Goal: Task Accomplishment & Management: Complete application form

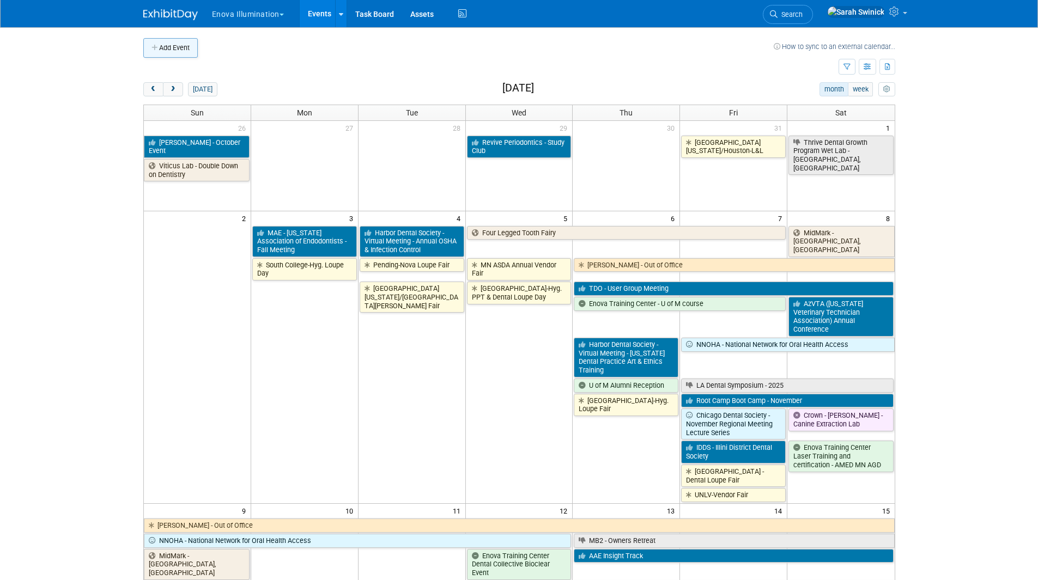
click at [184, 54] on button "Add Event" at bounding box center [170, 48] width 54 height 20
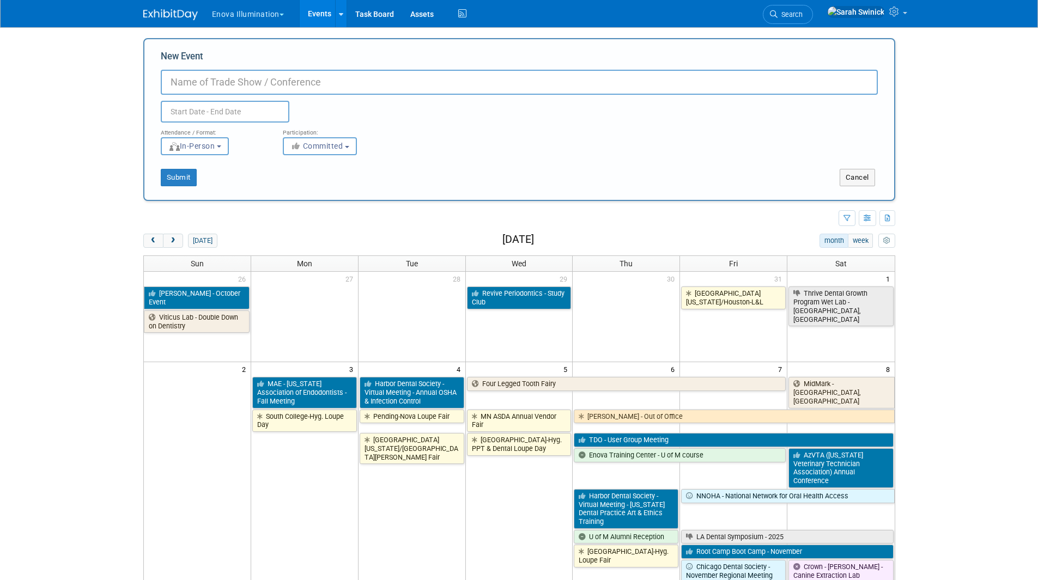
paste input "Marquette Vendor Fair Thursday, November 20th 5pm to 8pm"
type input "Marquette Vendor Fair Thursday, November 20th 5pm to 8pm"
click at [257, 116] on input "text" at bounding box center [225, 112] width 129 height 22
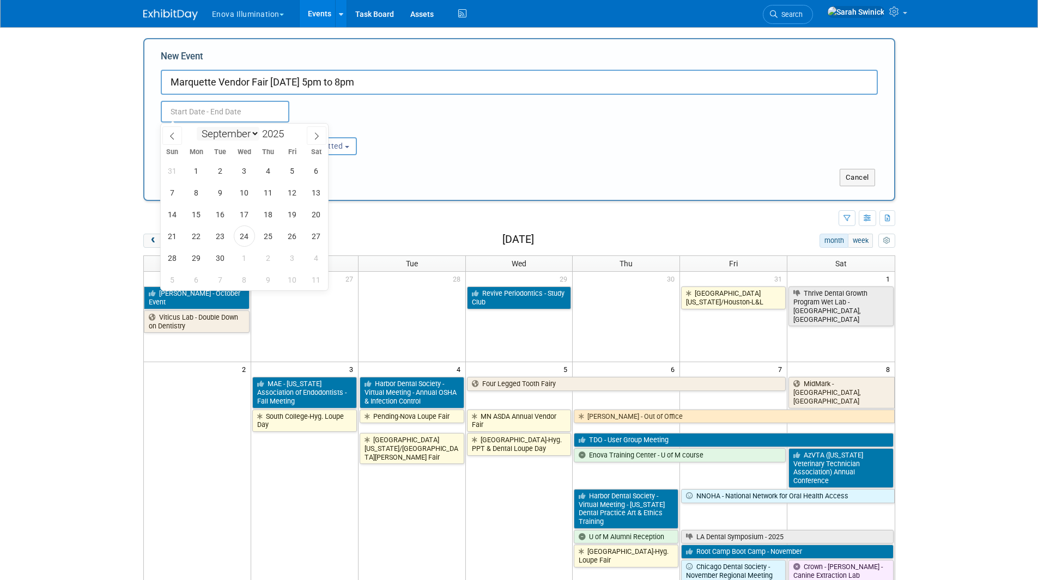
drag, startPoint x: 258, startPoint y: 135, endPoint x: 255, endPoint y: 140, distance: 6.1
click at [258, 135] on select "January February March April May June July August September October November De…" at bounding box center [228, 134] width 63 height 14
select select "10"
click at [197, 127] on select "January February March April May June July August September October November De…" at bounding box center [228, 134] width 63 height 14
click at [263, 237] on span "20" at bounding box center [268, 236] width 21 height 21
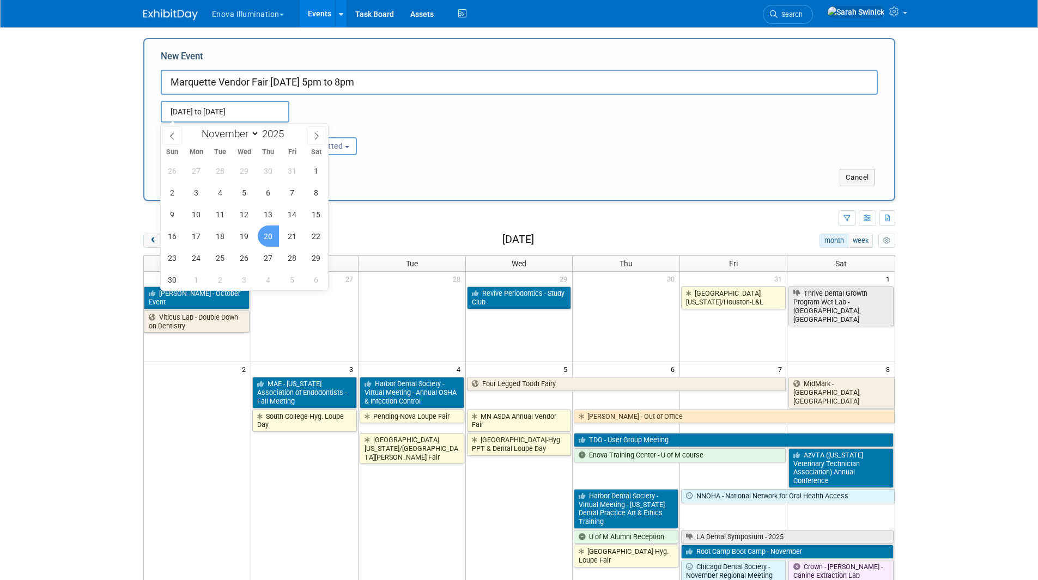
click at [263, 237] on span "20" at bounding box center [268, 236] width 21 height 21
type input "Nov 20, 2025 to Nov 20, 2025"
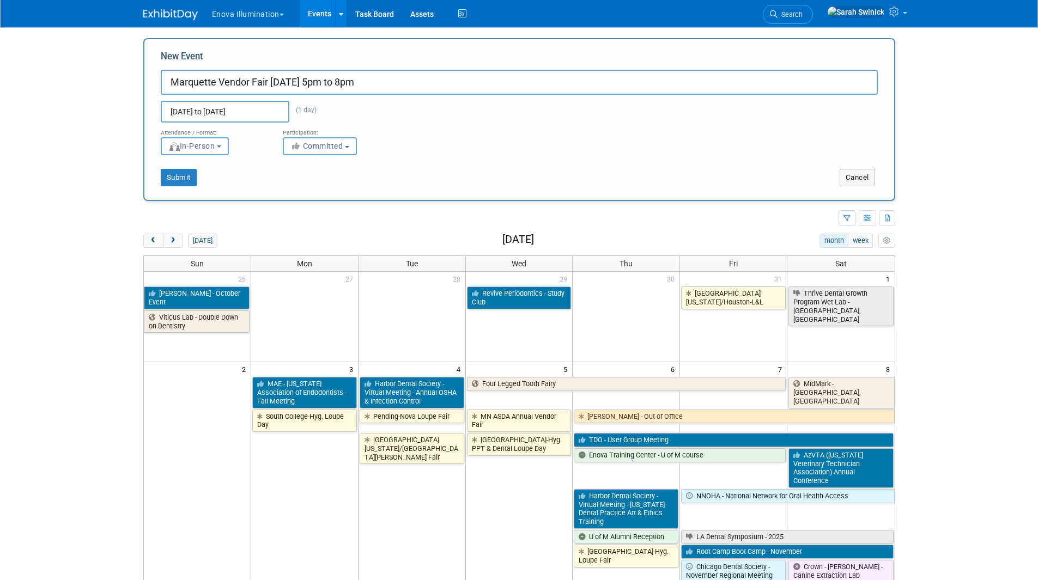
click at [310, 149] on span "Committed" at bounding box center [316, 146] width 53 height 9
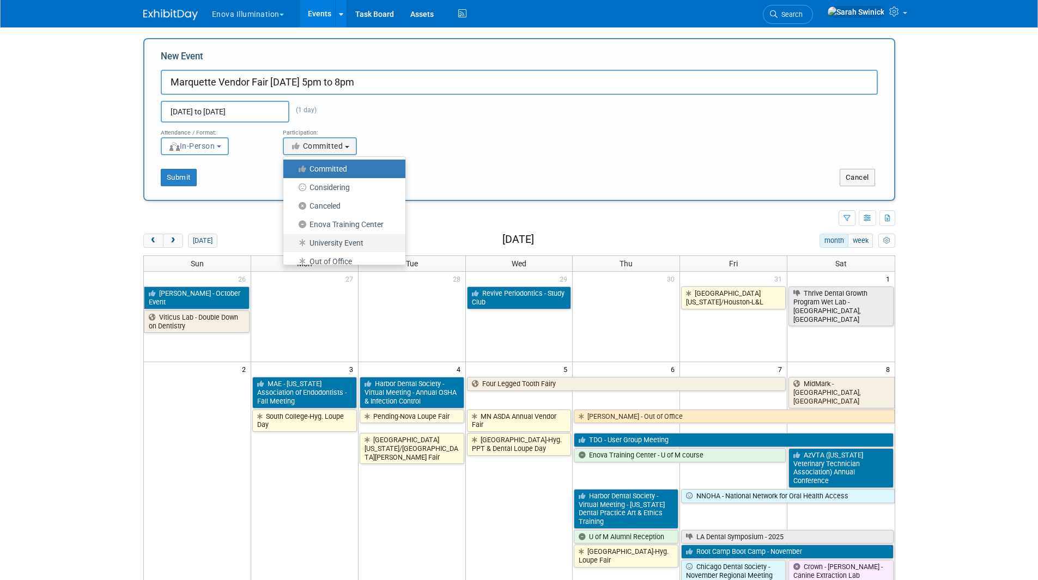
drag, startPoint x: 320, startPoint y: 239, endPoint x: 251, endPoint y: 217, distance: 73.1
click at [320, 238] on label "University Event" at bounding box center [342, 243] width 106 height 14
click at [293, 240] on input "University Event" at bounding box center [289, 243] width 7 height 7
select select "103"
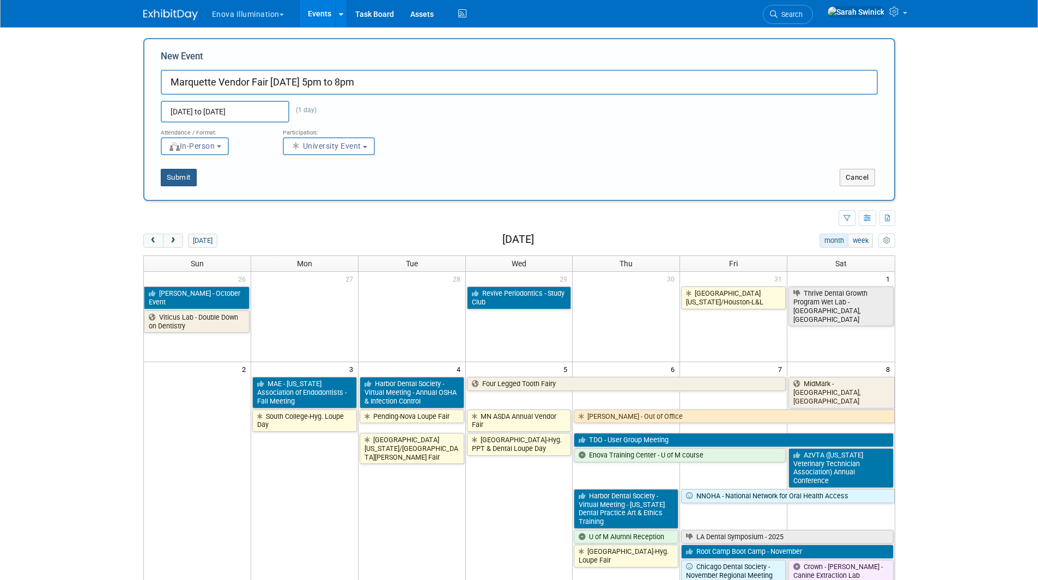
click at [193, 176] on button "Submit" at bounding box center [179, 177] width 36 height 17
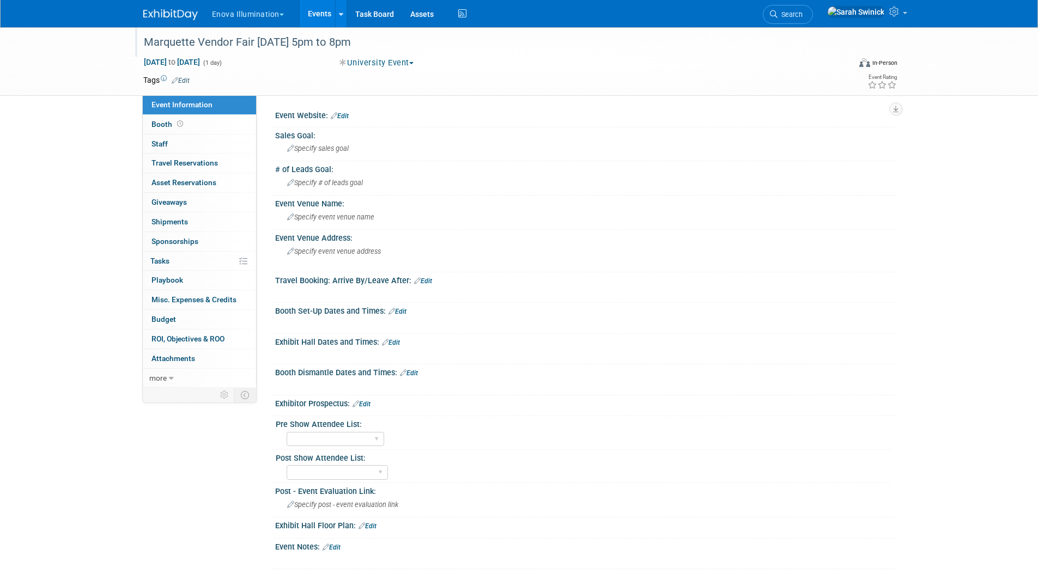
click at [371, 40] on div "Marquette Vendor Fair Thursday, November 20th 5pm to 8pm" at bounding box center [487, 43] width 694 height 20
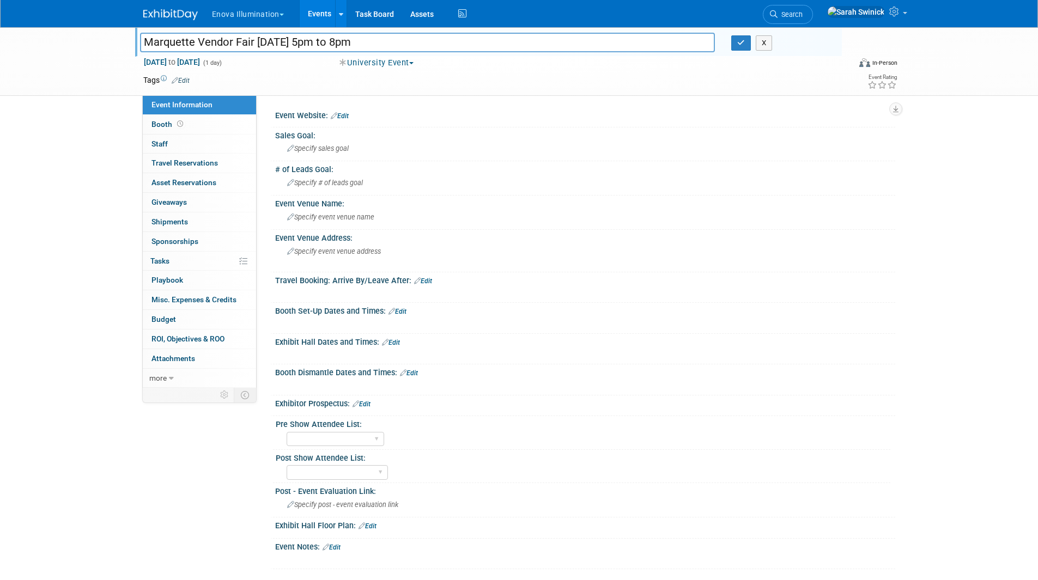
drag, startPoint x: 384, startPoint y: 42, endPoint x: 481, endPoint y: 32, distance: 97.5
click at [481, 32] on div "Marquette Vendor Fair Thursday, November 20th 5pm to 8pm Marquette Vendor Fair …" at bounding box center [488, 41] width 707 height 29
click at [415, 370] on link "Edit" at bounding box center [409, 373] width 18 height 8
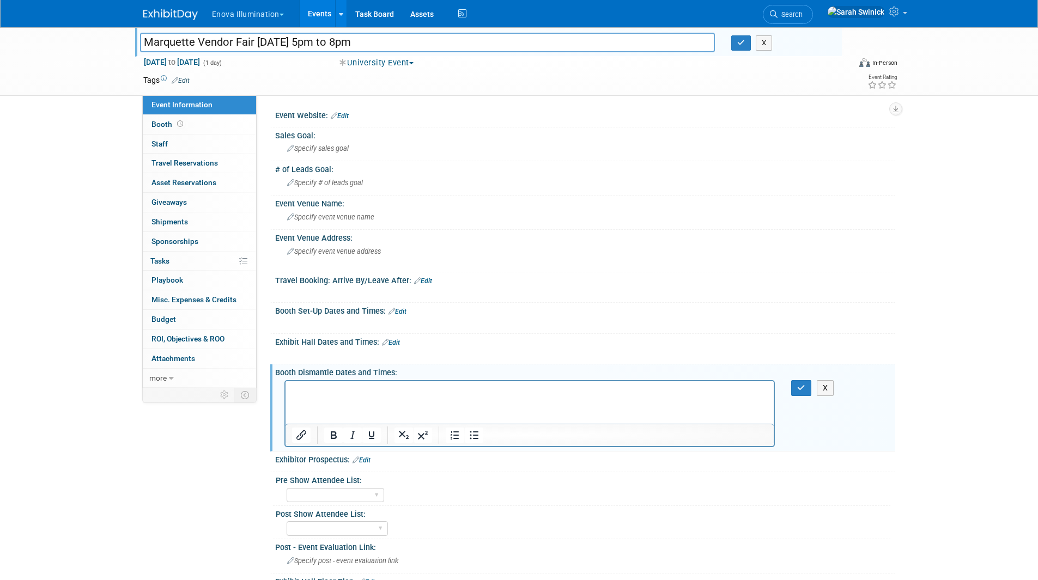
paste body "Rich Text Area. Press ALT-0 for help."
click at [396, 396] on html "5pm to 8pm" at bounding box center [529, 388] width 489 height 15
click at [795, 389] on button "button" at bounding box center [801, 388] width 20 height 16
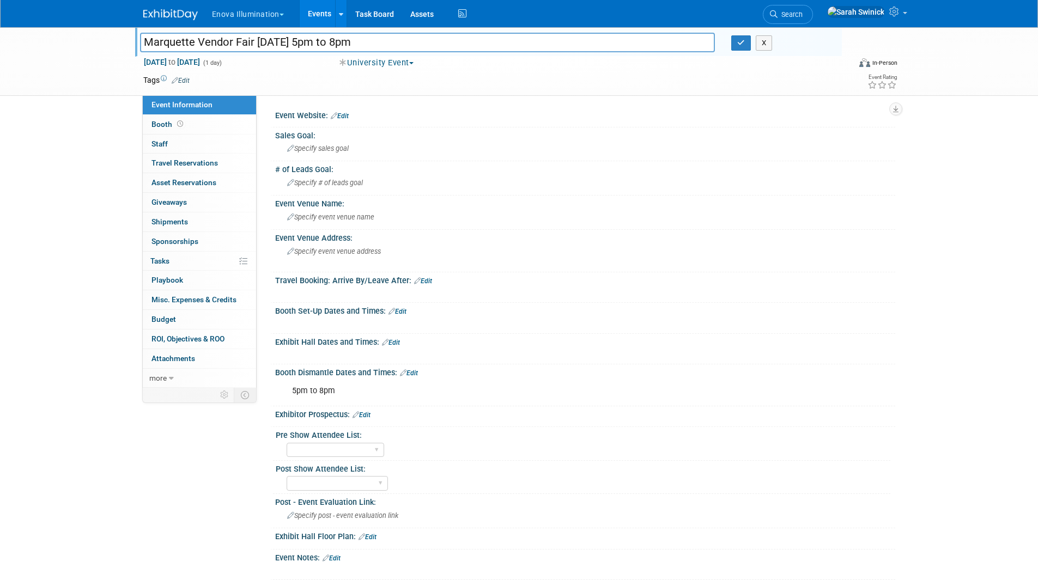
click at [323, 396] on div "5pm to 8pm" at bounding box center [529, 391] width 491 height 22
click at [408, 371] on link "Edit" at bounding box center [409, 373] width 18 height 8
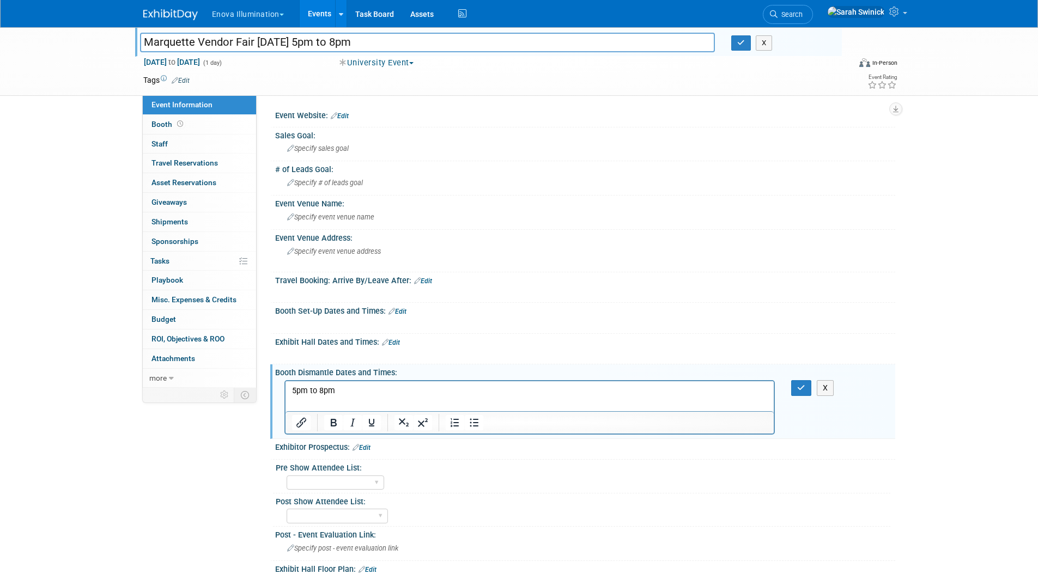
drag, startPoint x: 355, startPoint y: 380, endPoint x: 285, endPoint y: 394, distance: 71.1
click at [283, 393] on div "5pm to 8pm X" at bounding box center [585, 407] width 620 height 58
drag, startPoint x: 293, startPoint y: 390, endPoint x: 364, endPoint y: 383, distance: 71.7
click at [364, 383] on html "5pm to 8pm" at bounding box center [529, 388] width 489 height 15
copy p "5pm to 8pm"
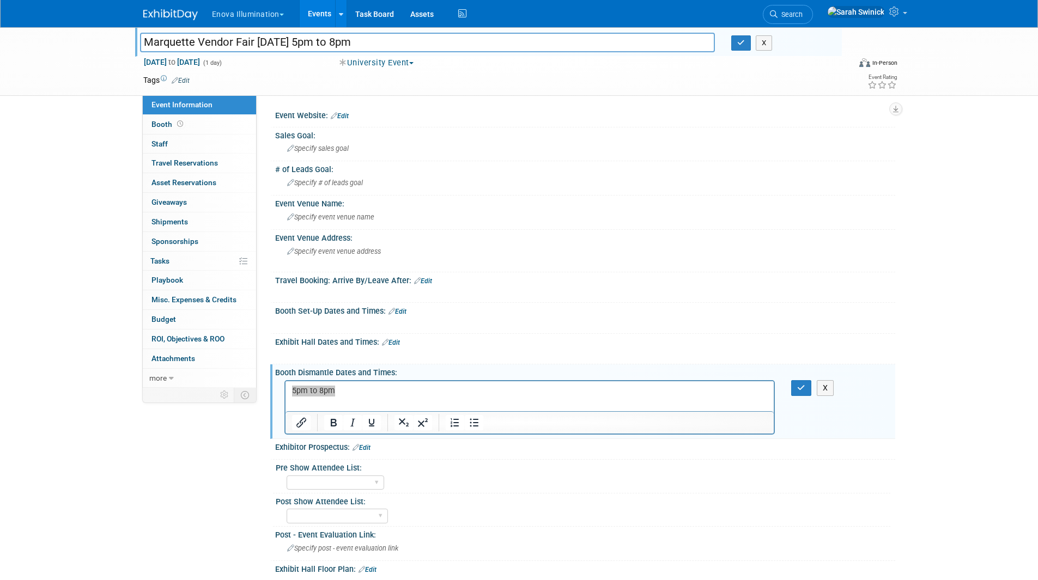
click at [392, 342] on link "Edit" at bounding box center [391, 343] width 18 height 8
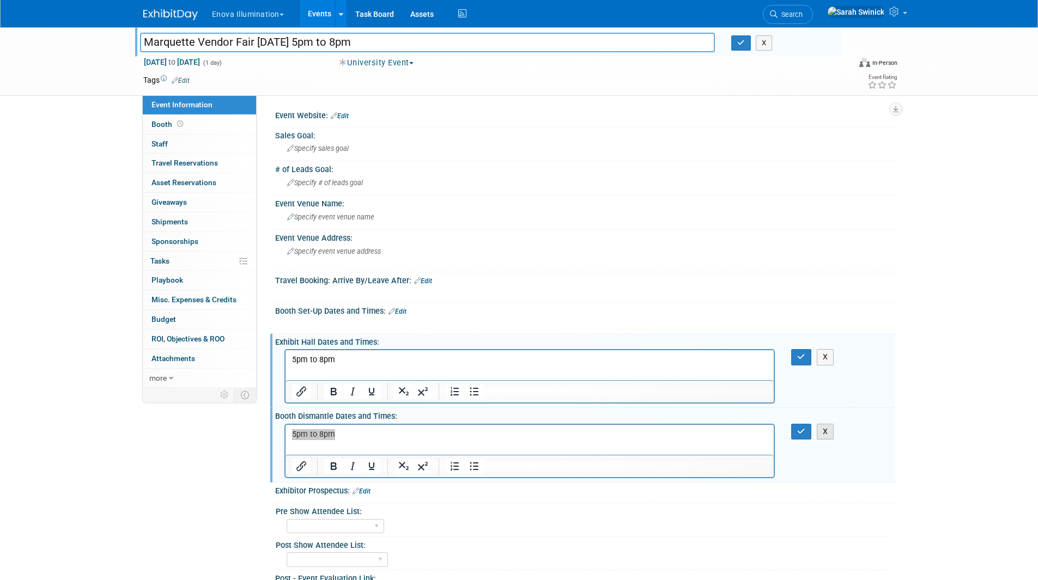
click at [817, 433] on button "X" at bounding box center [825, 432] width 17 height 16
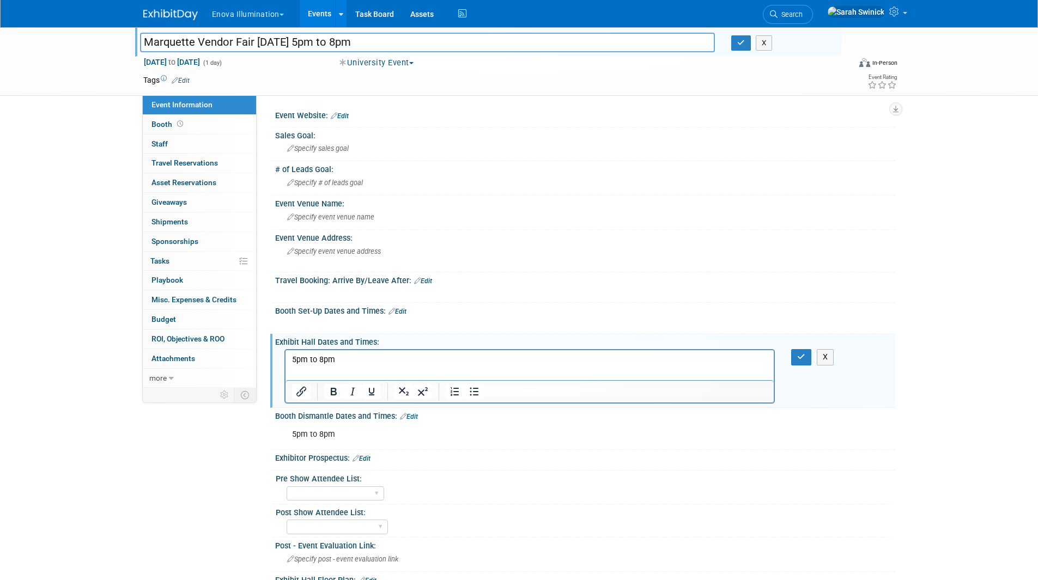
drag, startPoint x: 389, startPoint y: 457, endPoint x: 462, endPoint y: 416, distance: 82.9
click at [389, 456] on div "Exhibitor Prospectus: Edit" at bounding box center [585, 457] width 620 height 14
drag, startPoint x: 587, startPoint y: 407, endPoint x: 535, endPoint y: 417, distance: 53.4
click at [549, 416] on div "Event Website: Edit Sales Goal: Specify sales goal # of Leads Goal: Specify # o…" at bounding box center [580, 365] width 614 height 517
click at [409, 417] on link "Edit" at bounding box center [409, 417] width 18 height 8
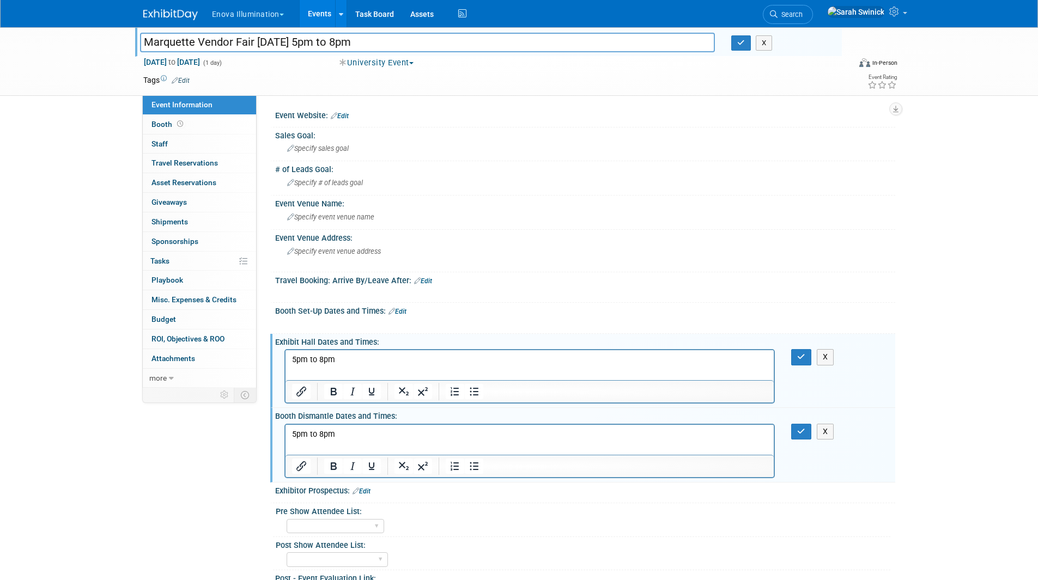
drag, startPoint x: 694, startPoint y: 841, endPoint x: 377, endPoint y: 433, distance: 517.0
click at [378, 433] on p "5pm to 8pm" at bounding box center [530, 434] width 476 height 11
drag, startPoint x: 376, startPoint y: 433, endPoint x: 295, endPoint y: 445, distance: 82.1
click at [298, 440] on html "5pm to 8pm" at bounding box center [529, 432] width 489 height 15
click at [804, 439] on button "button" at bounding box center [801, 432] width 20 height 16
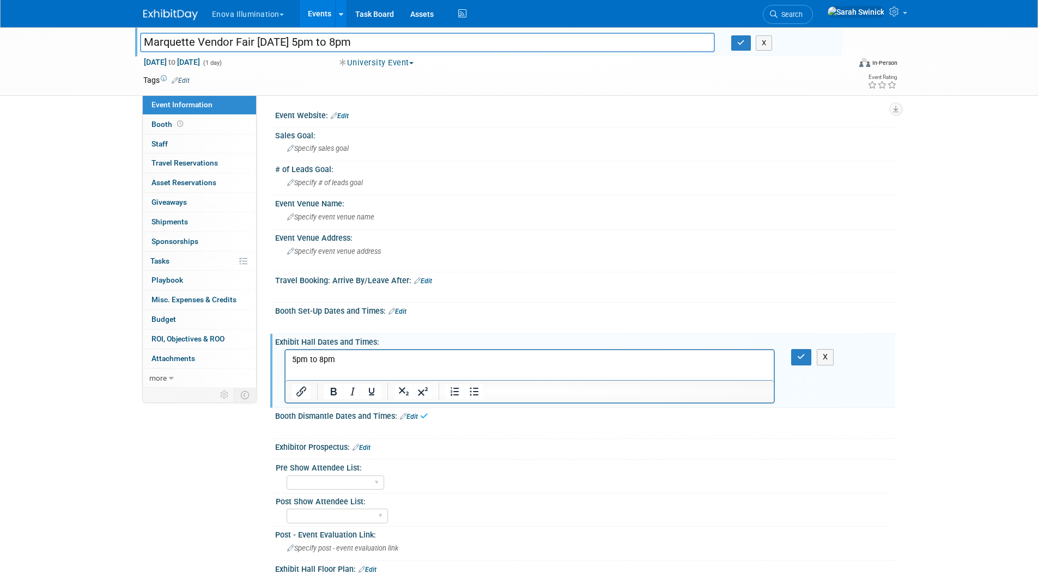
click at [791, 367] on div "X" at bounding box center [585, 376] width 620 height 58
click at [793, 359] on button "button" at bounding box center [801, 357] width 20 height 16
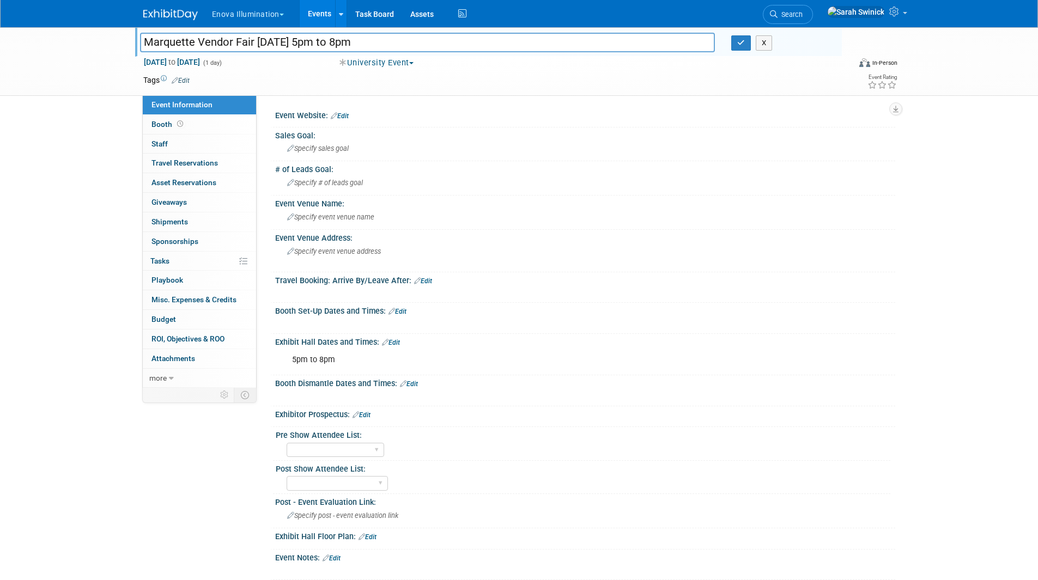
drag, startPoint x: 379, startPoint y: 39, endPoint x: 658, endPoint y: 56, distance: 279.0
click at [658, 55] on div "Marquette Vendor Fair Thursday, November 20th 5pm to 8pm Marquette Vendor Fair …" at bounding box center [488, 41] width 707 height 29
drag, startPoint x: 395, startPoint y: 27, endPoint x: 617, endPoint y: -4, distance: 224.5
click at [617, 0] on html "Enova Illumination Choose Workspace: enova Enova Illumination Enova Illuminatio…" at bounding box center [519, 290] width 1038 height 580
type input "Marquette-Vendor Fair"
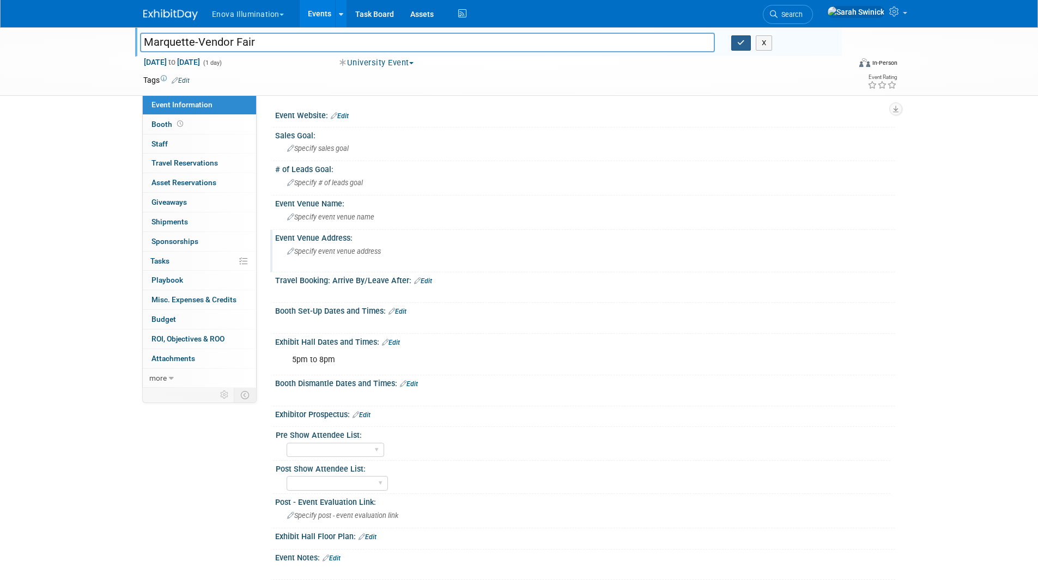
drag, startPoint x: 744, startPoint y: 45, endPoint x: 545, endPoint y: 240, distance: 278.2
click at [743, 45] on icon "button" at bounding box center [741, 42] width 8 height 7
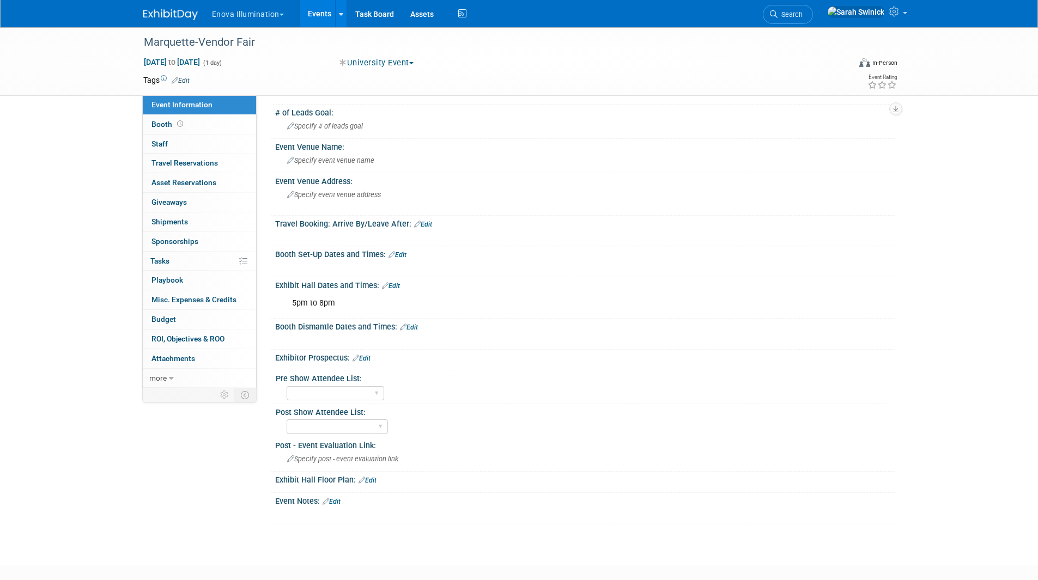
scroll to position [109, 0]
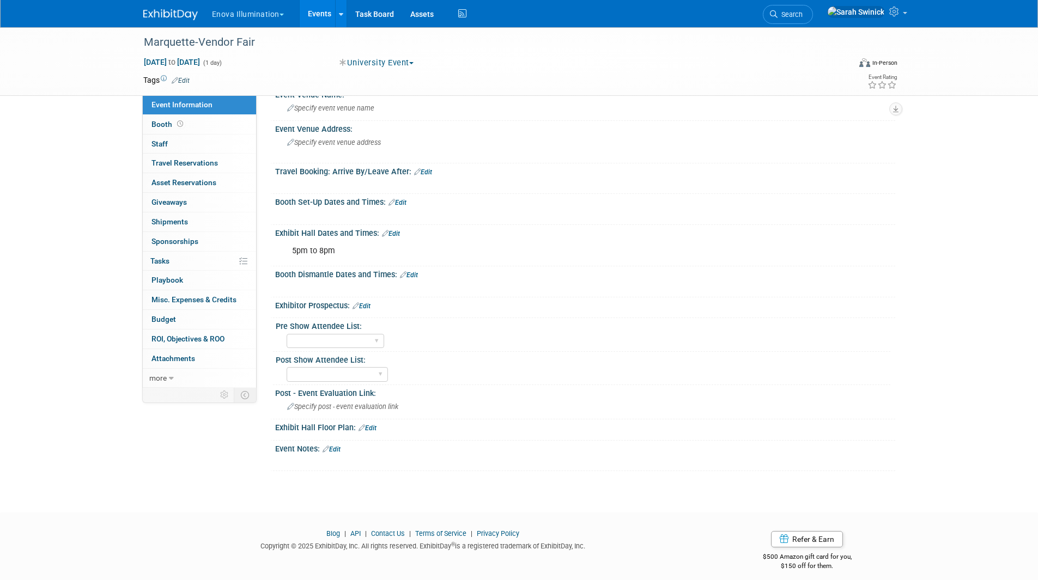
click at [336, 453] on div "X" at bounding box center [584, 455] width 607 height 5
click at [336, 448] on link "Edit" at bounding box center [332, 450] width 18 height 8
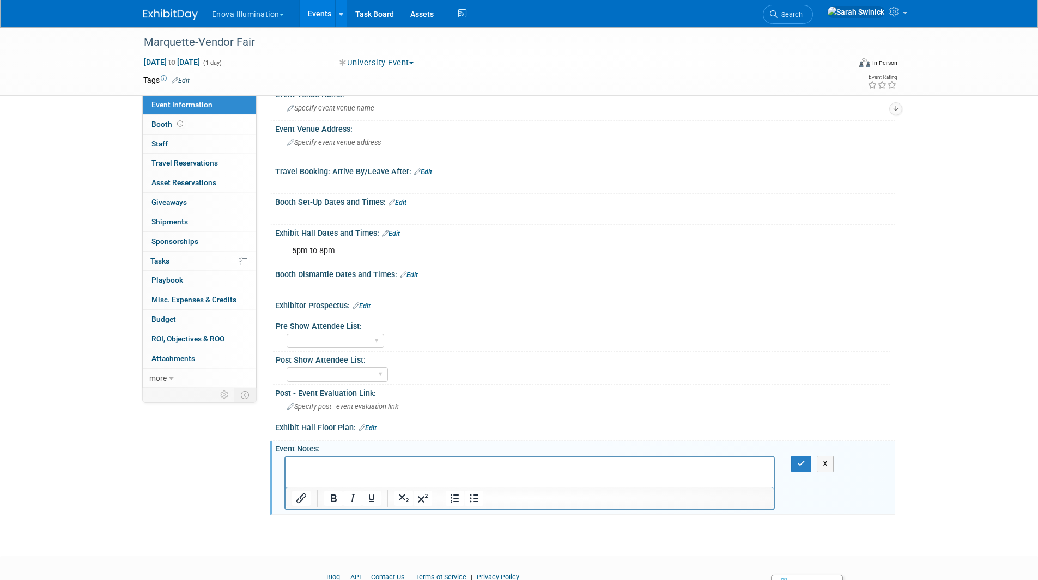
scroll to position [0, 0]
click at [326, 462] on p "Contact - Marquette Vendor Relations <musod.vendor.relations@gmail.com>" at bounding box center [530, 467] width 476 height 11
drag, startPoint x: 328, startPoint y: 462, endPoint x: 342, endPoint y: 470, distance: 16.8
click at [328, 463] on p "Contact -" at bounding box center [530, 467] width 476 height 11
click at [324, 464] on p "Contact -Raza Rahman" at bounding box center [530, 467] width 476 height 11
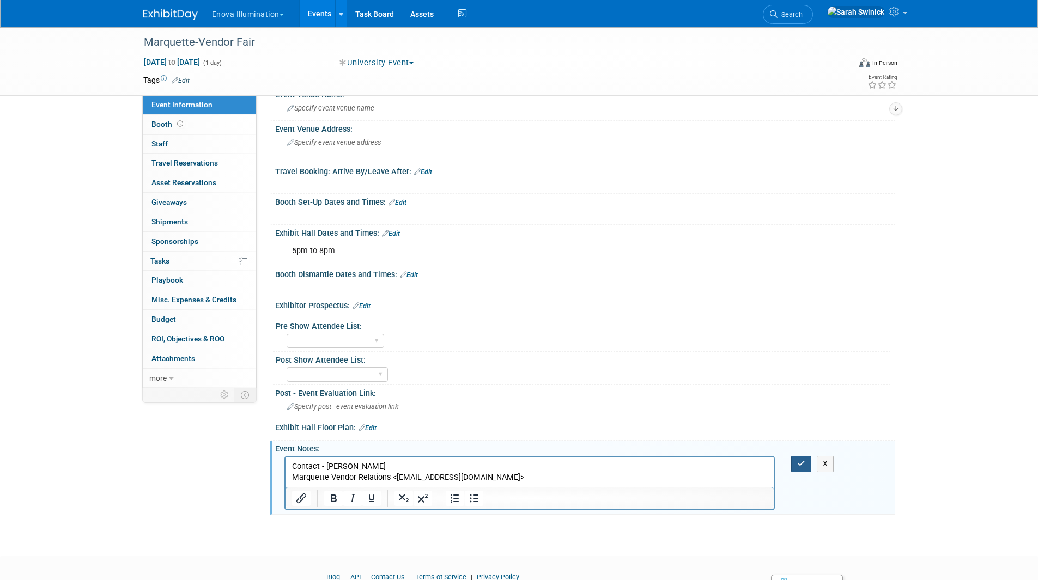
click at [807, 464] on button "button" at bounding box center [801, 464] width 20 height 16
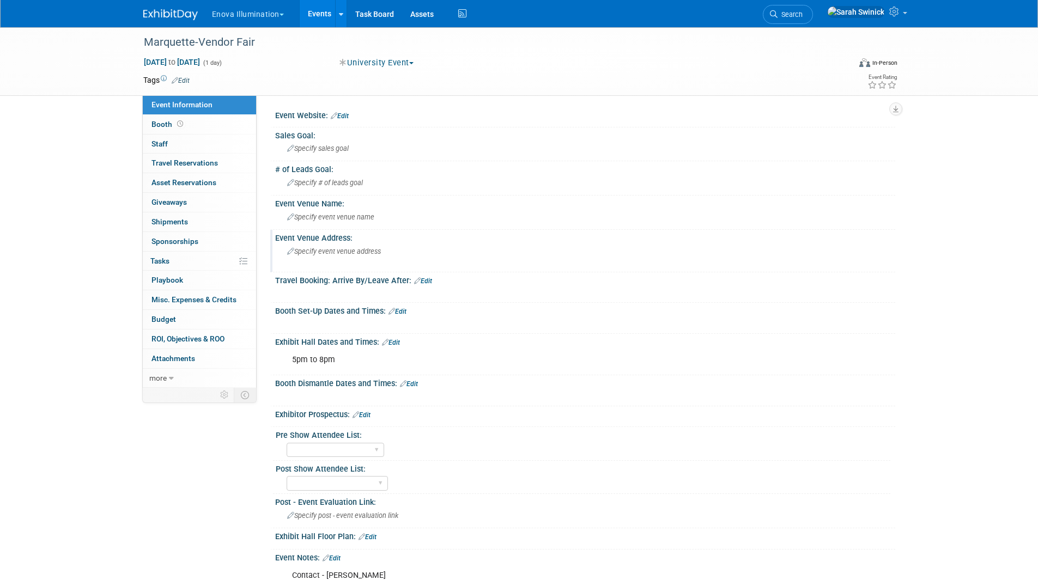
click at [362, 261] on div "Specify event venue address" at bounding box center [404, 255] width 242 height 25
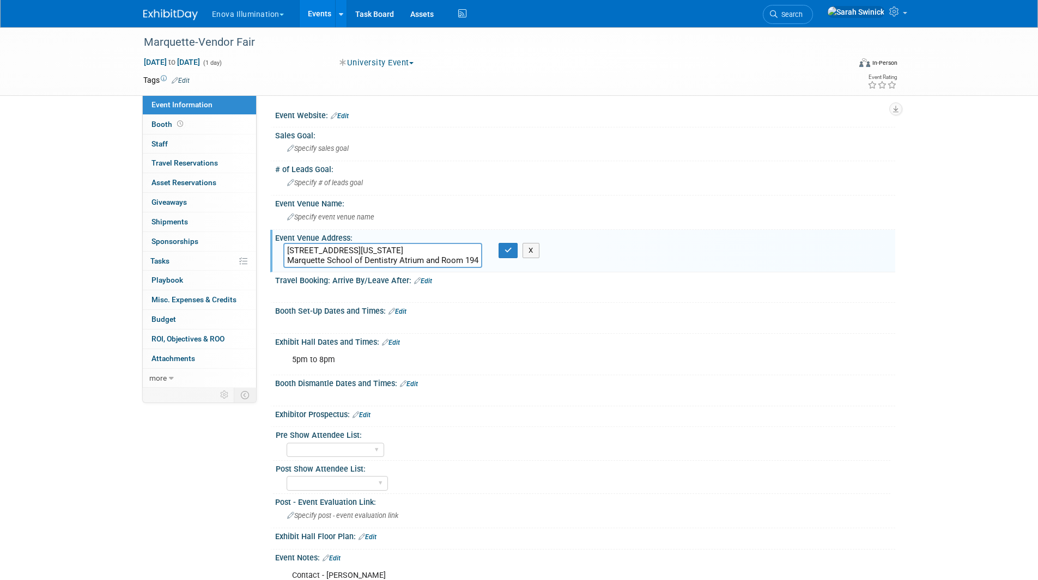
drag, startPoint x: 399, startPoint y: 260, endPoint x: 257, endPoint y: 269, distance: 142.5
click at [257, 269] on div "Event Website: Edit Sales Goal: Specify sales goal # of Leads Goal: Specify # o…" at bounding box center [576, 241] width 639 height 293
type textarea "1801 W. Wisconsin Ave., Milwaukee, WI 53233 Marquette School of Dentistry Atriu…"
click at [313, 217] on span "Specify event venue name" at bounding box center [330, 217] width 87 height 8
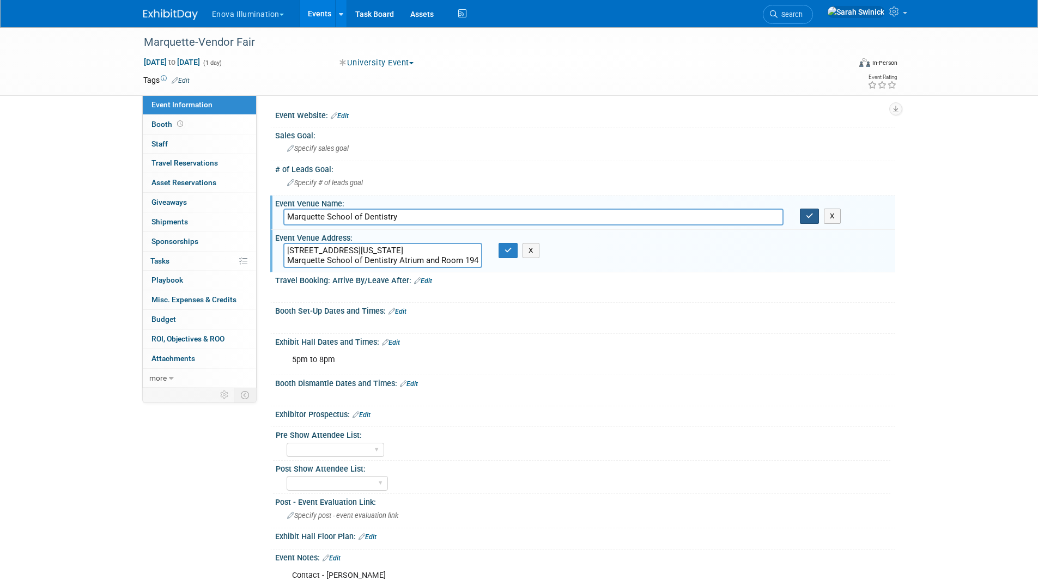
type input "Marquette School of Dentistry"
drag, startPoint x: 813, startPoint y: 215, endPoint x: 535, endPoint y: 252, distance: 280.3
click at [812, 215] on button "button" at bounding box center [810, 216] width 20 height 15
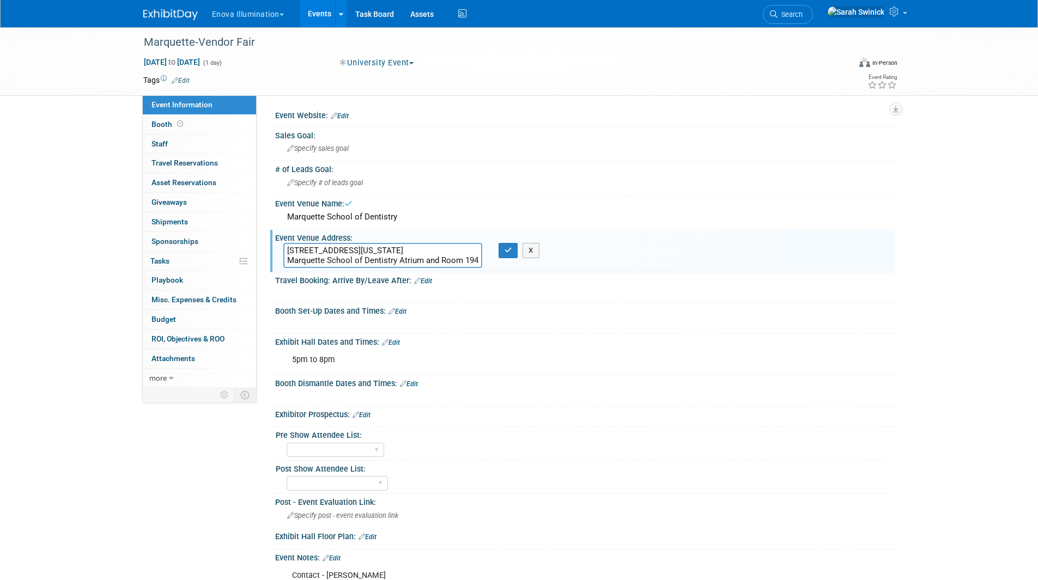
click at [381, 250] on textarea "1801 W. Wisconsin Ave., Milwaukee, WI 53233 Marquette School of Dentistry Atriu…" at bounding box center [382, 255] width 199 height 25
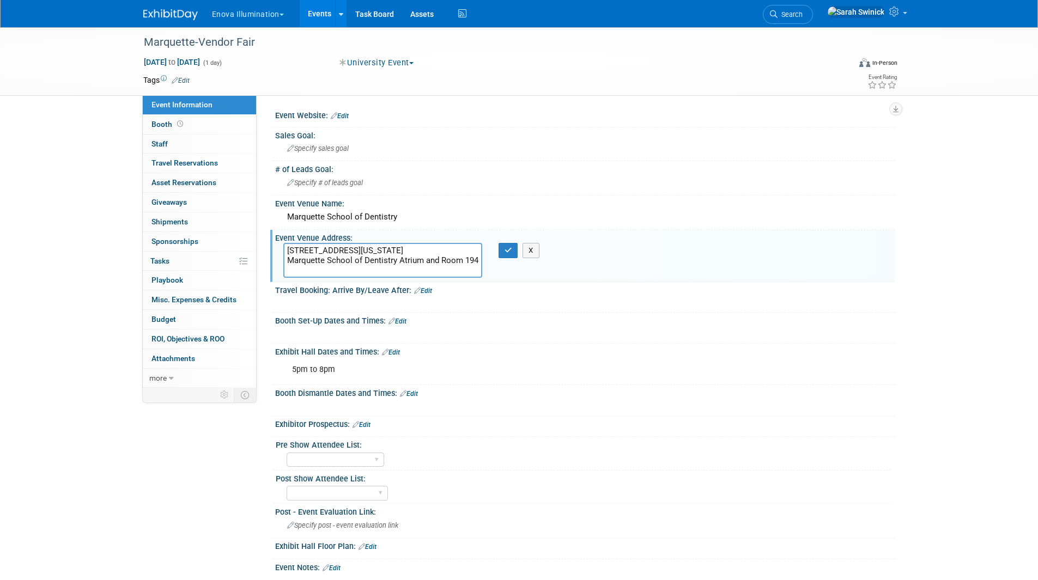
click at [393, 264] on textarea "1801 W. Wisconsin Ave., Milwaukee, WI 53233 Marquette School of Dentistry Atriu…" at bounding box center [382, 260] width 199 height 35
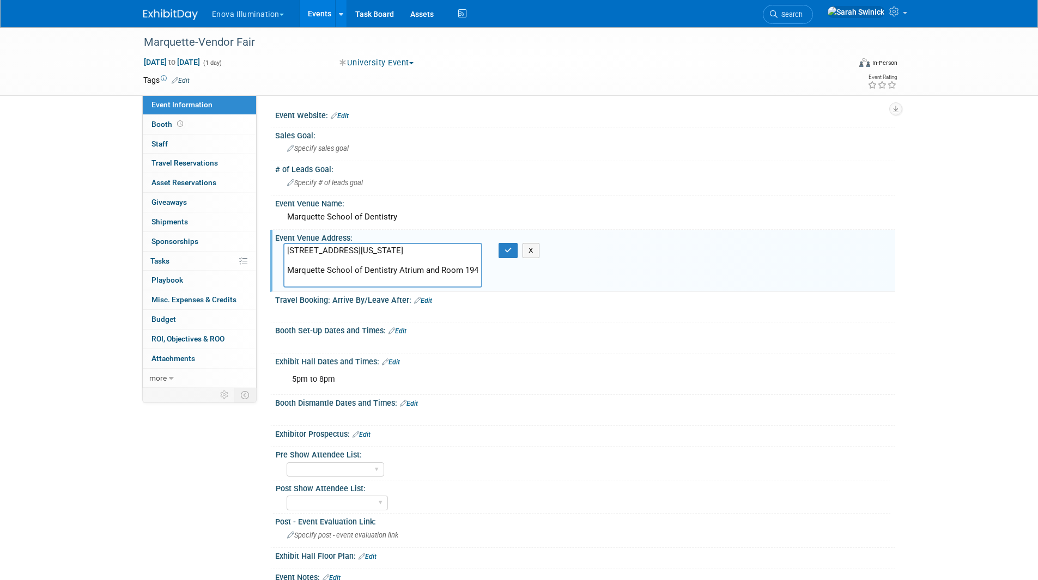
click at [399, 280] on textarea "1801 W. Wisconsin Ave., Milwaukee, WI 53233 Marquette School of Dentistry Atriu…" at bounding box center [382, 265] width 199 height 45
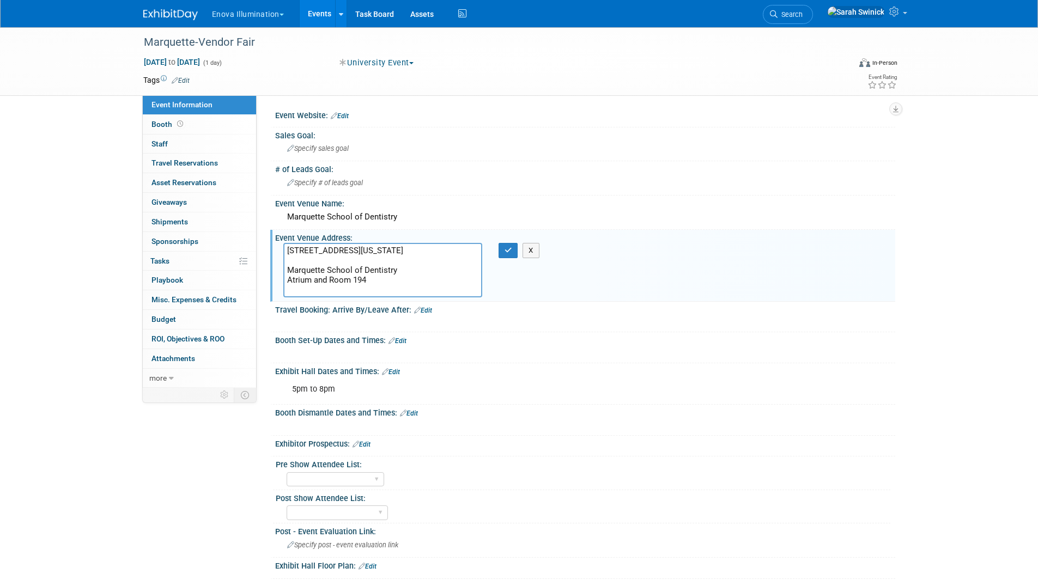
click at [432, 287] on textarea "1801 W. Wisconsin Ave., Milwaukee, WI 53233 Marquette School of Dentistry Atriu…" at bounding box center [382, 270] width 199 height 54
type textarea "1801 W. Wisconsin Ave., Milwaukee, WI 53233 Marquette School of Dentistry Atriu…"
click at [506, 247] on icon "button" at bounding box center [509, 250] width 8 height 7
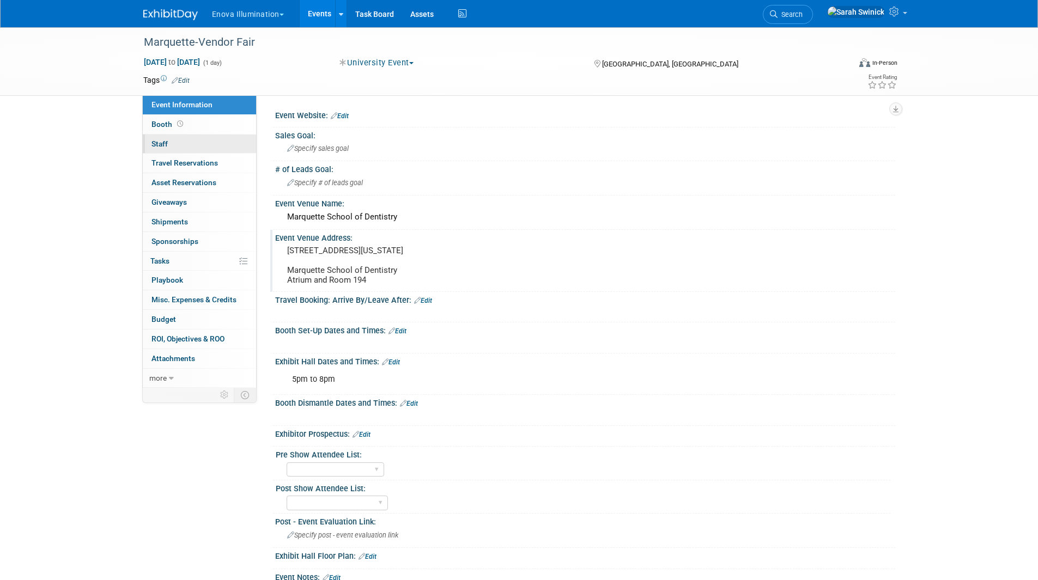
click at [245, 146] on link "0 Staff 0" at bounding box center [199, 144] width 113 height 19
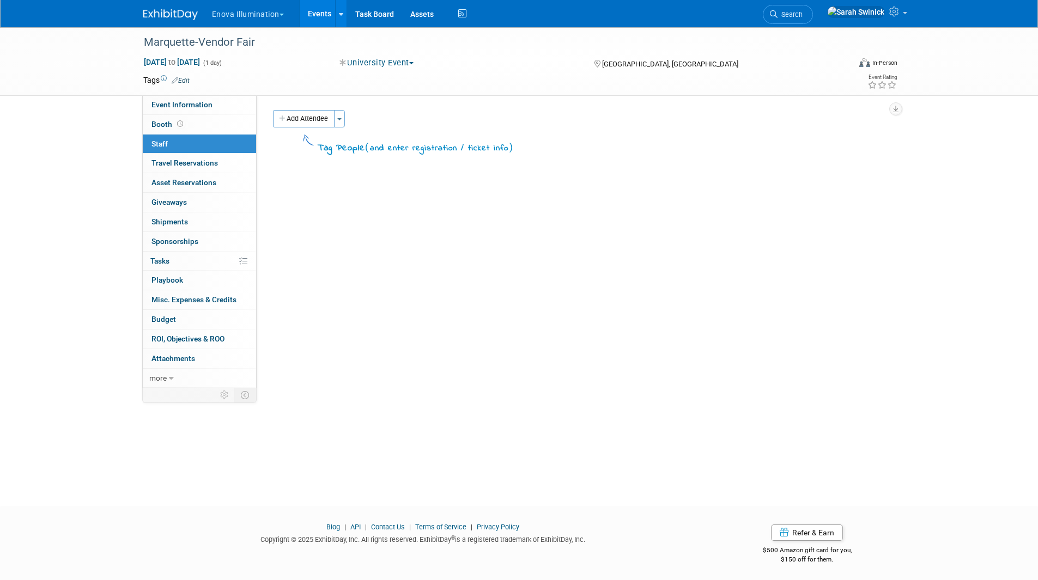
click at [296, 130] on div "Tag People ( and enter registration / ticket info )" at bounding box center [580, 142] width 614 height 25
click at [298, 124] on button "Add Attendee" at bounding box center [304, 118] width 62 height 17
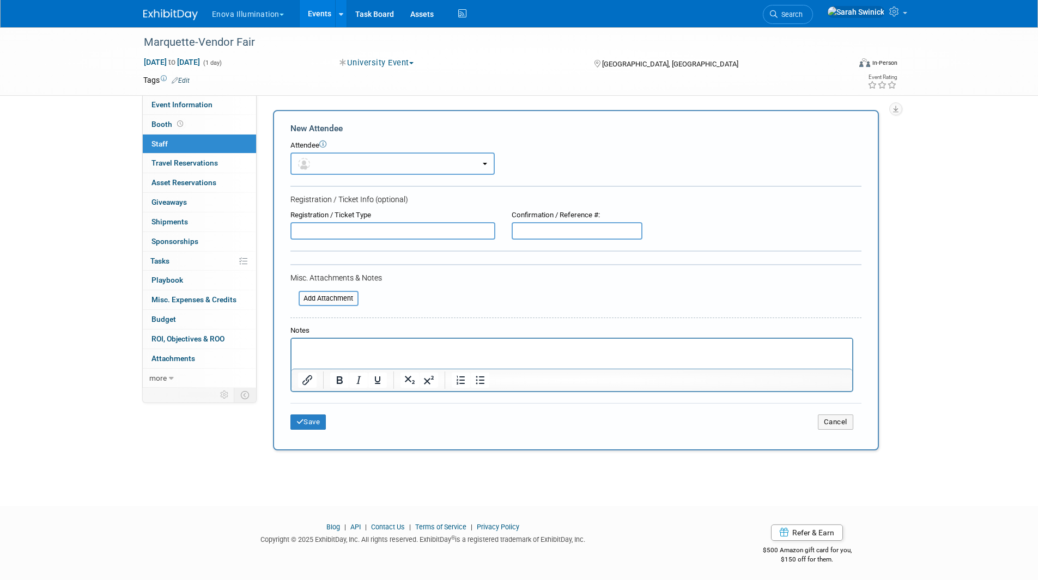
click at [307, 171] on button "button" at bounding box center [392, 164] width 204 height 22
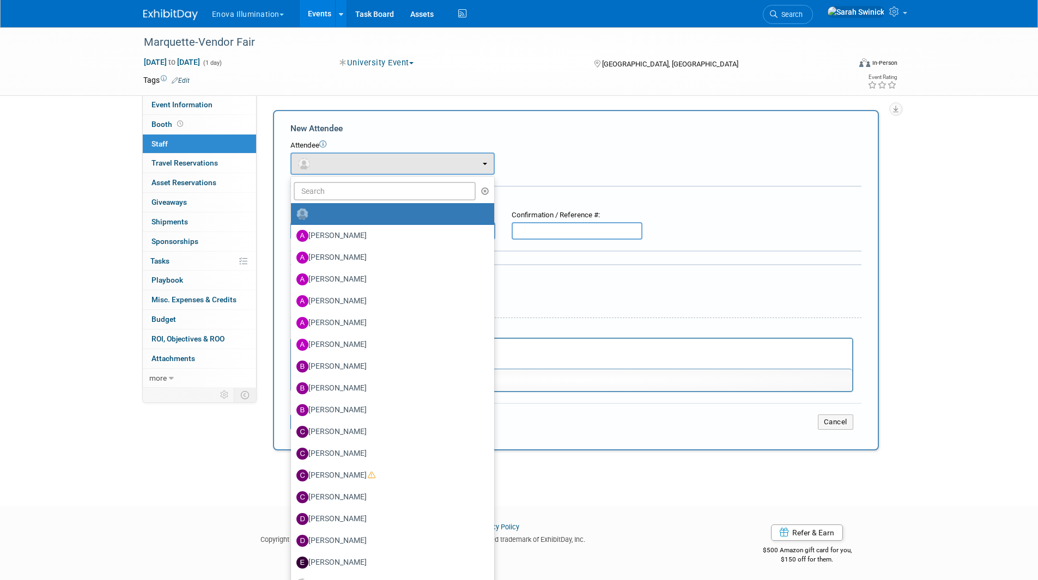
click at [312, 205] on label at bounding box center [389, 213] width 187 height 17
click at [293, 209] on input "radio" at bounding box center [289, 212] width 7 height 7
click at [316, 190] on input "text" at bounding box center [385, 191] width 183 height 19
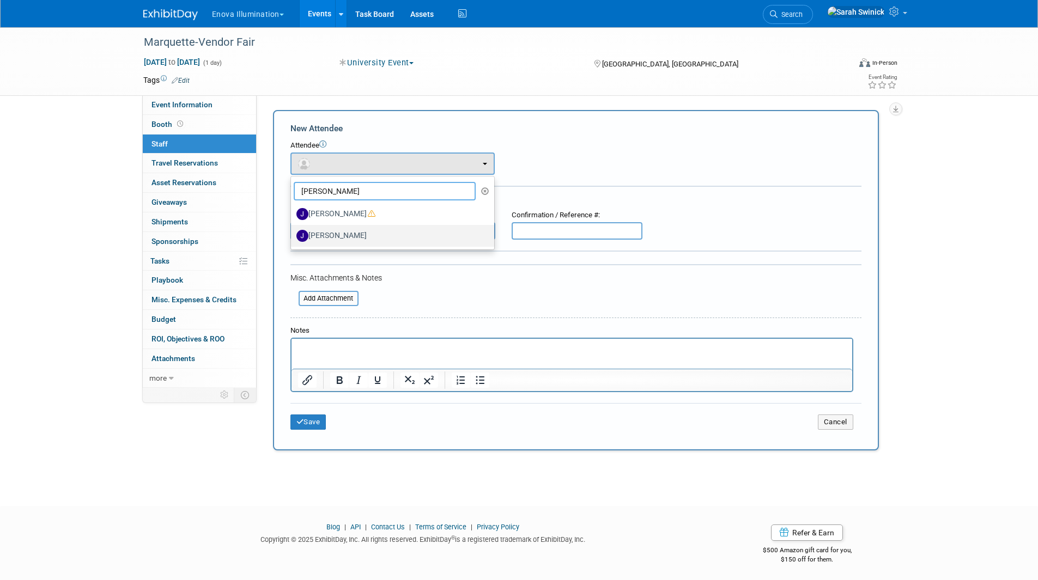
type input "joe"
drag, startPoint x: 366, startPoint y: 237, endPoint x: 365, endPoint y: 214, distance: 22.9
click at [365, 214] on ul "joe Abby Nelson Adam Shore Andrea Miller Anna McFarlane Austin Merritt (me)" at bounding box center [392, 213] width 204 height 74
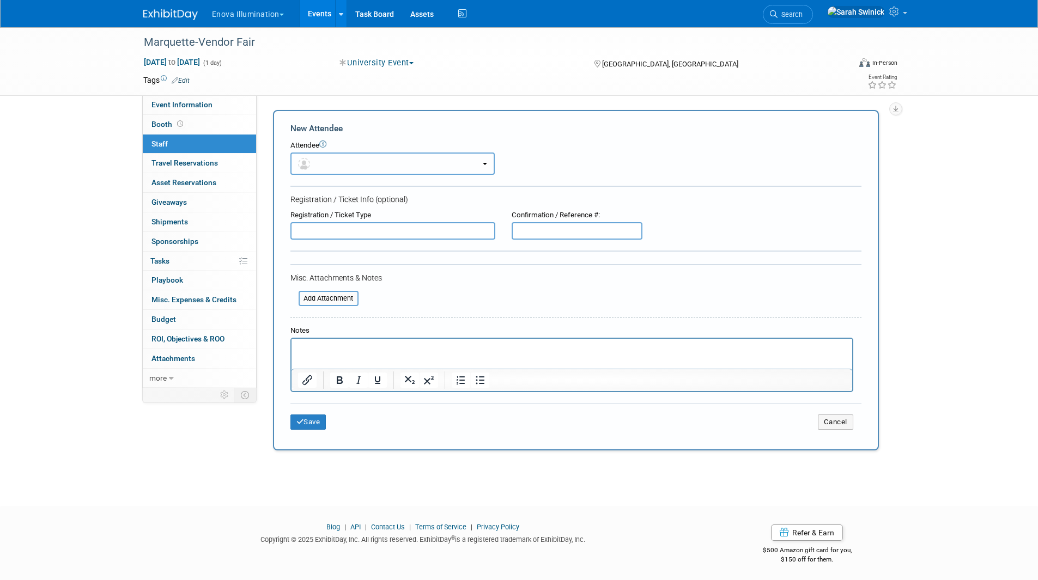
click at [361, 169] on button "button" at bounding box center [392, 164] width 204 height 22
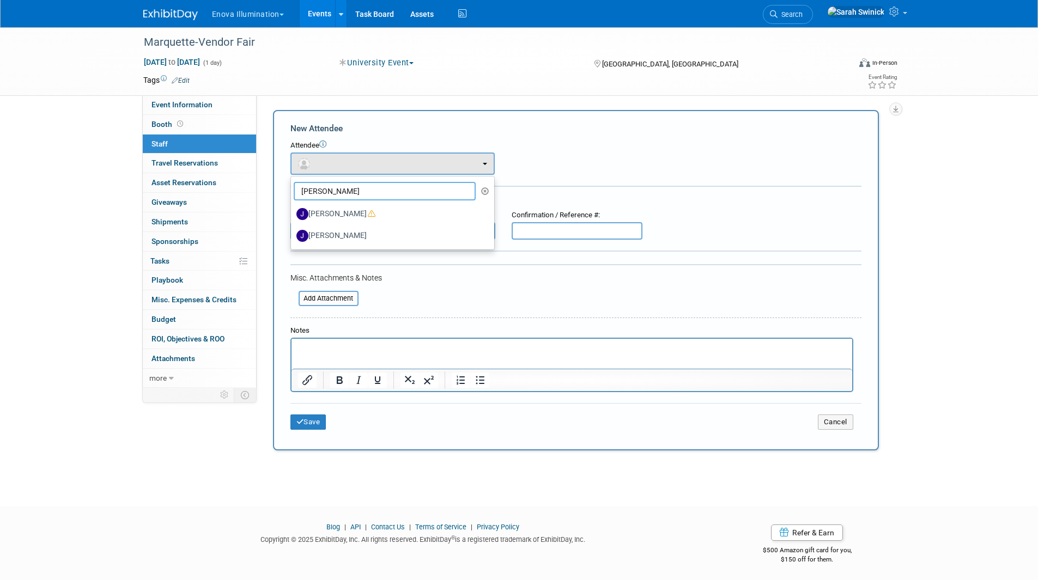
click at [361, 194] on input "joe" at bounding box center [385, 191] width 183 height 19
click at [360, 214] on label "Joe Moore" at bounding box center [389, 213] width 187 height 17
click at [293, 214] on input "Joe Moore" at bounding box center [289, 212] width 7 height 7
select select "8848a4ef-e1f8-4c93-b85d-76957e926972"
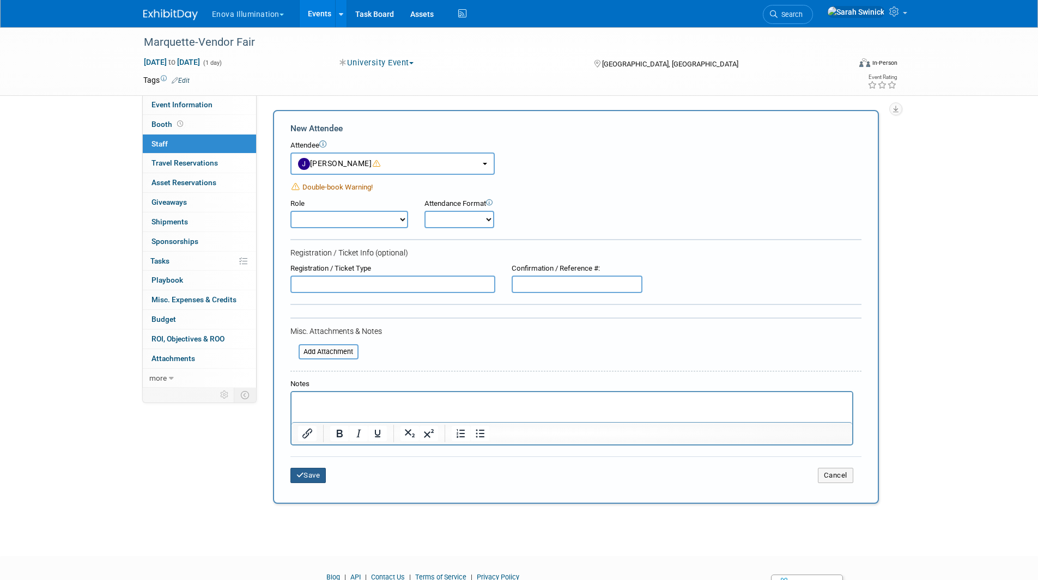
click at [310, 483] on button "Save" at bounding box center [308, 475] width 36 height 15
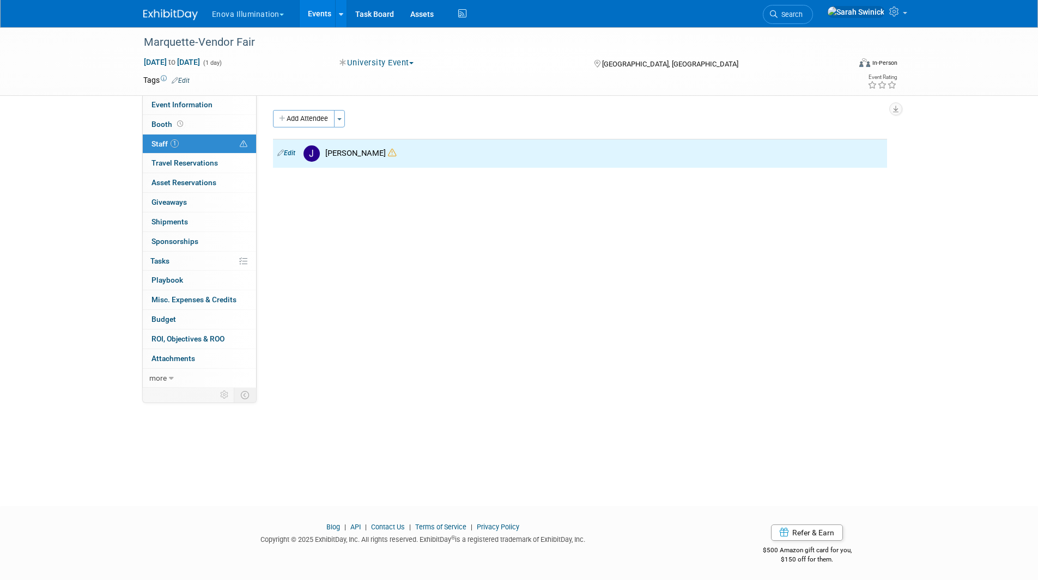
click at [180, 20] on img at bounding box center [170, 14] width 54 height 11
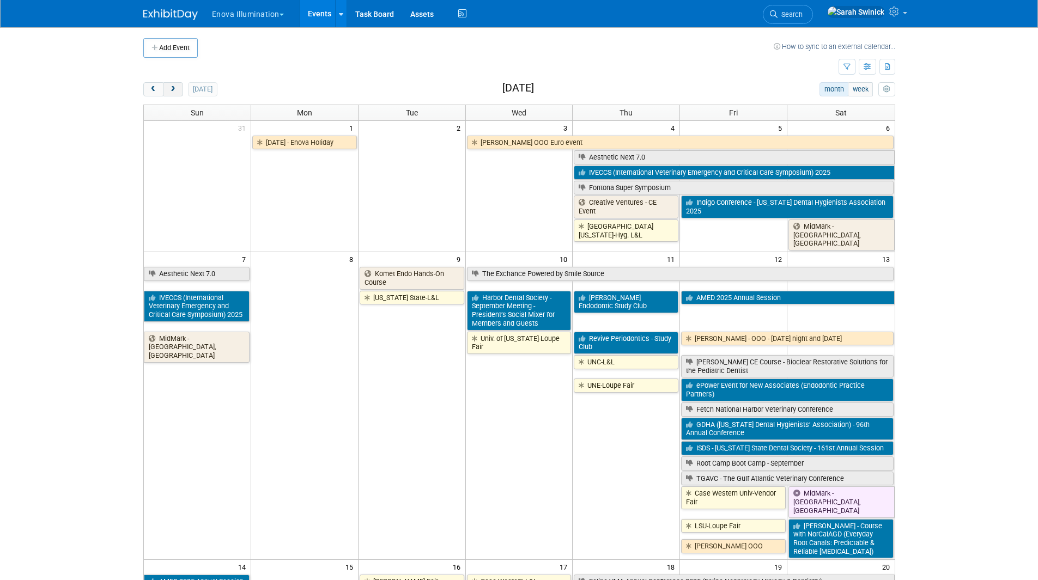
click at [177, 95] on button "next" at bounding box center [173, 89] width 20 height 14
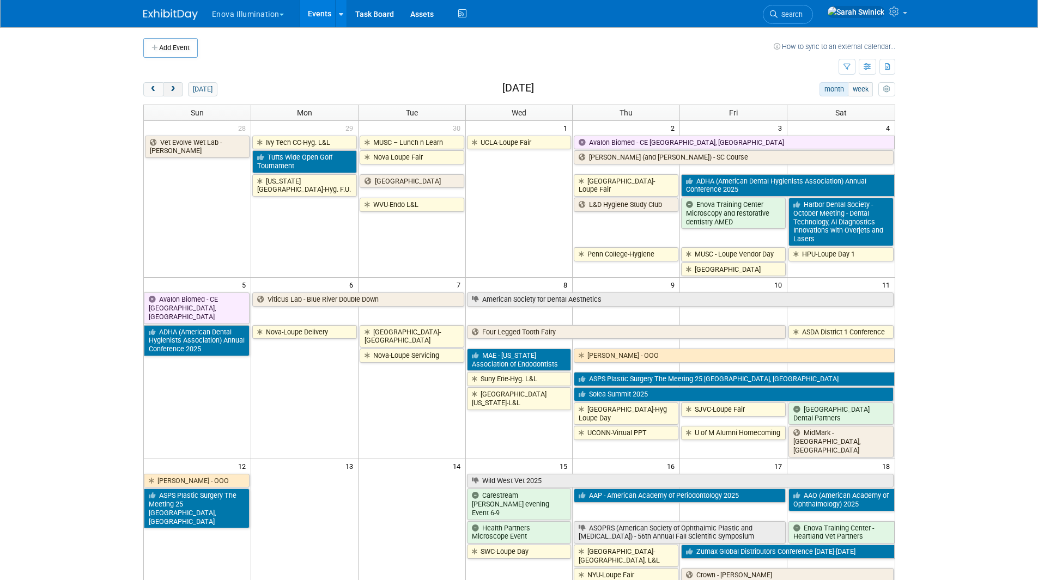
click at [177, 94] on button "next" at bounding box center [173, 89] width 20 height 14
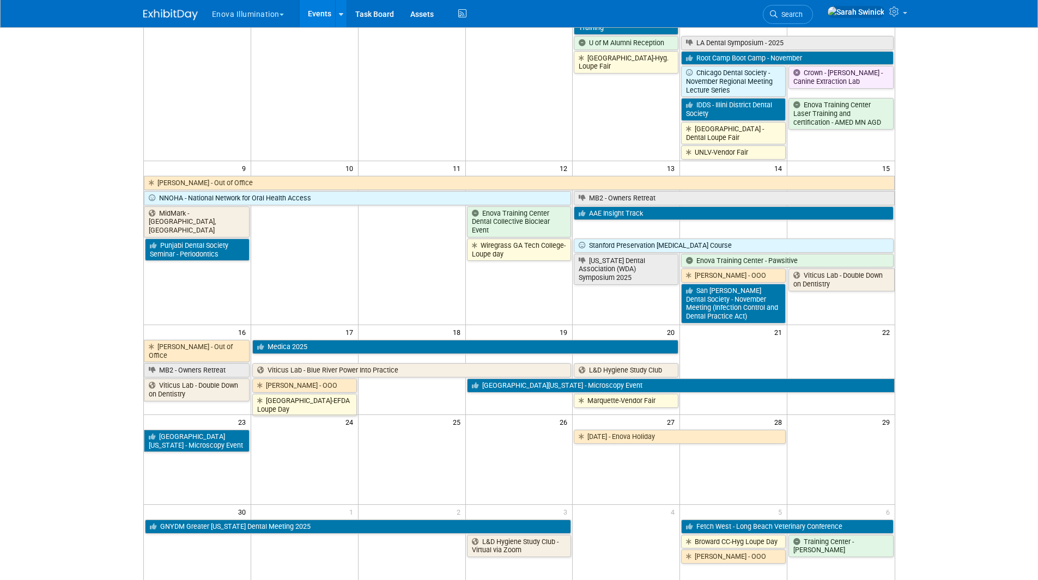
scroll to position [381, 0]
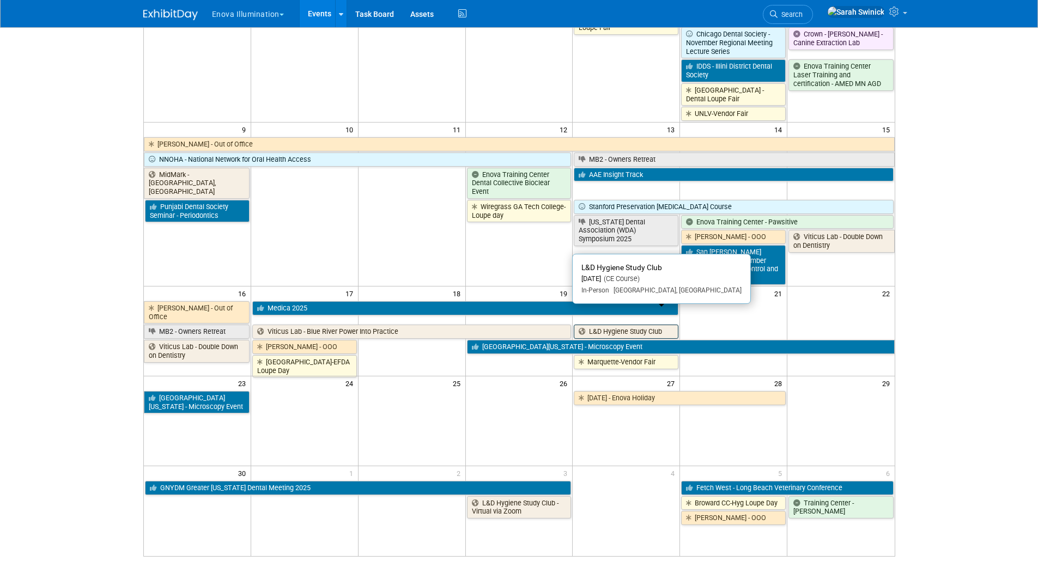
click at [630, 325] on link "L&D Hygiene Study Club" at bounding box center [626, 332] width 105 height 14
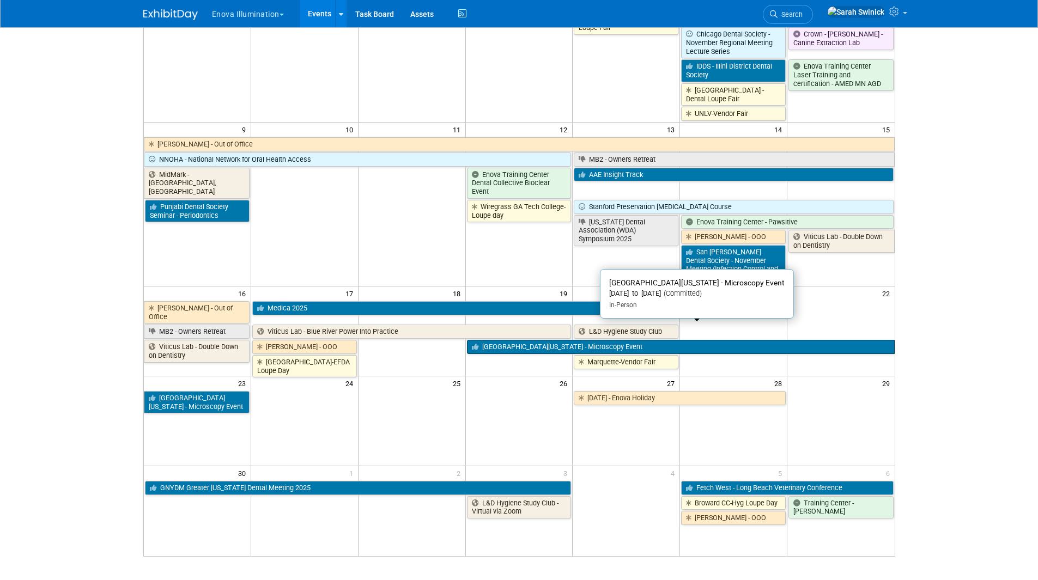
click at [686, 340] on link "University of Wisconsin - Microscopy Event" at bounding box center [681, 347] width 428 height 14
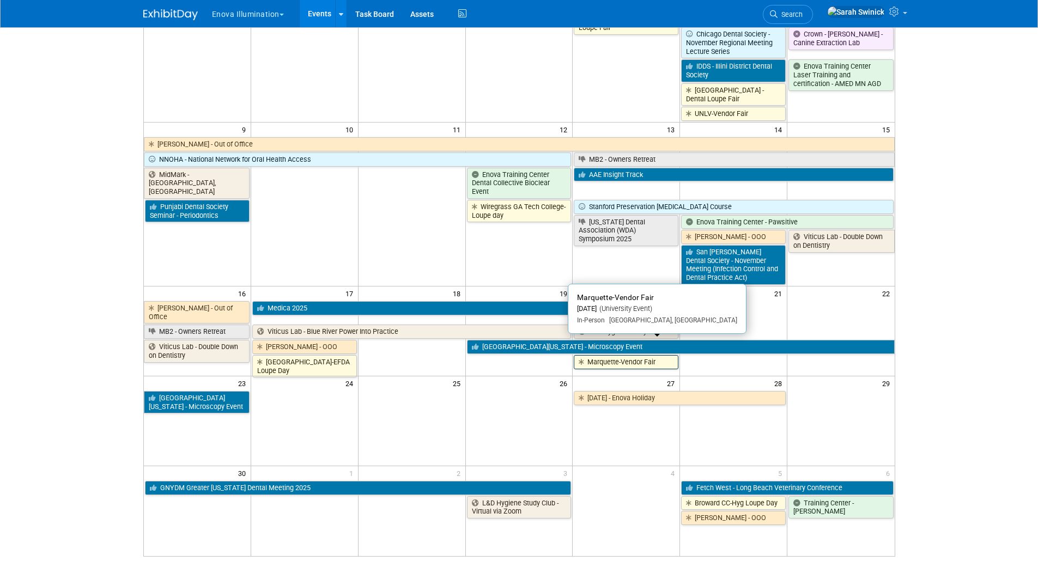
click at [654, 355] on link "Marquette-Vendor Fair" at bounding box center [626, 362] width 105 height 14
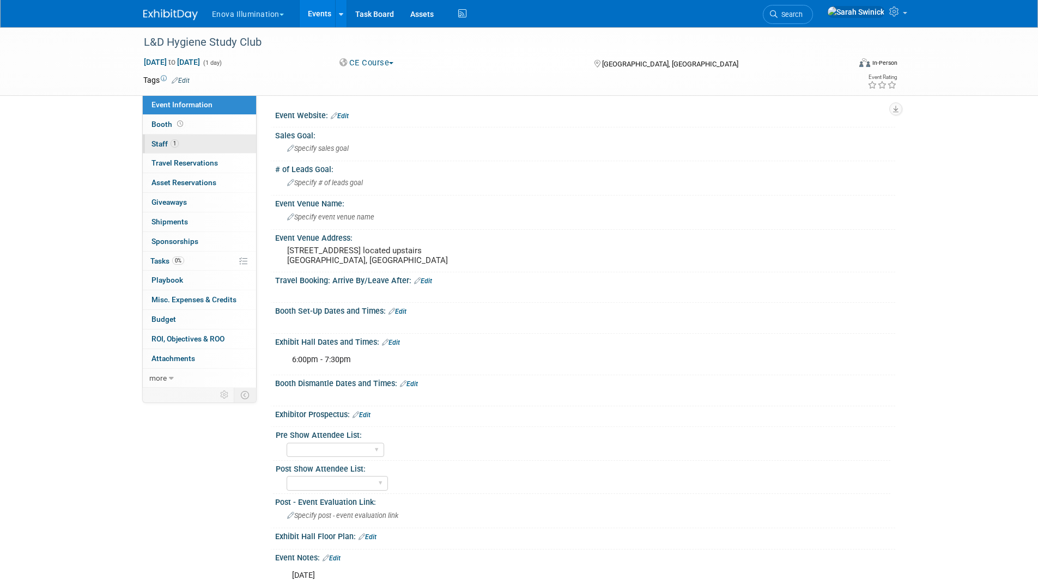
click at [174, 150] on link "1 Staff 1" at bounding box center [199, 144] width 113 height 19
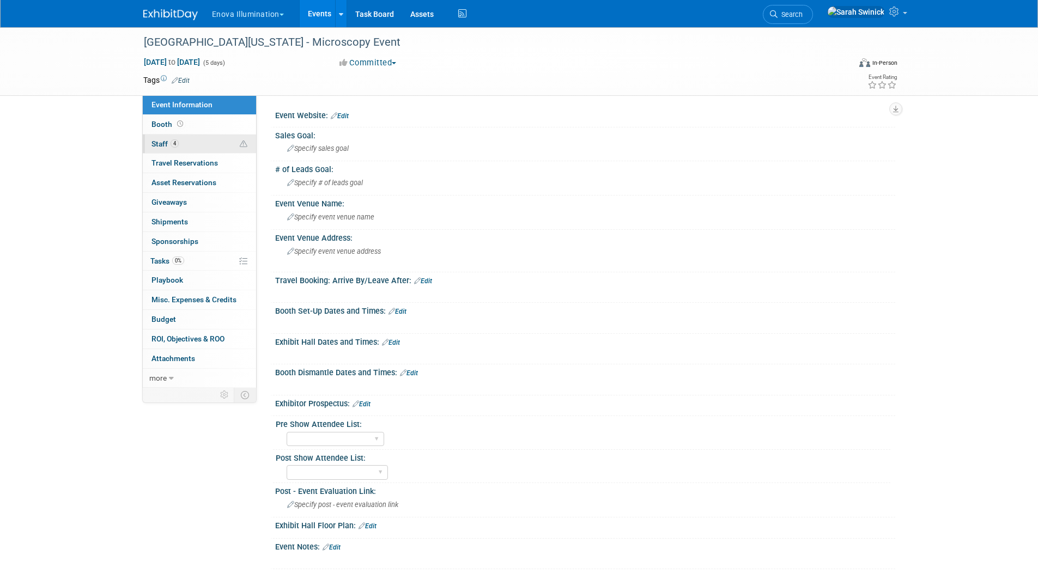
click at [232, 153] on link "4 Staff 4" at bounding box center [199, 144] width 113 height 19
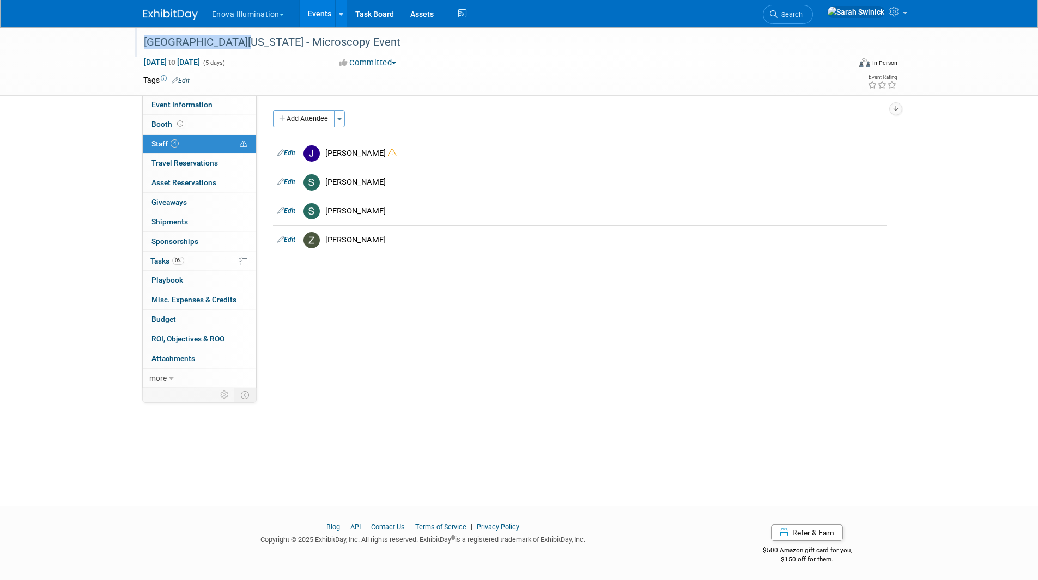
click at [225, 34] on div "University of Wisconsin - Microscopy Event" at bounding box center [488, 41] width 707 height 29
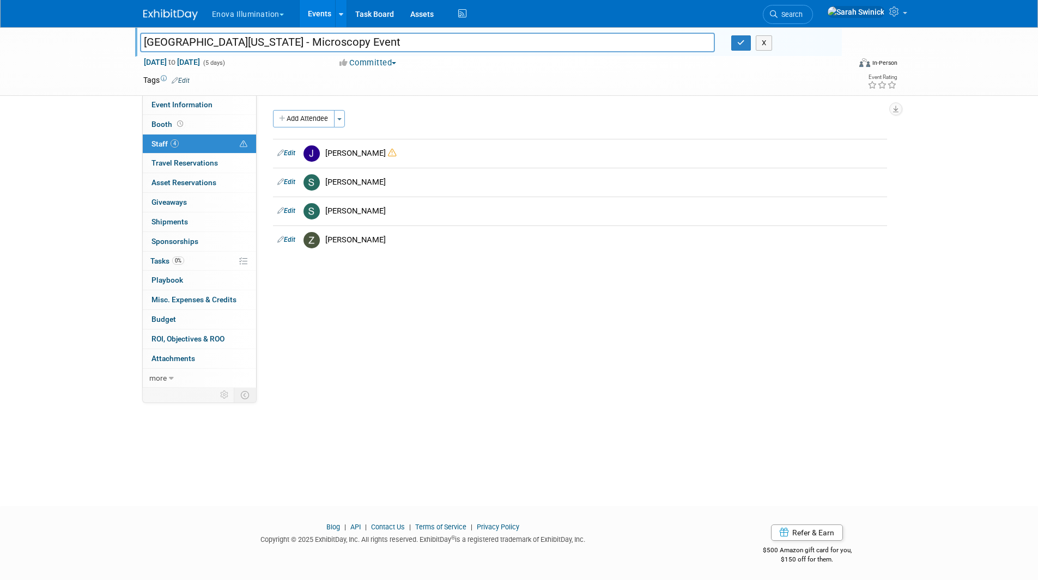
drag, startPoint x: 362, startPoint y: 40, endPoint x: 63, endPoint y: 44, distance: 299.2
click at [62, 44] on div "University of Wisconsin - Microscopy Event University of Wisconsin - Microscopy…" at bounding box center [519, 61] width 1038 height 69
drag, startPoint x: 630, startPoint y: 266, endPoint x: 473, endPoint y: 257, distance: 157.7
click at [628, 268] on div "Event Website: Edit Sales Goal: Specify sales goal # of Leads Goal: Specify # o…" at bounding box center [576, 241] width 639 height 293
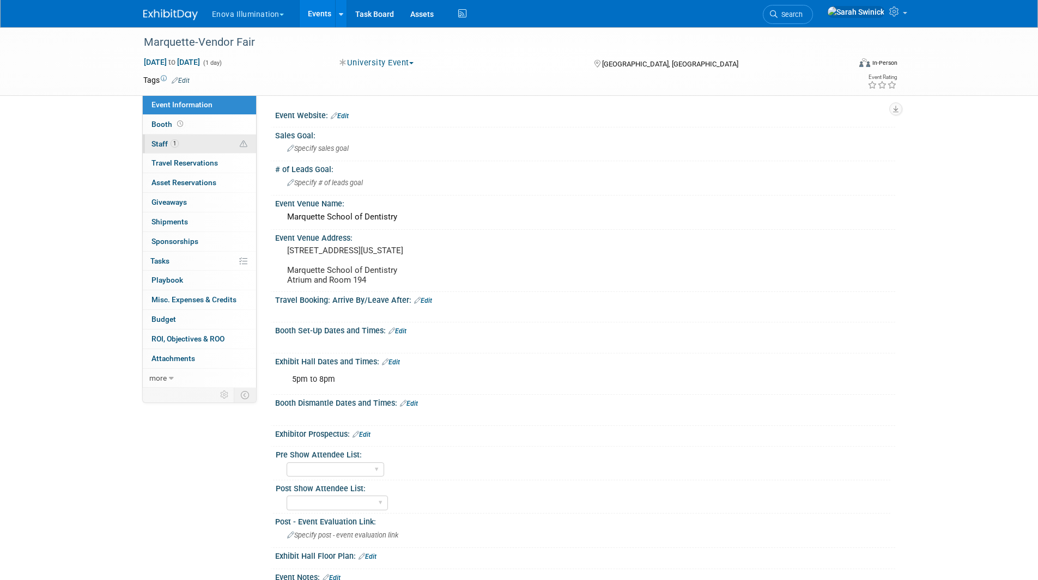
click at [168, 143] on span "Staff 1" at bounding box center [164, 144] width 27 height 9
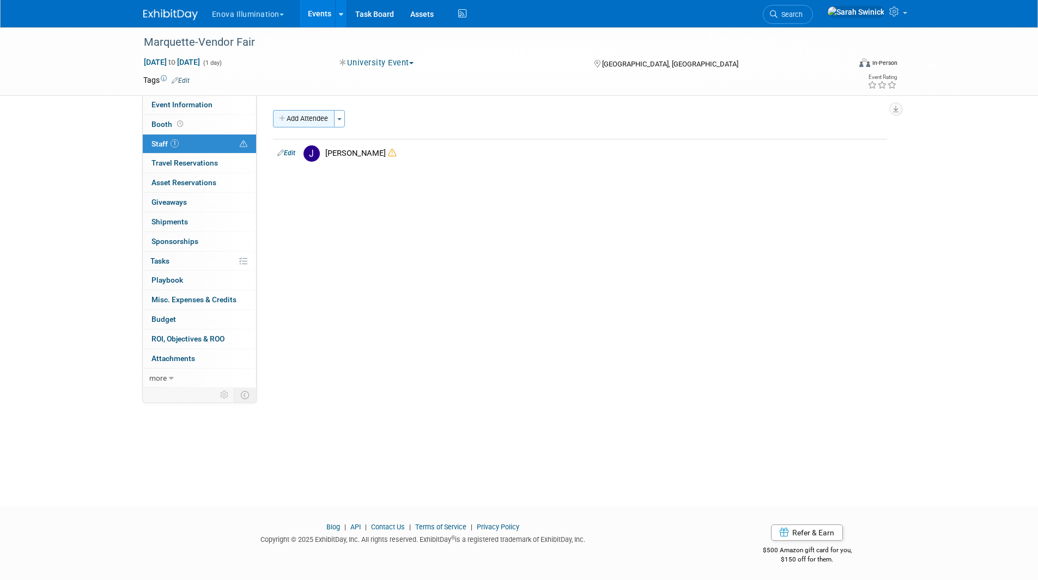
click at [304, 118] on button "Add Attendee" at bounding box center [304, 118] width 62 height 17
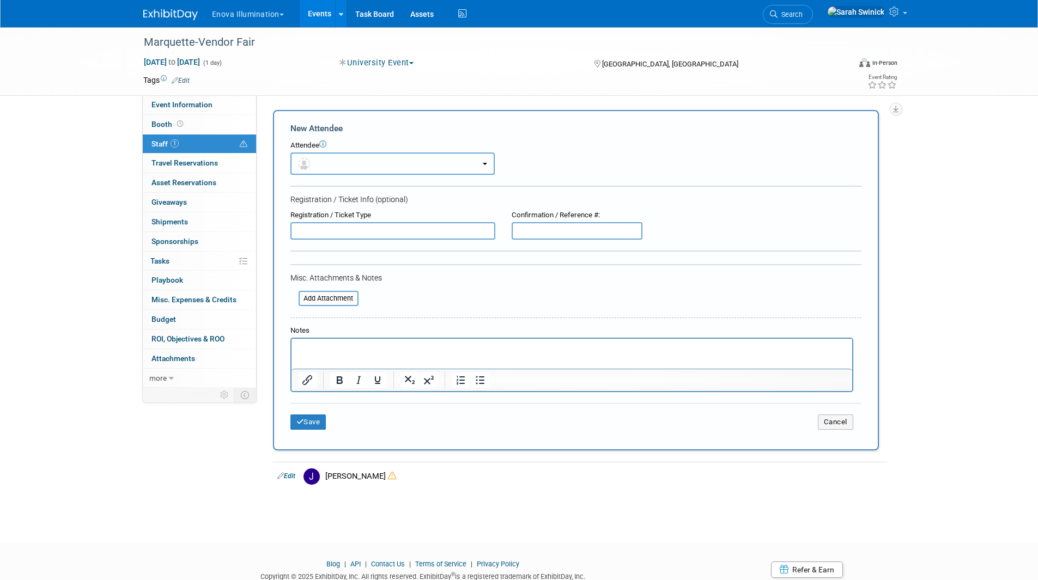
click at [348, 166] on button "button" at bounding box center [392, 164] width 204 height 22
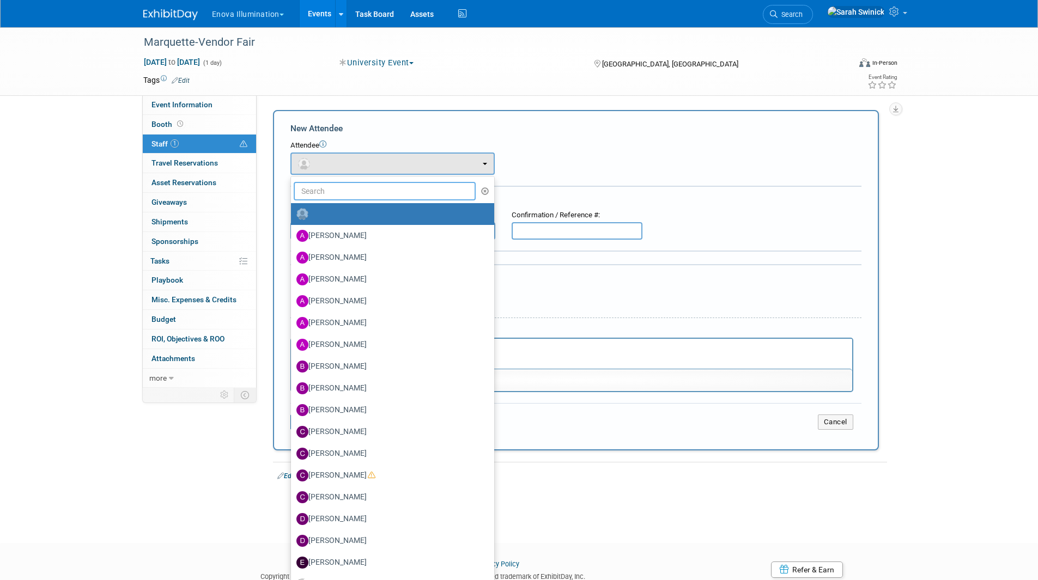
click at [347, 193] on input "text" at bounding box center [385, 191] width 183 height 19
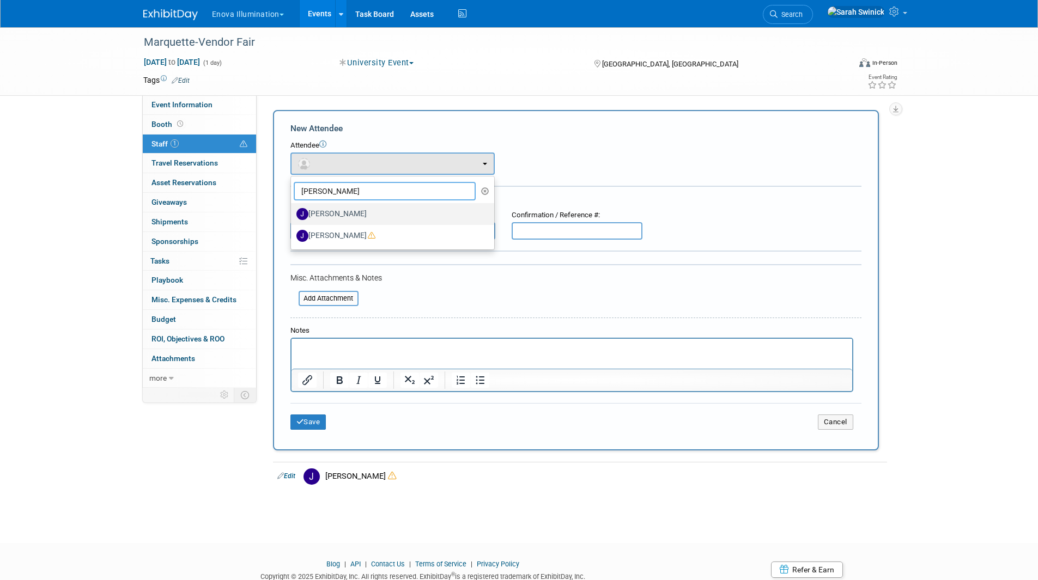
type input "[PERSON_NAME]"
click at [341, 213] on label "[PERSON_NAME]" at bounding box center [389, 213] width 187 height 17
click at [293, 213] on input "[PERSON_NAME]" at bounding box center [289, 212] width 7 height 7
select select "52ef377c-3cf2-4be9-97bb-3f9cea8cc2e8"
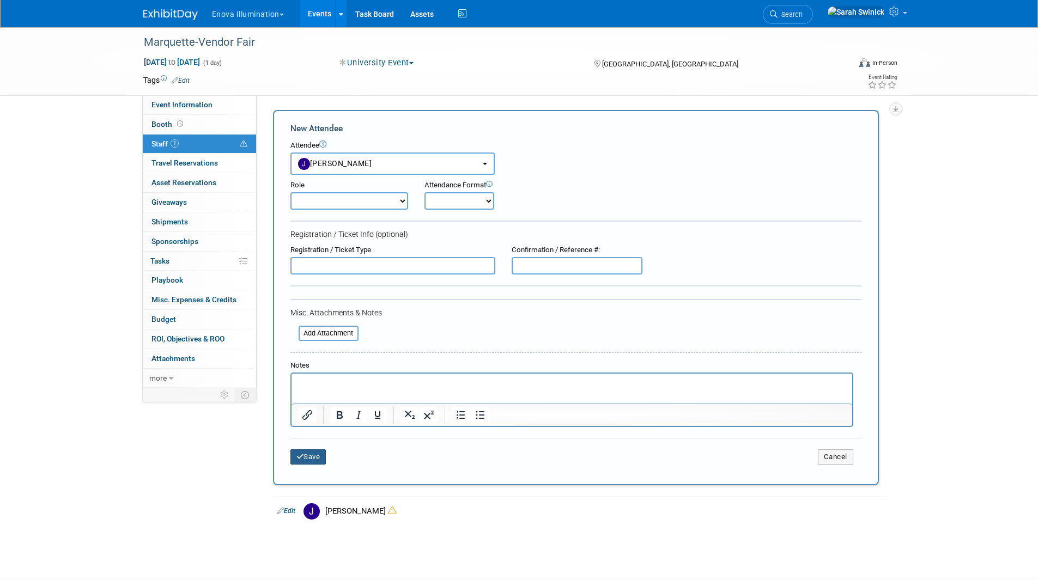
click at [317, 457] on button "Save" at bounding box center [308, 457] width 36 height 15
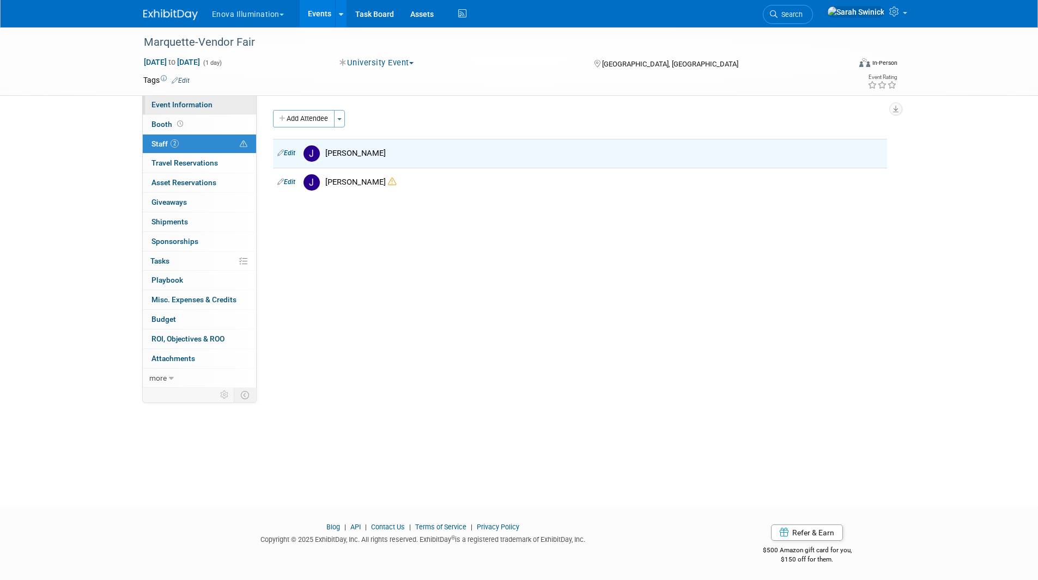
click at [199, 106] on span "Event Information" at bounding box center [181, 104] width 61 height 9
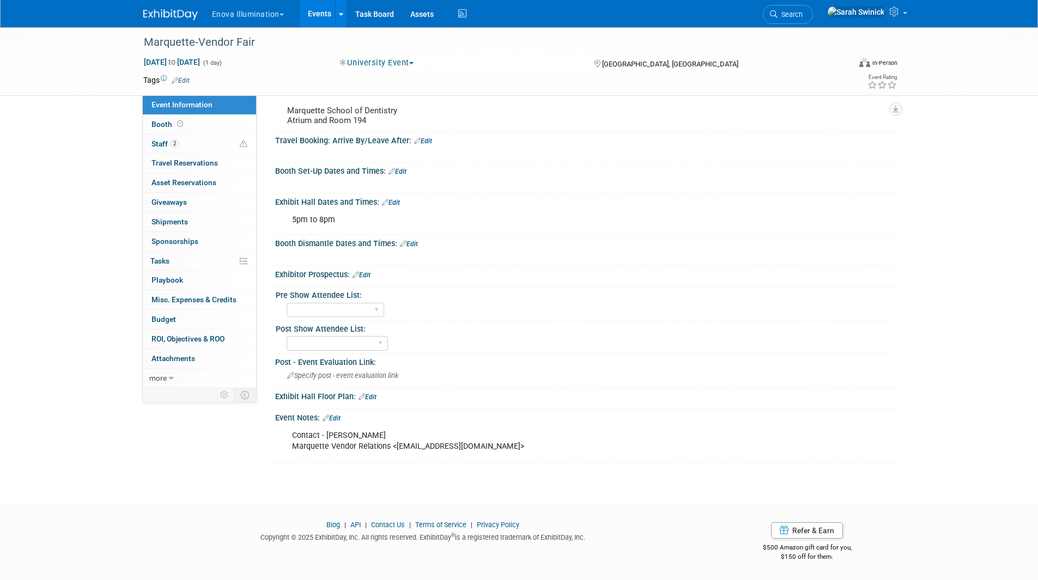
scroll to position [163, 0]
click at [334, 422] on link "Edit" at bounding box center [332, 419] width 18 height 8
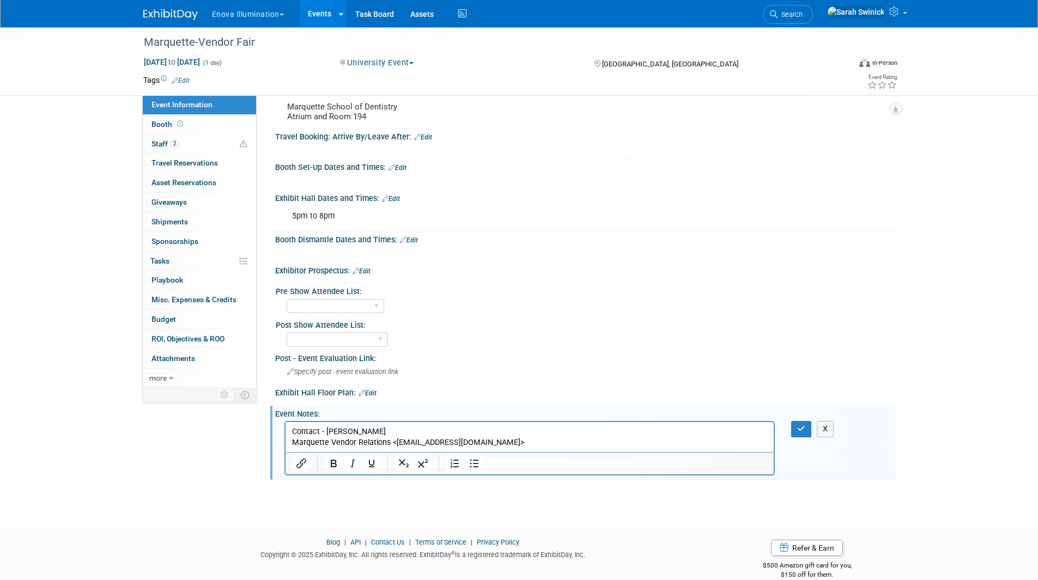
scroll to position [0, 0]
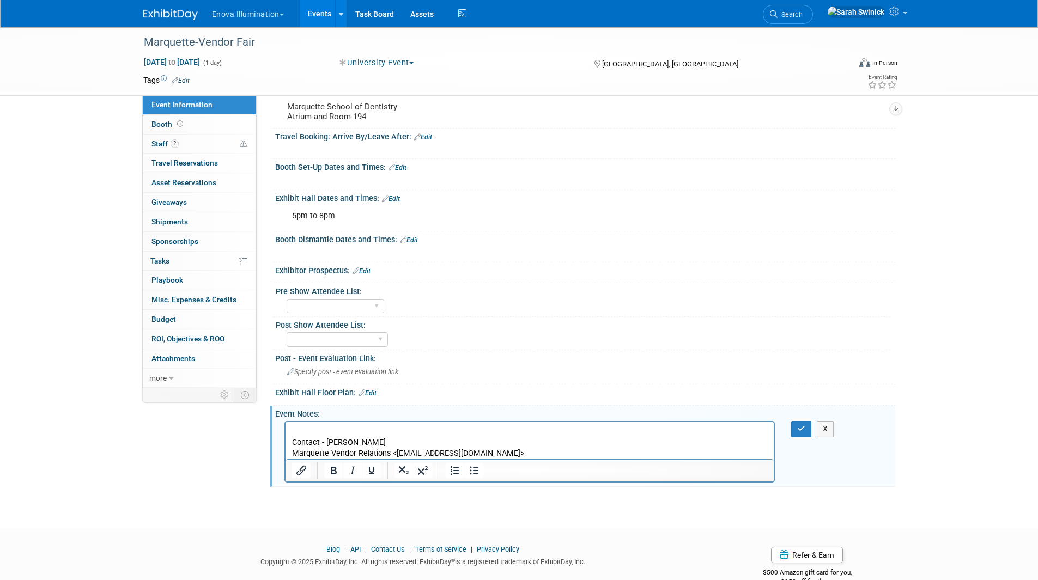
click at [292, 434] on p "Rich Text Area. Press ALT-0 for help." at bounding box center [530, 432] width 476 height 11
click at [803, 437] on button "button" at bounding box center [801, 429] width 20 height 16
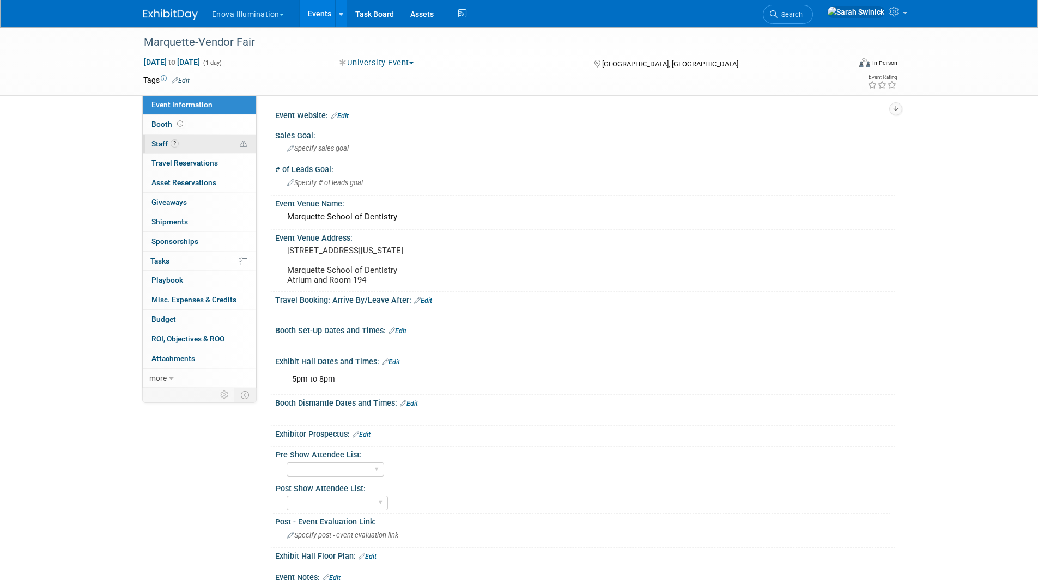
click at [210, 138] on link "2 Staff 2" at bounding box center [199, 144] width 113 height 19
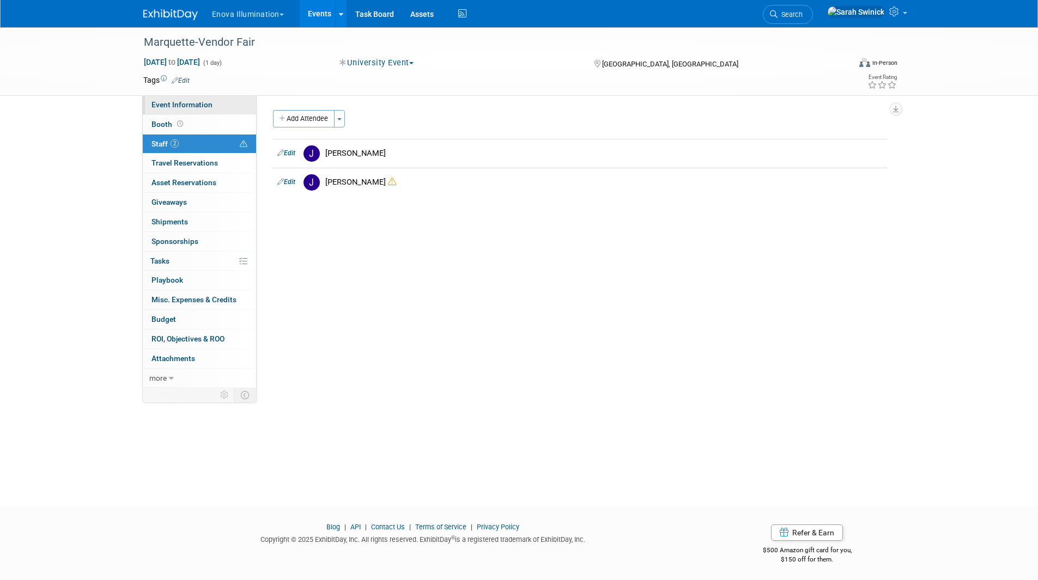
click at [229, 103] on link "Event Information" at bounding box center [199, 104] width 113 height 19
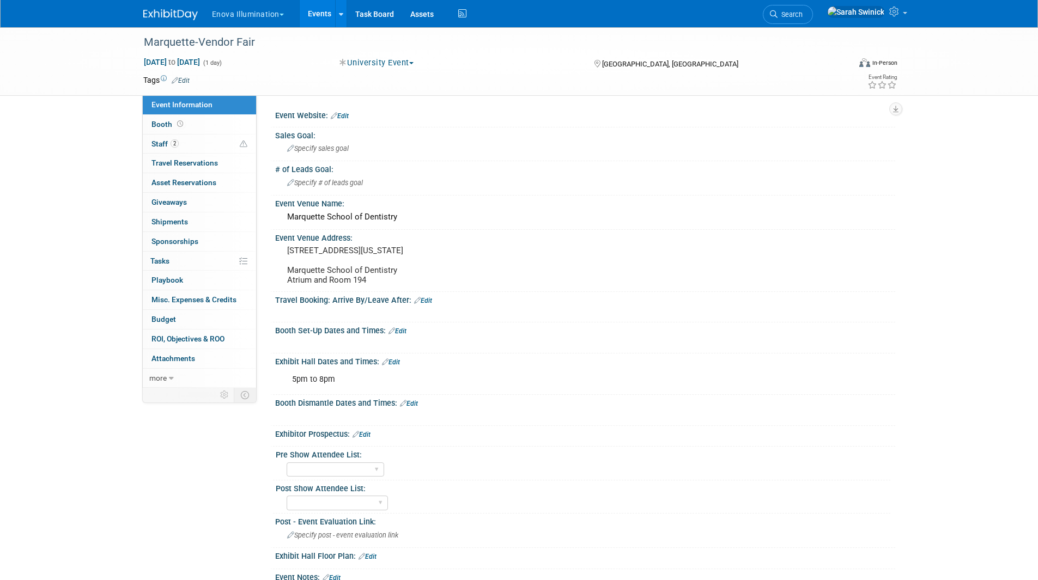
click at [193, 13] on img at bounding box center [170, 14] width 54 height 11
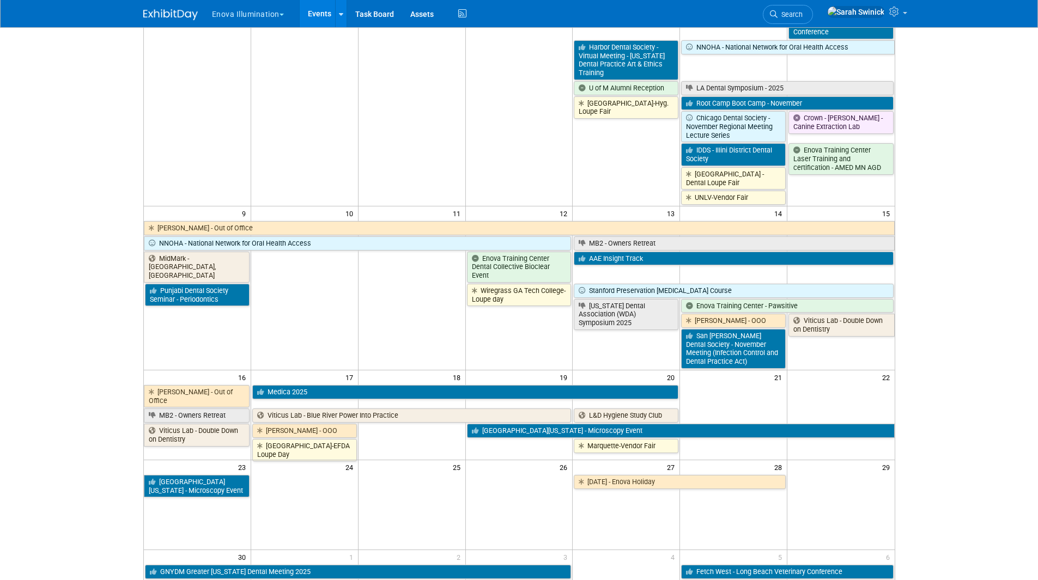
scroll to position [327, 0]
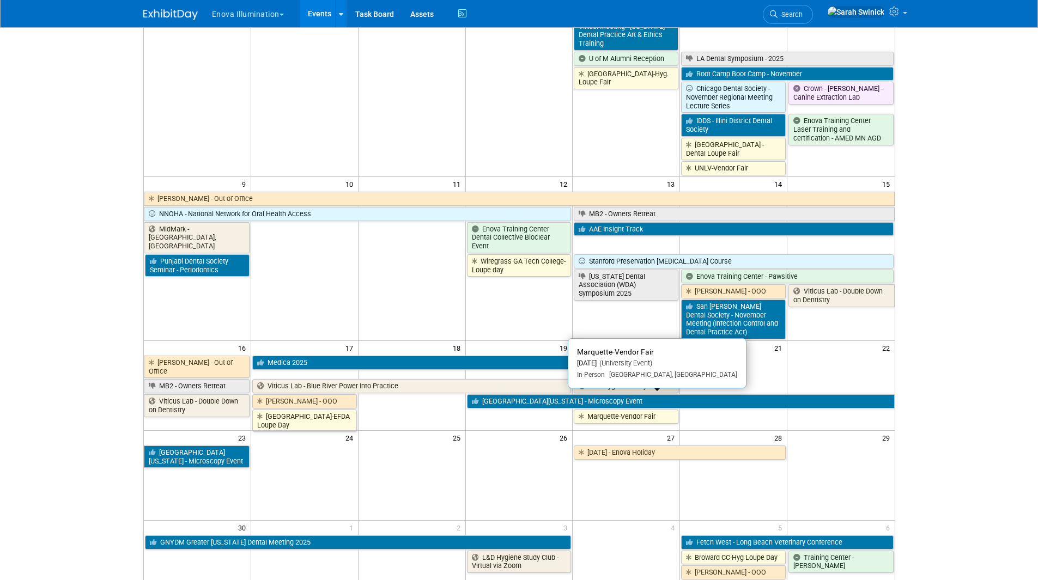
click at [623, 410] on link "Marquette-Vendor Fair" at bounding box center [626, 417] width 105 height 14
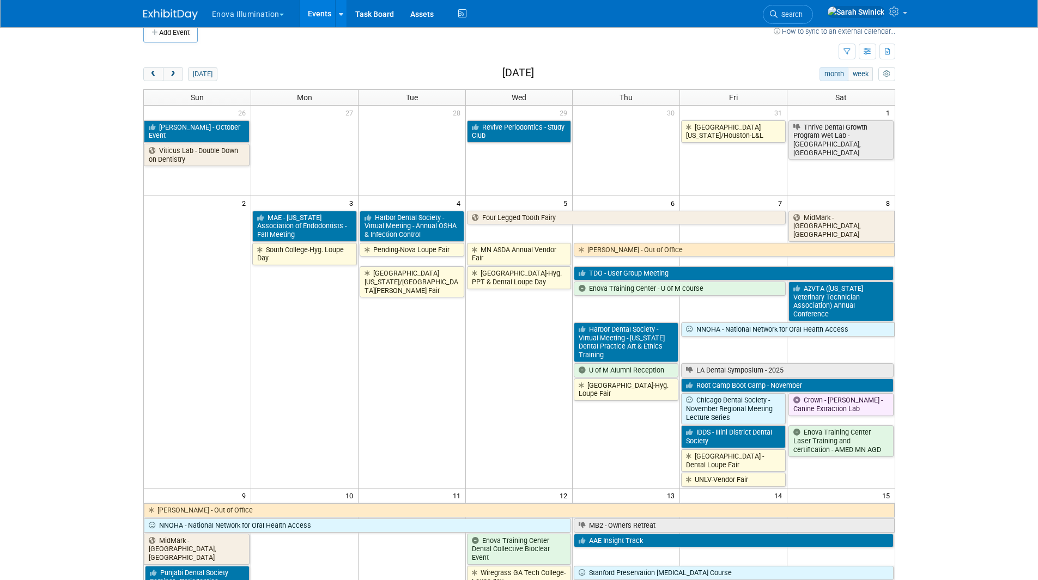
scroll to position [0, 0]
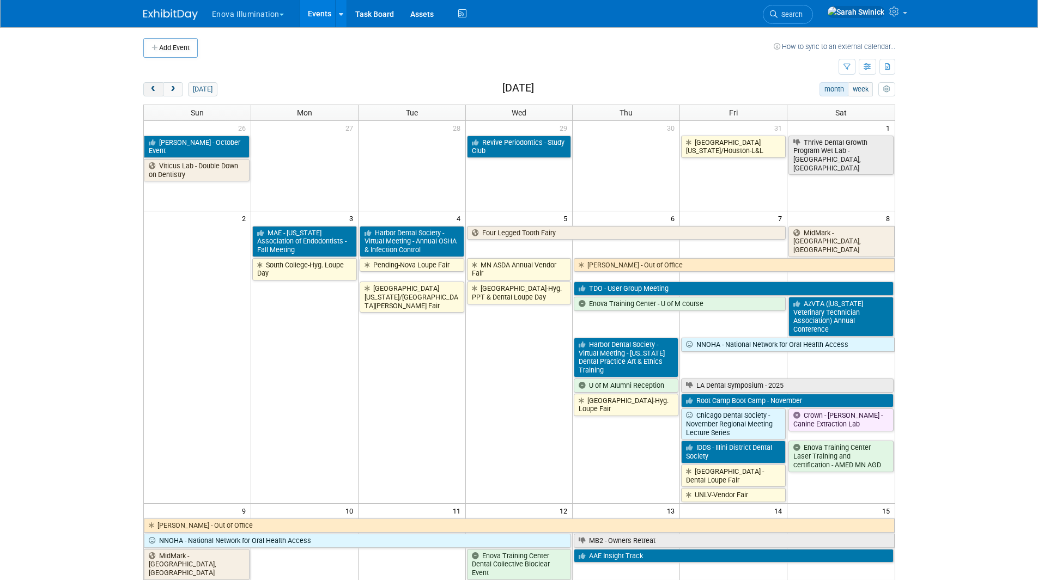
drag, startPoint x: 149, startPoint y: 85, endPoint x: 163, endPoint y: 93, distance: 15.6
click at [150, 85] on button "prev" at bounding box center [153, 89] width 20 height 14
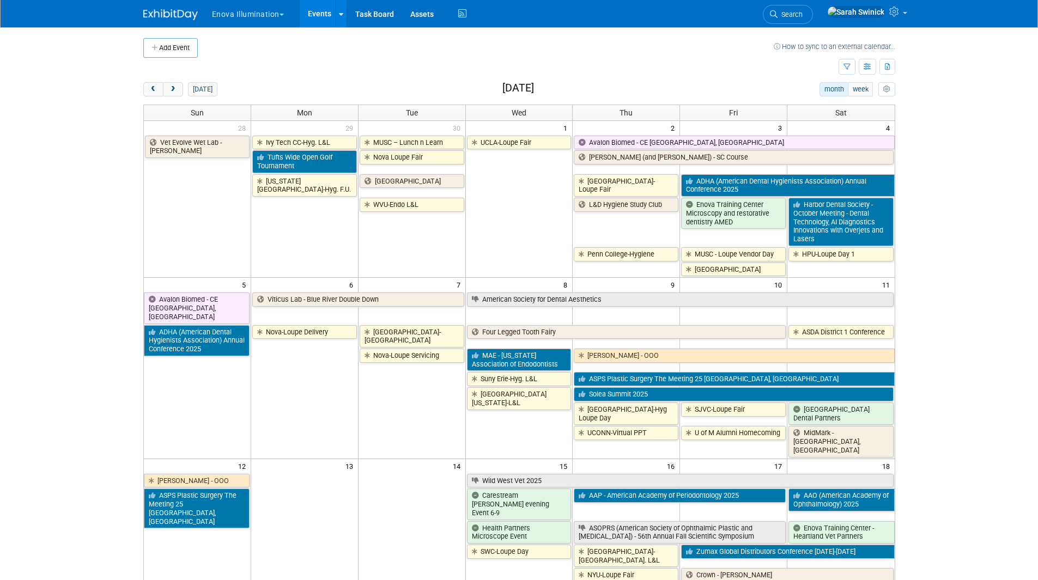
drag, startPoint x: 186, startPoint y: 55, endPoint x: 186, endPoint y: 85, distance: 30.0
click at [178, 88] on button "next" at bounding box center [173, 89] width 20 height 14
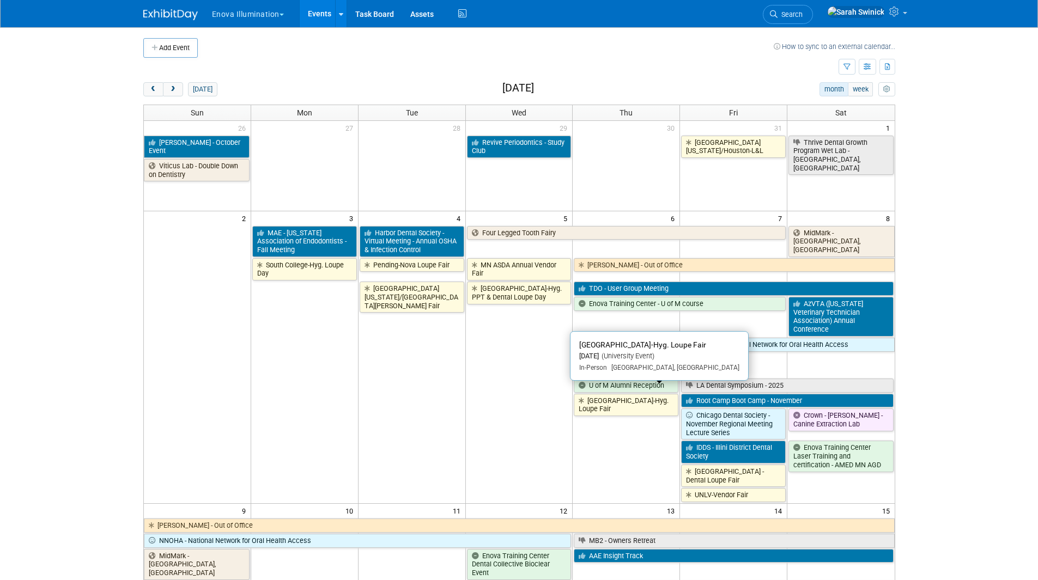
click at [652, 394] on link "[GEOGRAPHIC_DATA]-Hyg. Loupe Fair" at bounding box center [626, 405] width 105 height 22
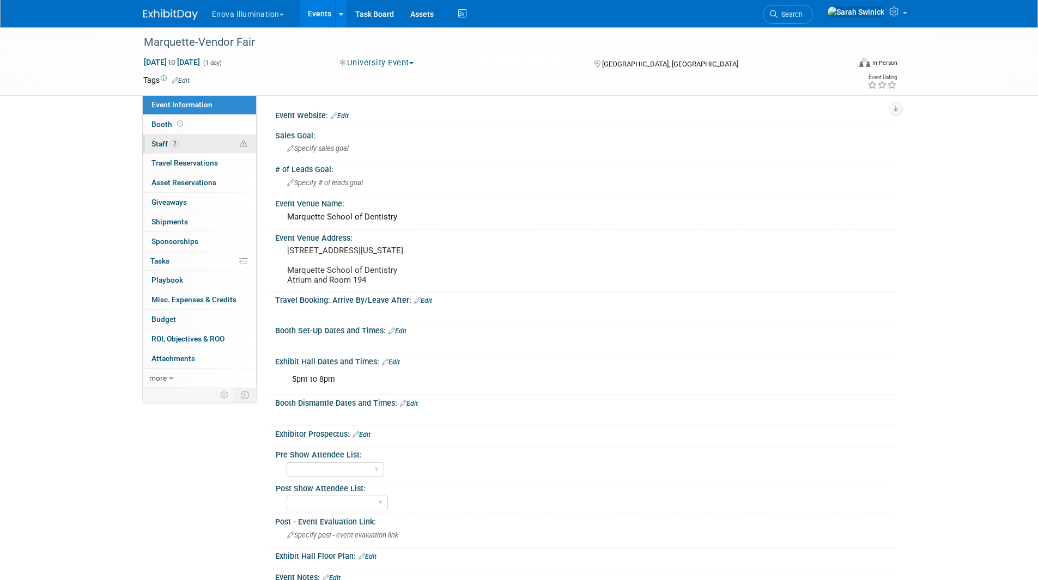
click at [216, 145] on link "2 Staff 2" at bounding box center [199, 144] width 113 height 19
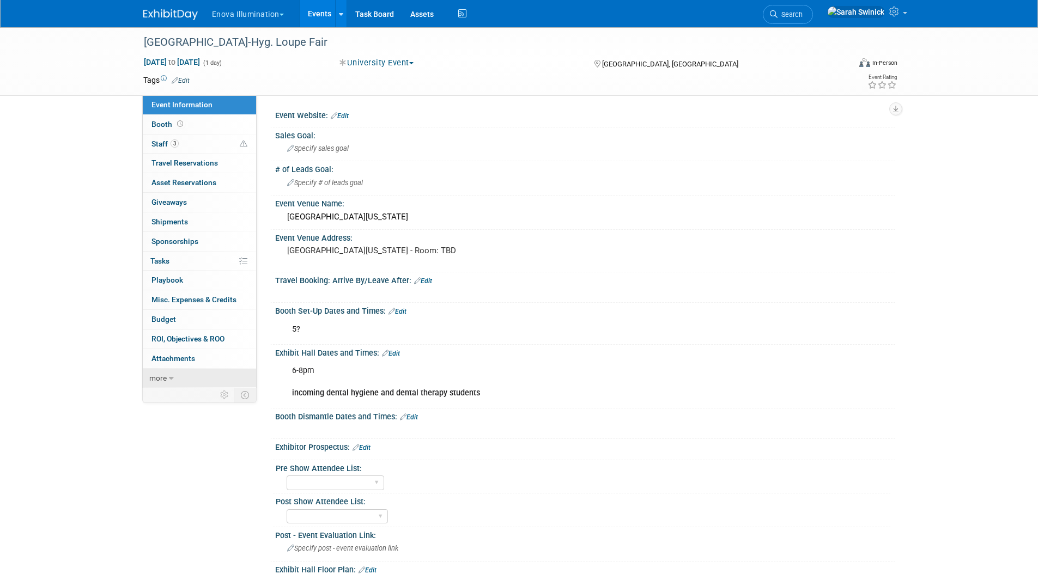
click at [201, 380] on link "more" at bounding box center [199, 378] width 113 height 19
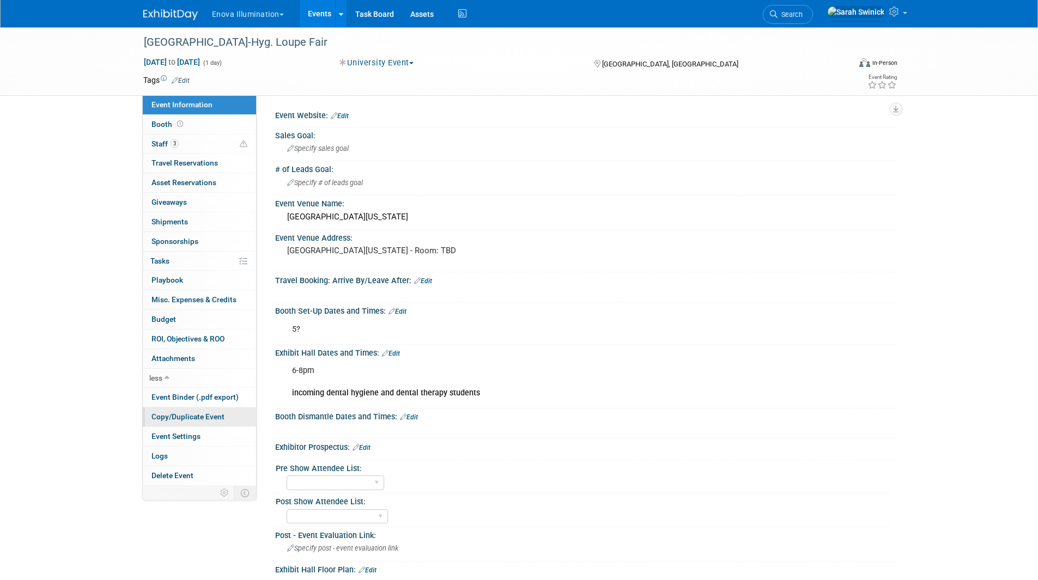
click at [211, 418] on span "Copy/Duplicate Event" at bounding box center [187, 417] width 73 height 9
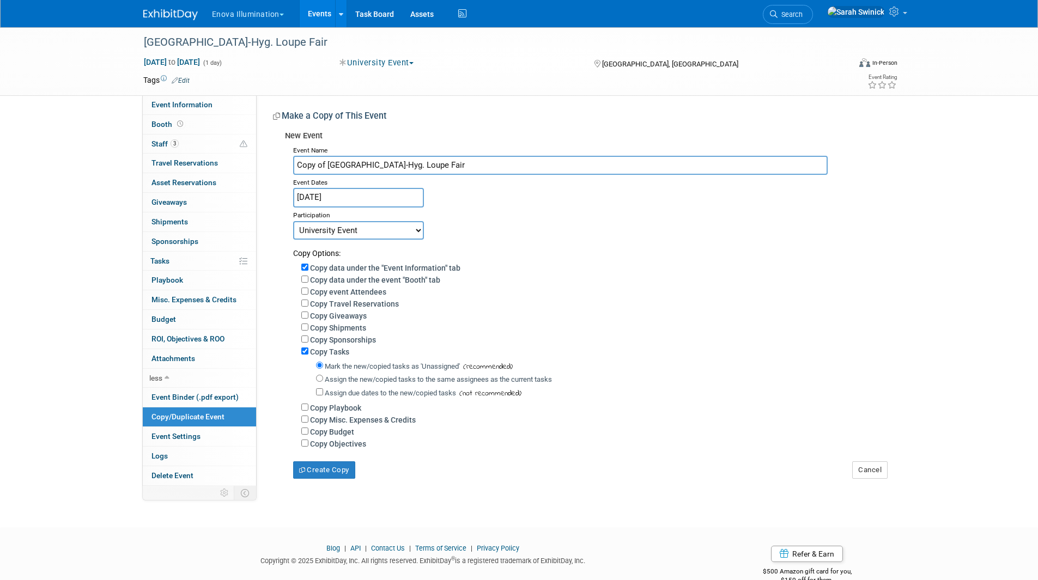
drag, startPoint x: 327, startPoint y: 166, endPoint x: 267, endPoint y: 182, distance: 62.0
click at [269, 181] on div "Event Website: Edit Sales Goal: Specify sales goal # of Leads Goal: Specify # o…" at bounding box center [576, 290] width 639 height 391
drag, startPoint x: 363, startPoint y: 165, endPoint x: 436, endPoint y: 167, distance: 73.0
click at [436, 167] on input "[GEOGRAPHIC_DATA]-Hyg. Loupe Fair" at bounding box center [560, 165] width 535 height 19
type input "[GEOGRAPHIC_DATA]-Hyg. L&L"
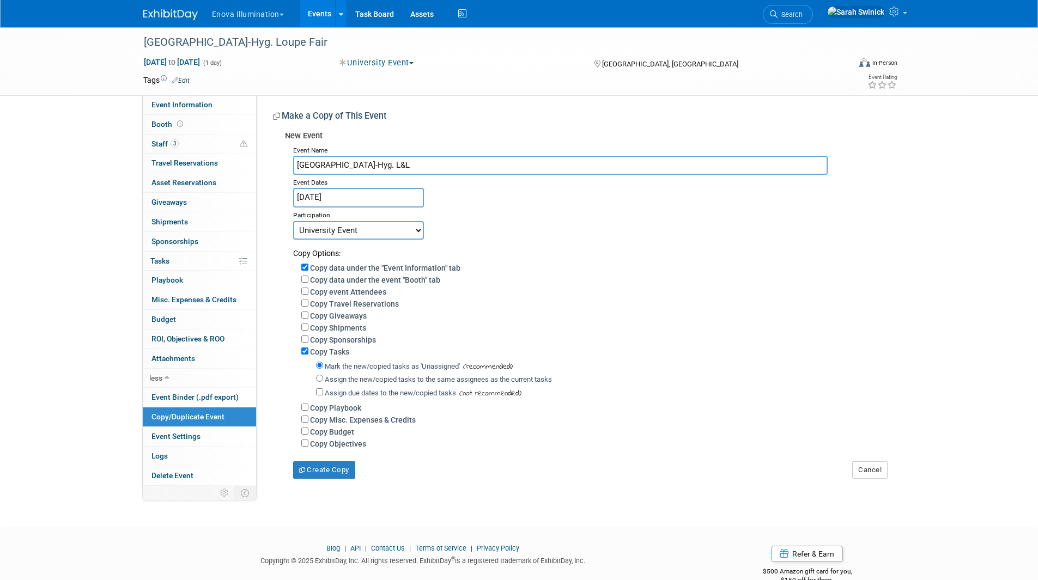
click at [405, 198] on input "Nov 6, 2025" at bounding box center [358, 197] width 131 height 19
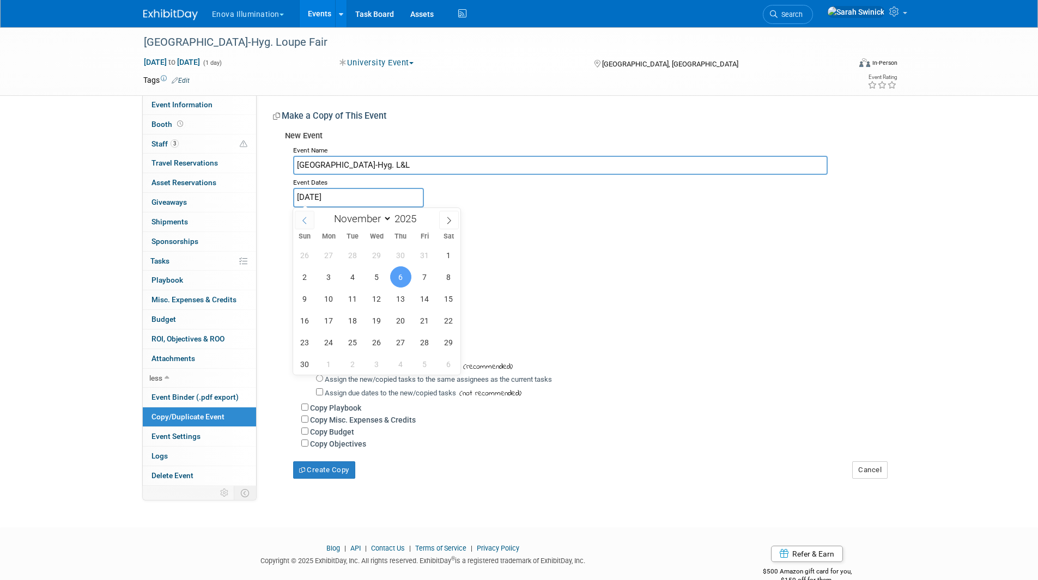
click at [304, 221] on icon at bounding box center [305, 221] width 8 height 8
select select "9"
click at [378, 277] on span "8" at bounding box center [376, 276] width 21 height 21
type input "[DATE]"
click at [379, 276] on span "8" at bounding box center [376, 276] width 21 height 21
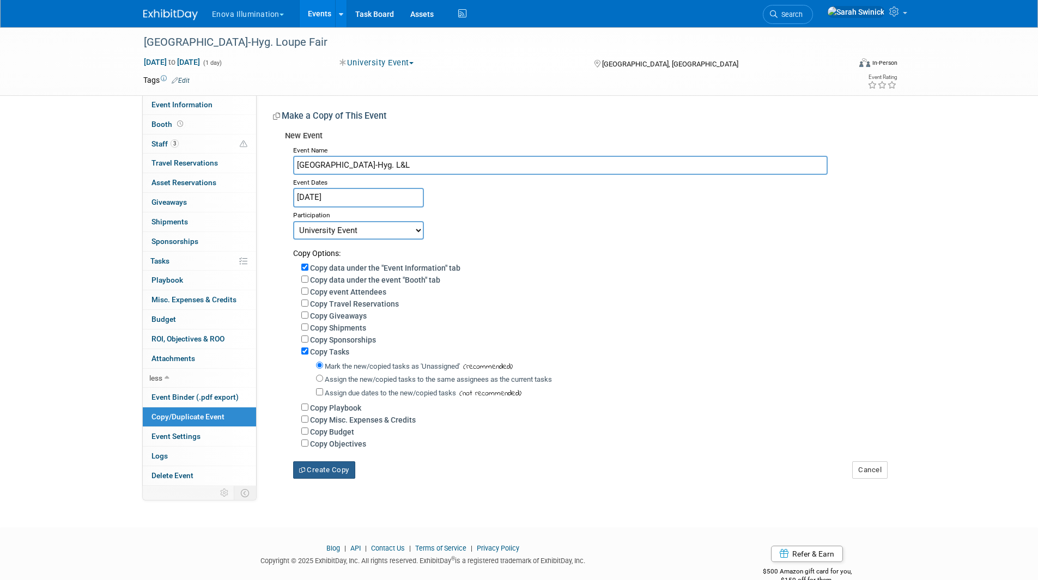
click at [336, 477] on button "Create Copy" at bounding box center [324, 470] width 62 height 17
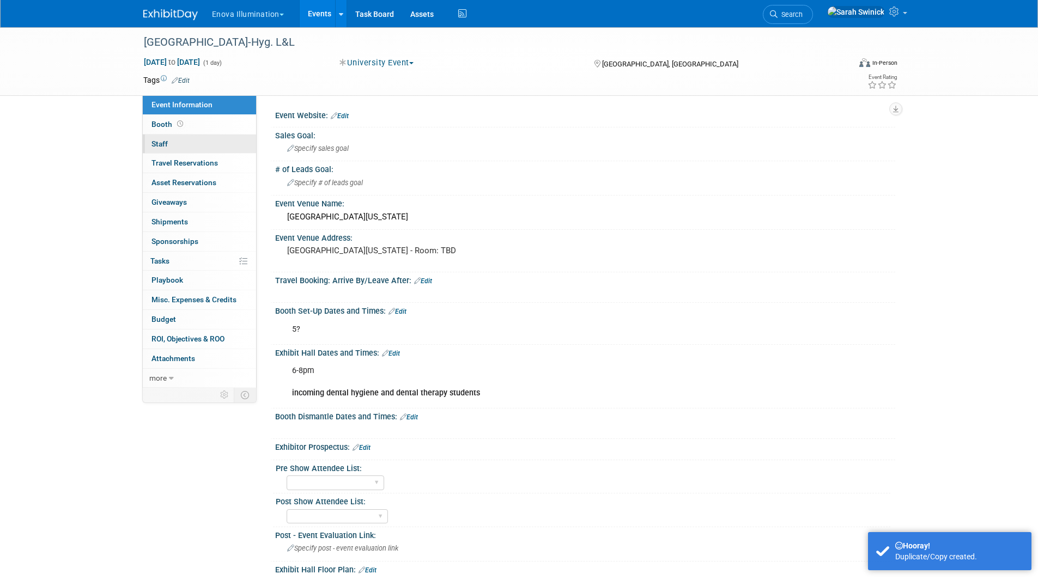
click at [201, 140] on link "0 Staff 0" at bounding box center [199, 144] width 113 height 19
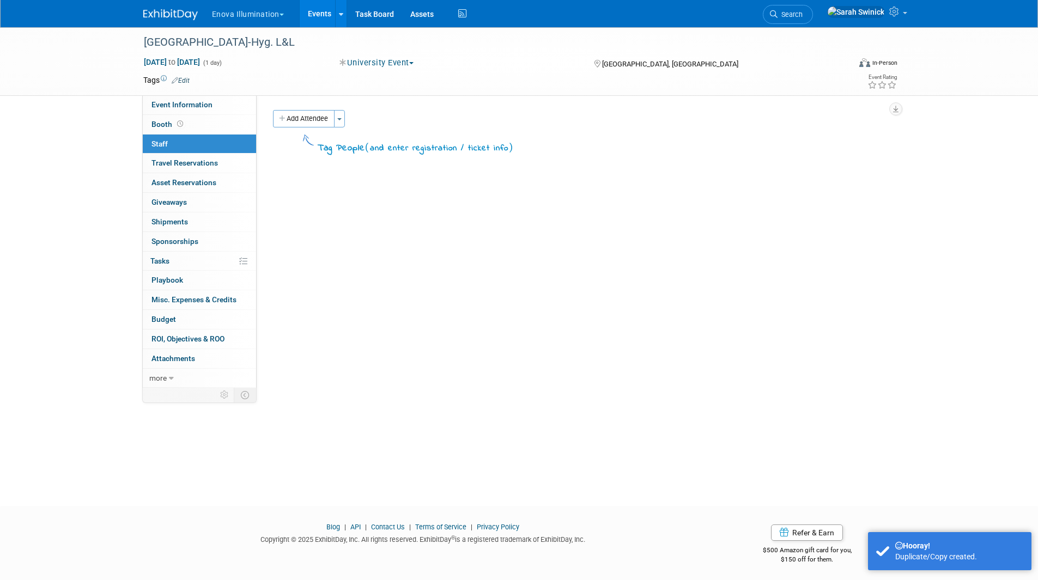
click at [294, 120] on button "Add Attendee" at bounding box center [304, 118] width 62 height 17
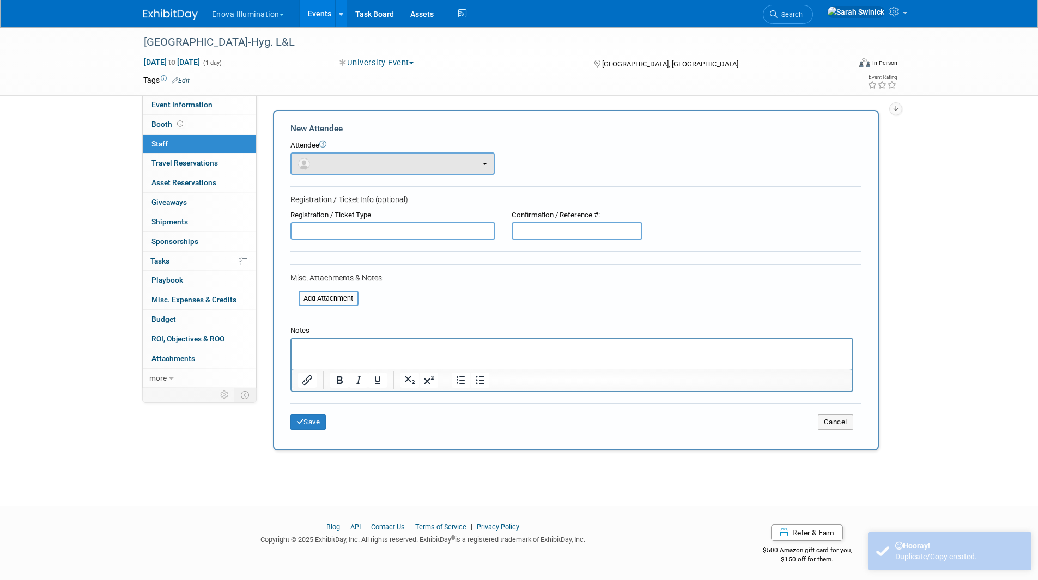
drag, startPoint x: 306, startPoint y: 151, endPoint x: 311, endPoint y: 168, distance: 17.2
click at [307, 155] on div "Attendee <img src="[URL][DOMAIN_NAME]" style="width: 22px; height: 22px; border…" at bounding box center [575, 158] width 571 height 34
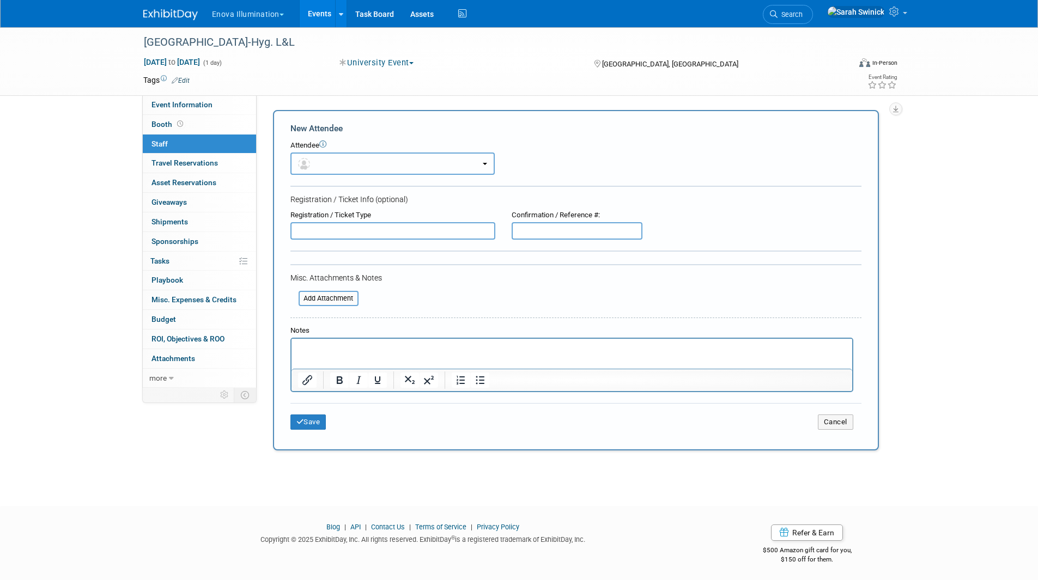
click at [314, 173] on button "button" at bounding box center [392, 164] width 204 height 22
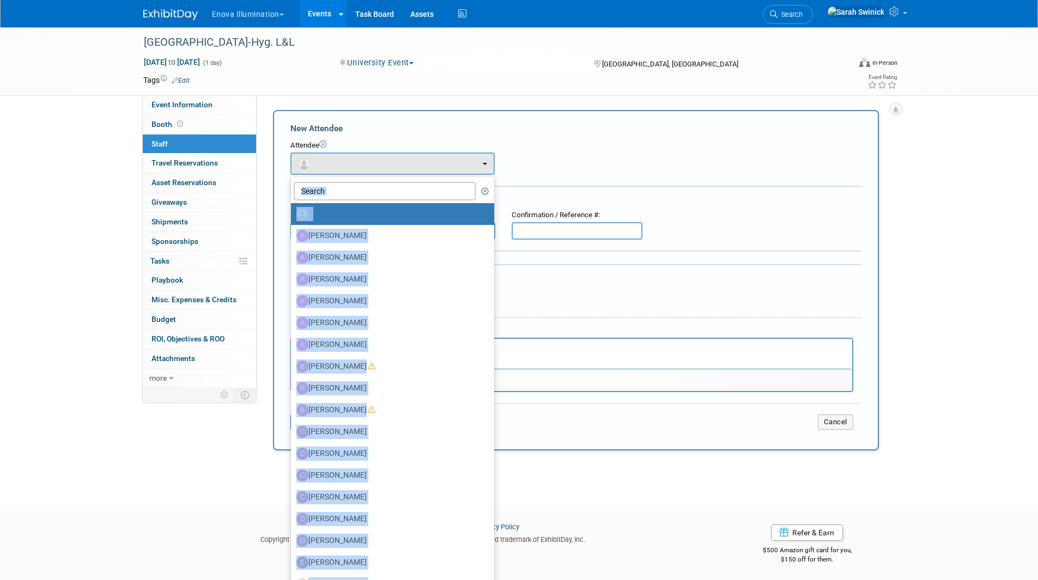
click at [322, 200] on ul "[PERSON_NAME] [PERSON_NAME] [PERSON_NAME] [PERSON_NAME] [PERSON_NAME] (me)" at bounding box center [392, 394] width 204 height 436
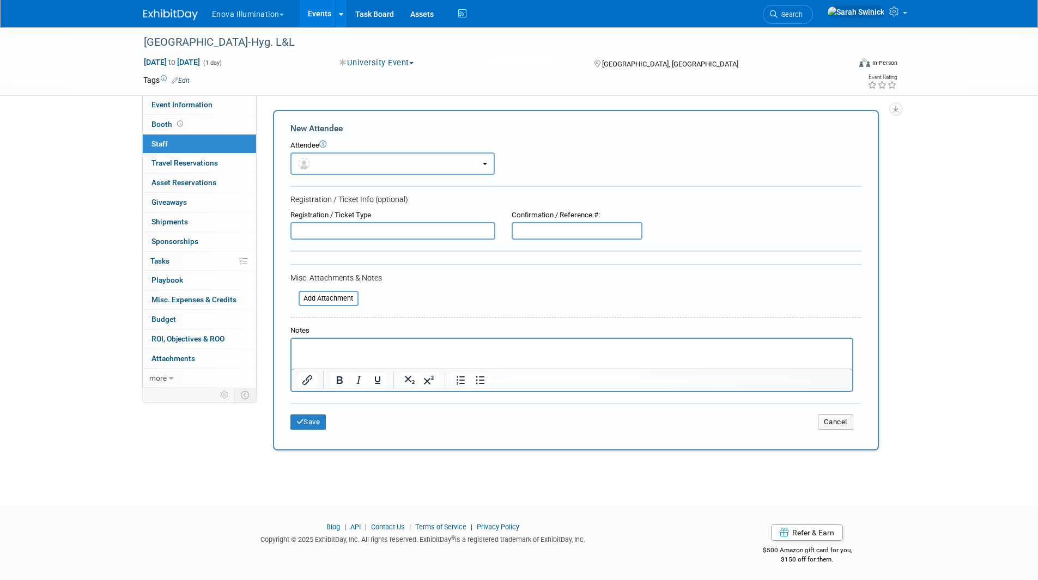
click at [331, 173] on button "button" at bounding box center [392, 164] width 204 height 22
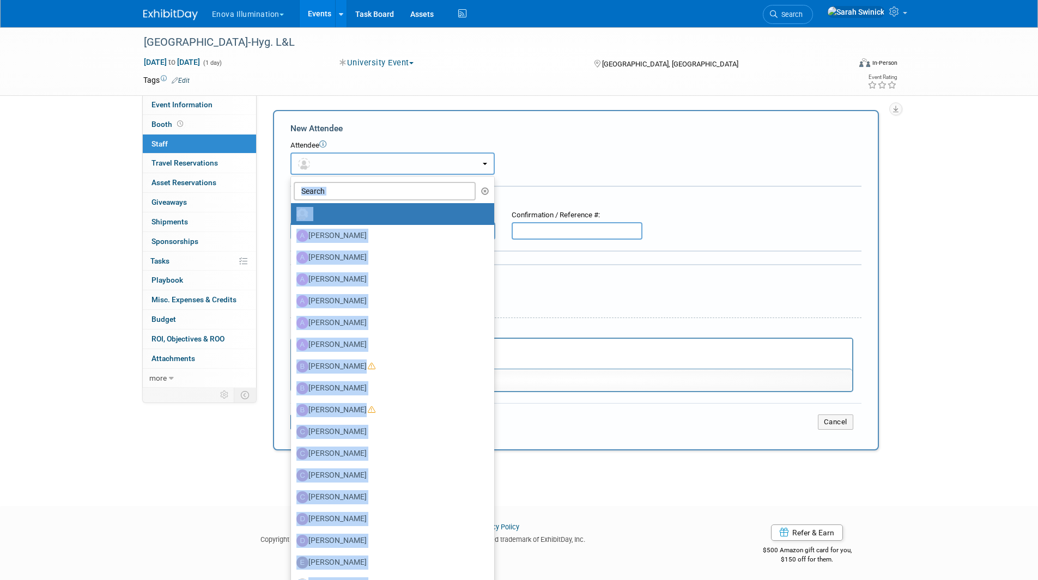
click at [339, 167] on button "button" at bounding box center [392, 164] width 204 height 22
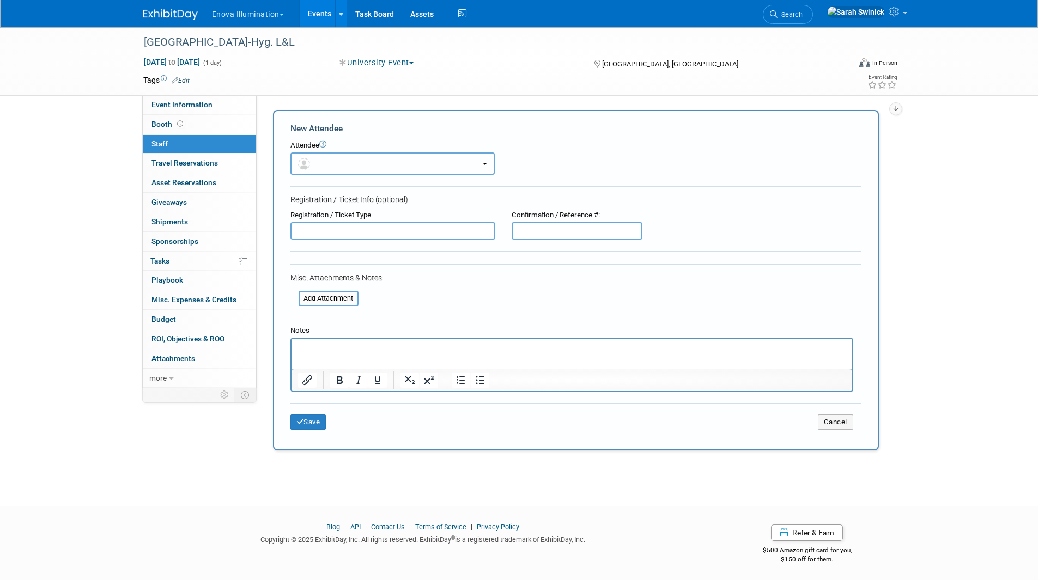
click at [342, 158] on button "button" at bounding box center [392, 164] width 204 height 22
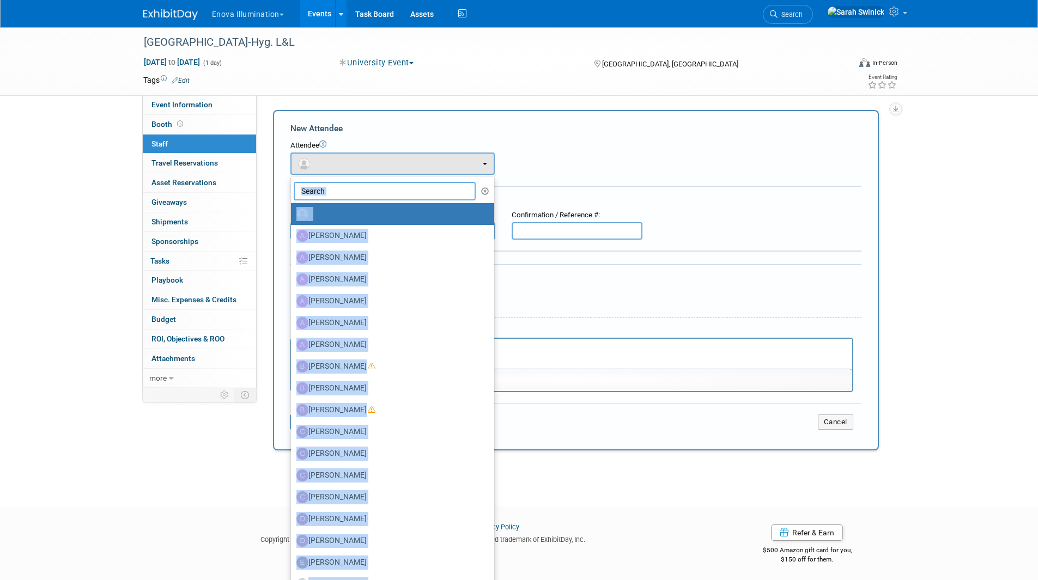
click at [331, 192] on input "text" at bounding box center [385, 191] width 183 height 19
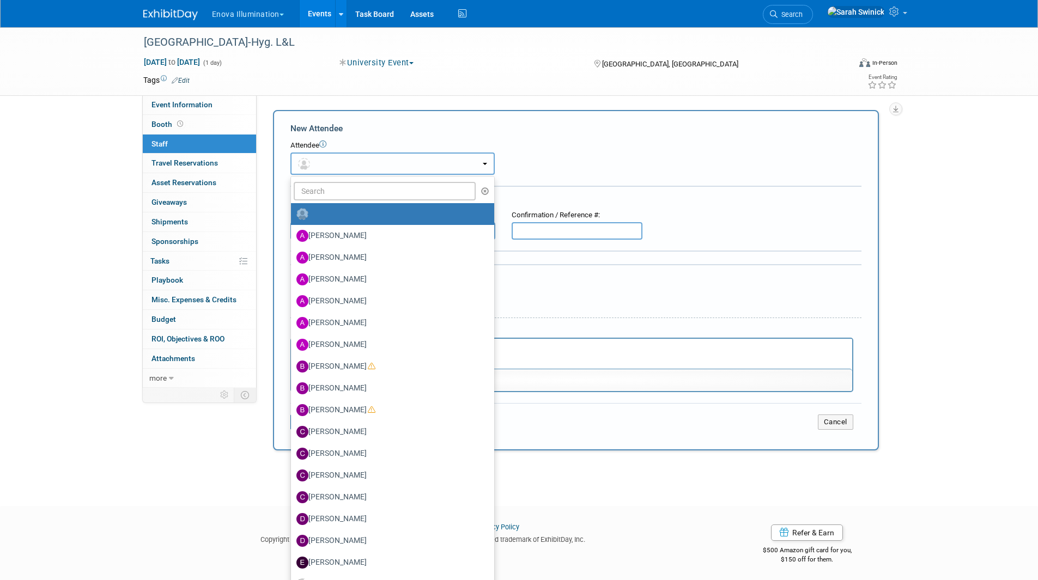
drag, startPoint x: 629, startPoint y: 150, endPoint x: 443, endPoint y: 161, distance: 186.7
click at [629, 150] on div "Attendee" at bounding box center [575, 146] width 571 height 10
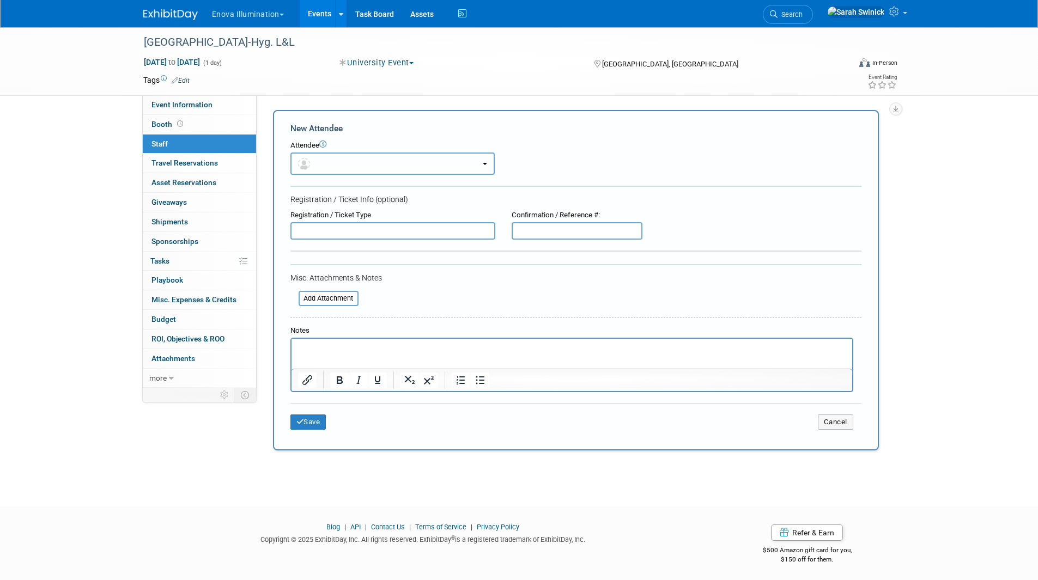
drag, startPoint x: 409, startPoint y: 166, endPoint x: 405, endPoint y: 177, distance: 10.9
click at [409, 167] on button "button" at bounding box center [392, 164] width 204 height 22
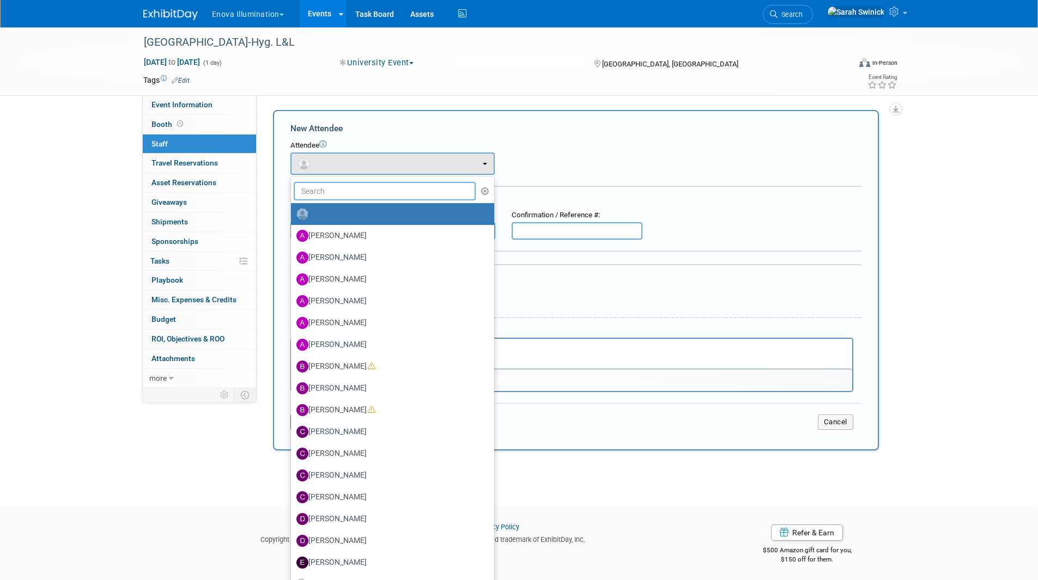
click at [389, 190] on input "text" at bounding box center [385, 191] width 183 height 19
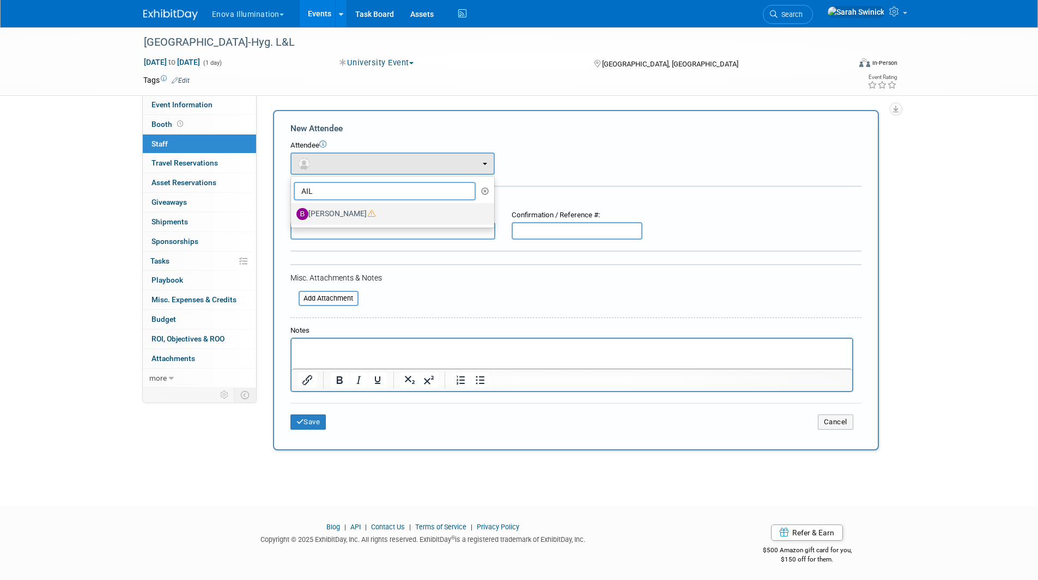
type input "AIL"
click at [384, 209] on label "[PERSON_NAME]" at bounding box center [389, 213] width 187 height 17
click at [293, 209] on input "[PERSON_NAME]" at bounding box center [289, 212] width 7 height 7
select select "29f256f5-ef74-4486-9c3b-d7dae2fe89eb"
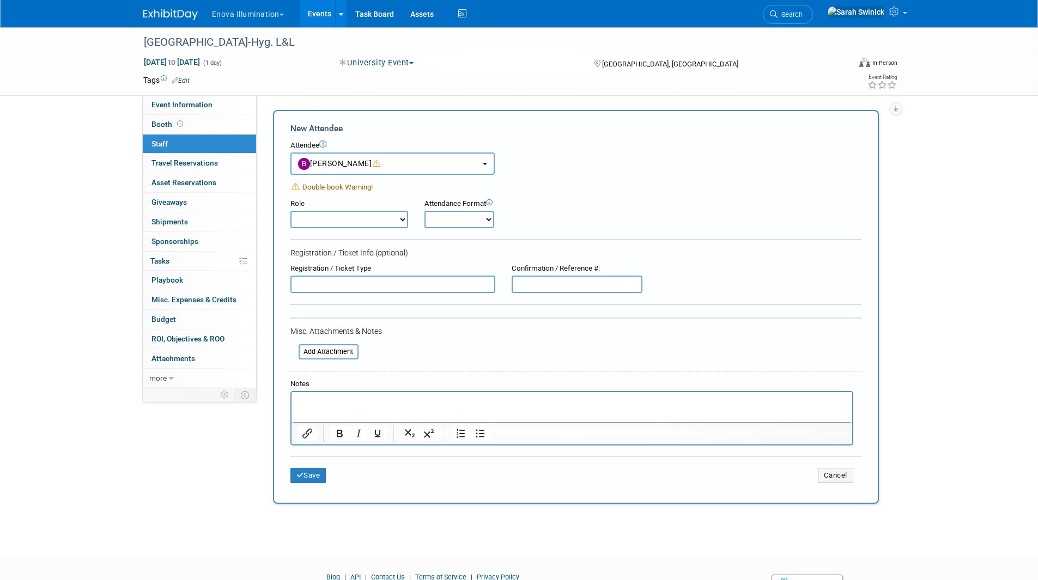
click at [168, 11] on img at bounding box center [170, 14] width 54 height 11
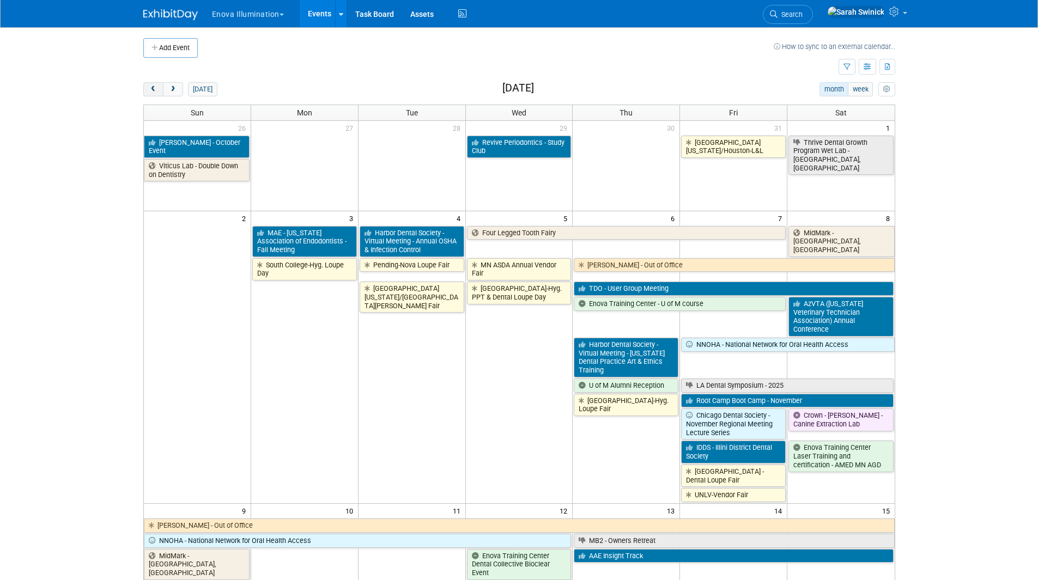
click at [149, 90] on span "prev" at bounding box center [153, 89] width 8 height 7
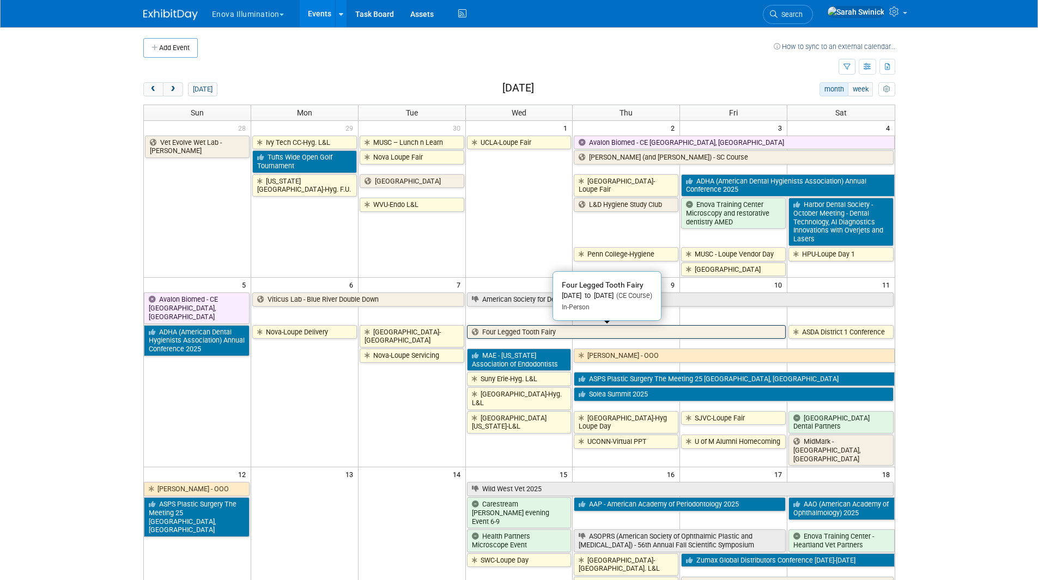
click at [538, 330] on link "Four Legged Tooth Fairy" at bounding box center [626, 332] width 319 height 14
click at [523, 336] on link "Four Legged Tooth Fairy" at bounding box center [626, 332] width 319 height 14
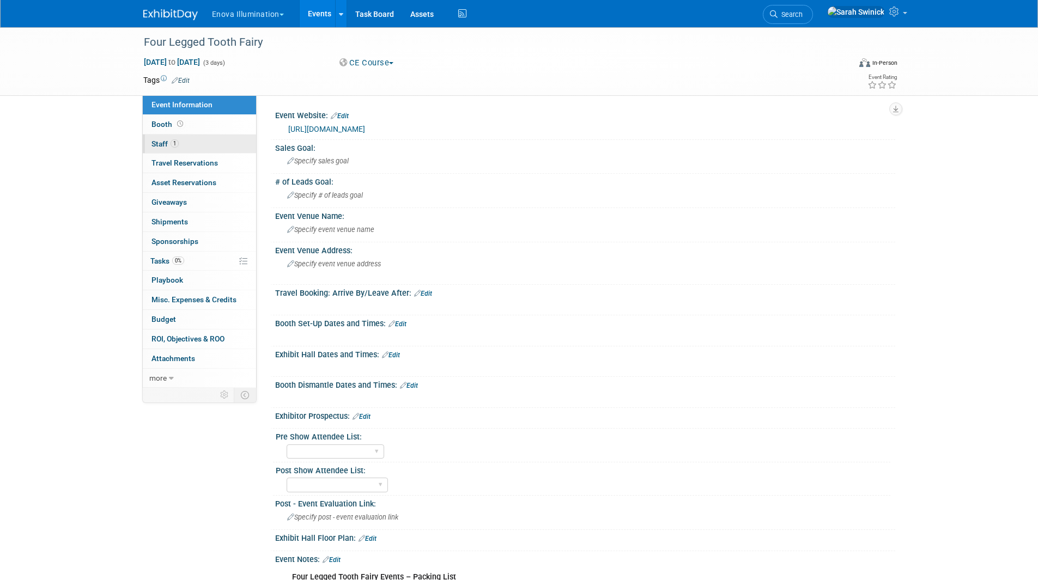
click at [191, 147] on link "1 Staff 1" at bounding box center [199, 144] width 113 height 19
click at [150, 18] on img at bounding box center [170, 14] width 54 height 11
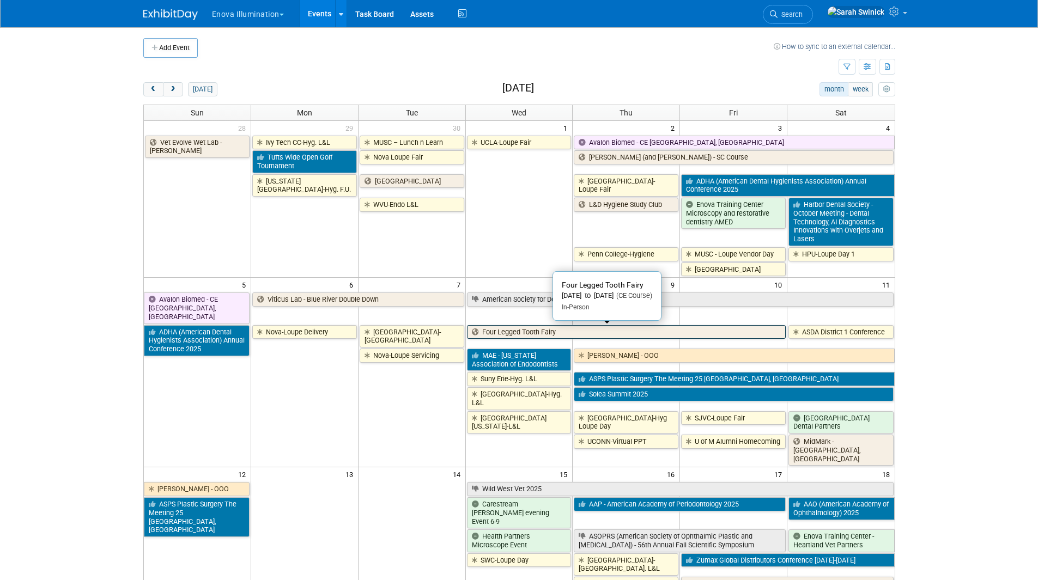
click at [532, 336] on link "Four Legged Tooth Fairy" at bounding box center [626, 332] width 319 height 14
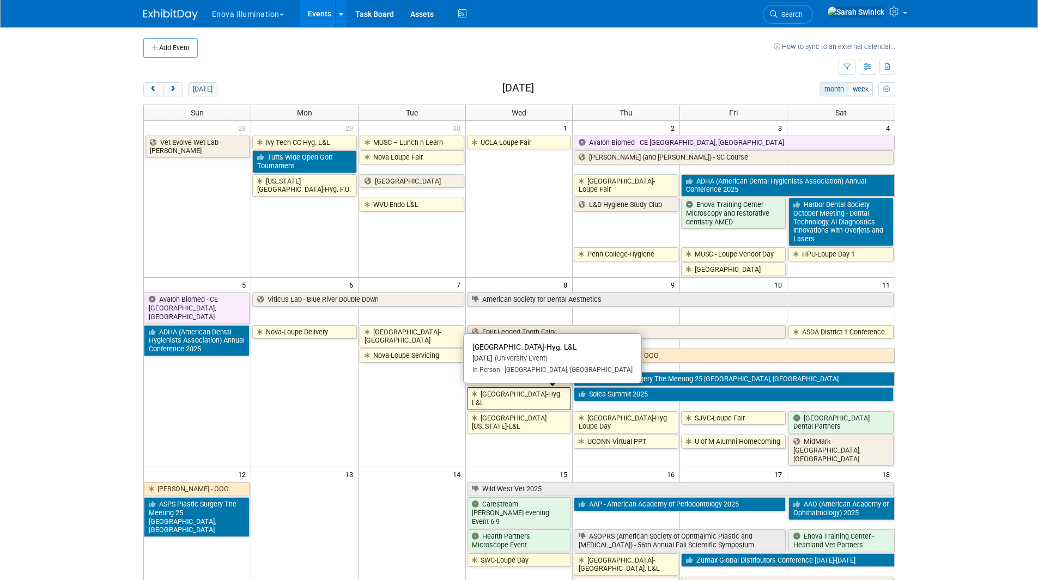
click at [523, 393] on link "[GEOGRAPHIC_DATA]-Hyg. L&L" at bounding box center [519, 398] width 105 height 22
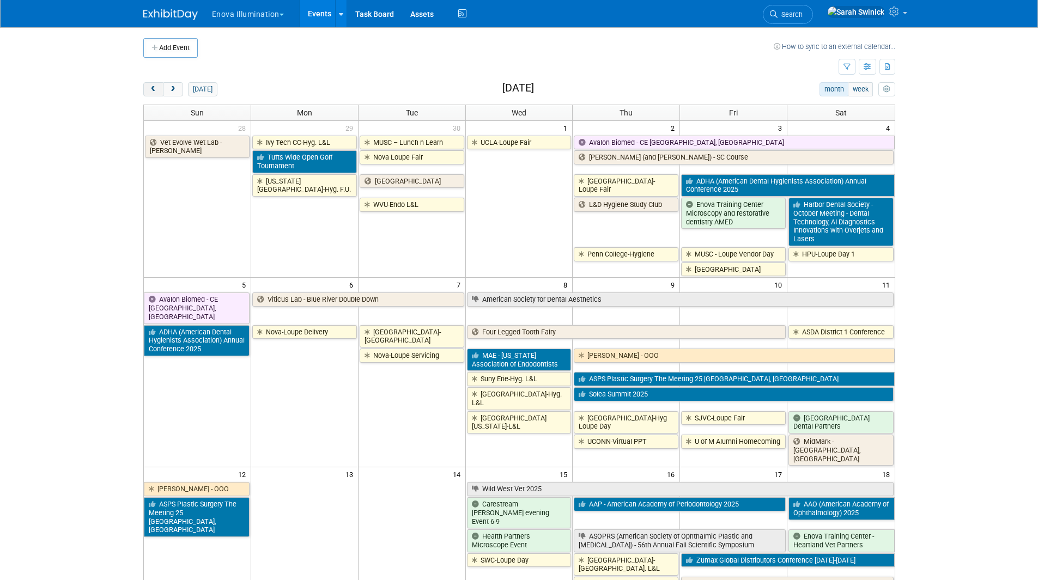
click at [155, 90] on span "prev" at bounding box center [153, 89] width 8 height 7
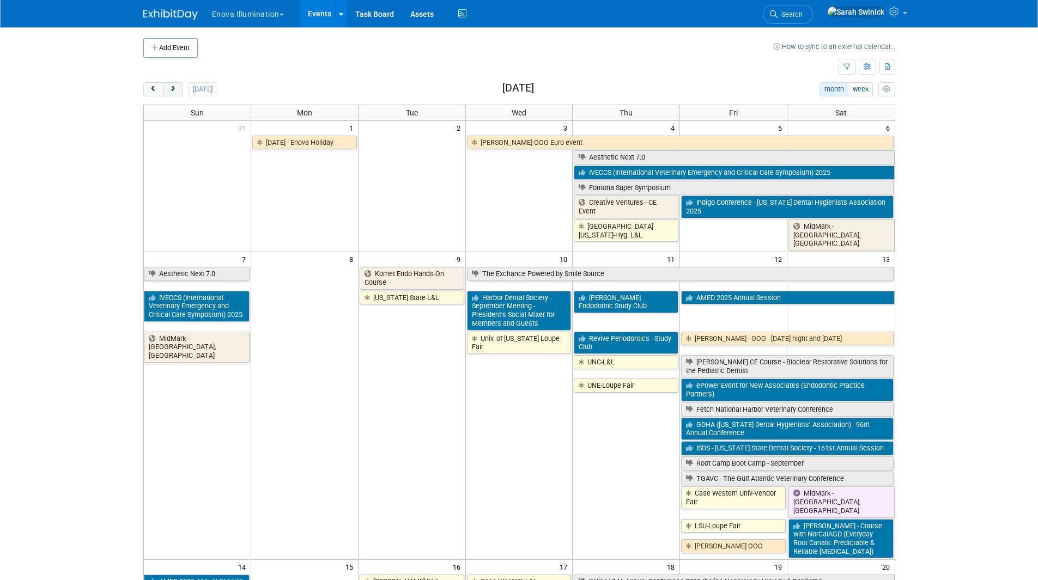
drag, startPoint x: 172, startPoint y: 91, endPoint x: 205, endPoint y: 105, distance: 35.9
click at [172, 92] on span "next" at bounding box center [173, 89] width 8 height 7
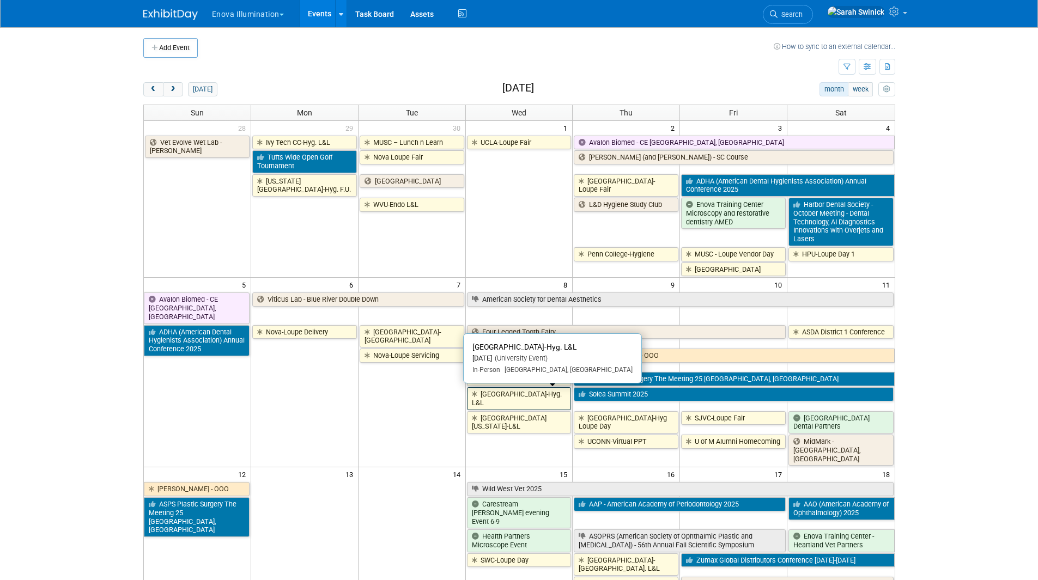
click at [531, 396] on link "[GEOGRAPHIC_DATA]-Hyg. L&L" at bounding box center [519, 398] width 105 height 22
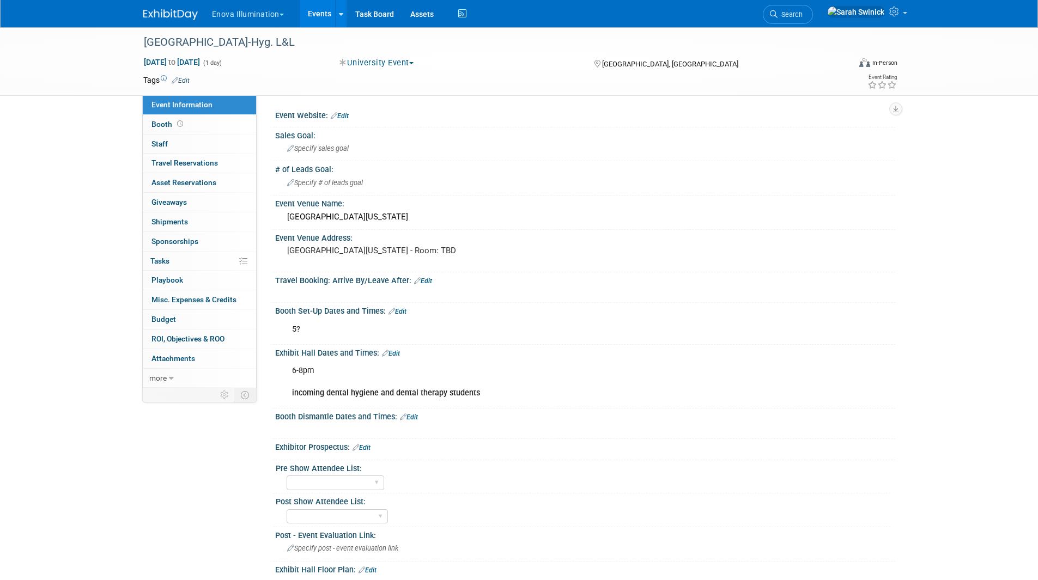
click at [427, 381] on div "6-8pm incoming dental hygiene and dental therapy students" at bounding box center [529, 382] width 491 height 44
click at [395, 355] on link "Edit" at bounding box center [391, 354] width 18 height 8
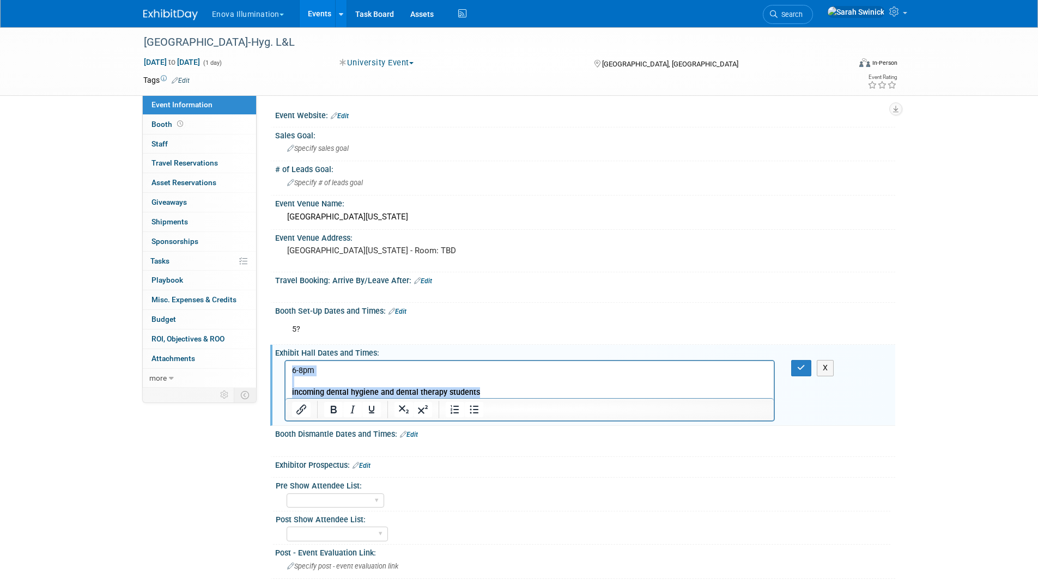
drag, startPoint x: 481, startPoint y: 391, endPoint x: 240, endPoint y: 337, distance: 246.3
click at [285, 361] on html "6-8pm incoming dental hygiene and dental therapy students" at bounding box center [529, 379] width 489 height 37
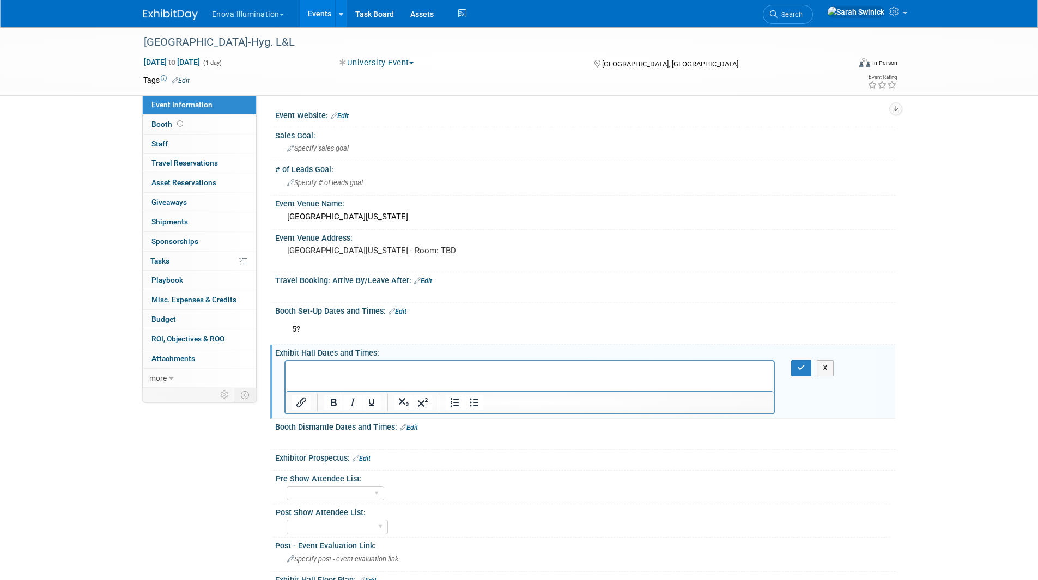
drag, startPoint x: 799, startPoint y: 368, endPoint x: 683, endPoint y: 353, distance: 116.6
click at [797, 368] on icon "button" at bounding box center [801, 368] width 8 height 8
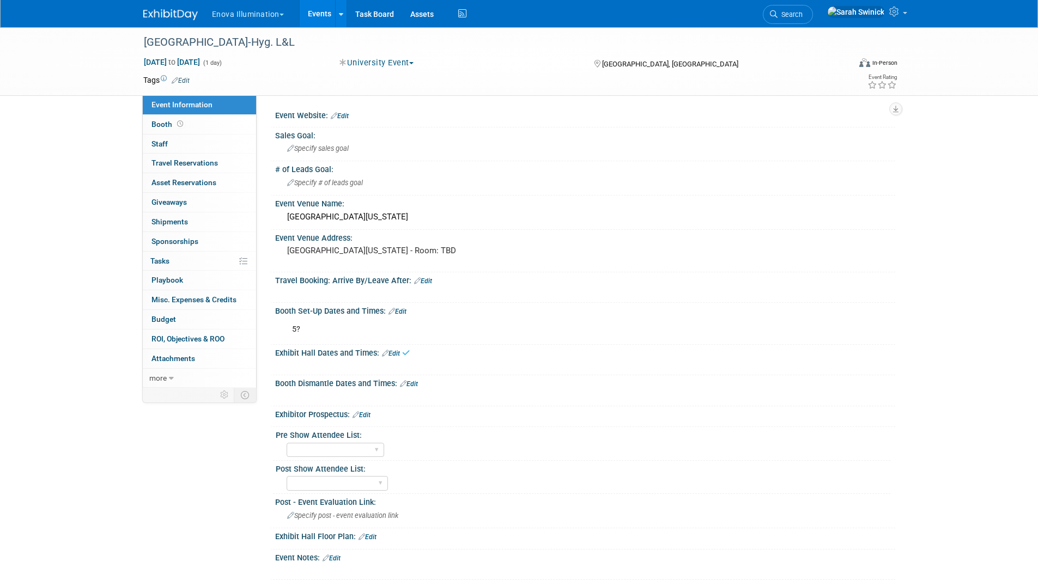
click at [403, 309] on link "Edit" at bounding box center [398, 312] width 18 height 8
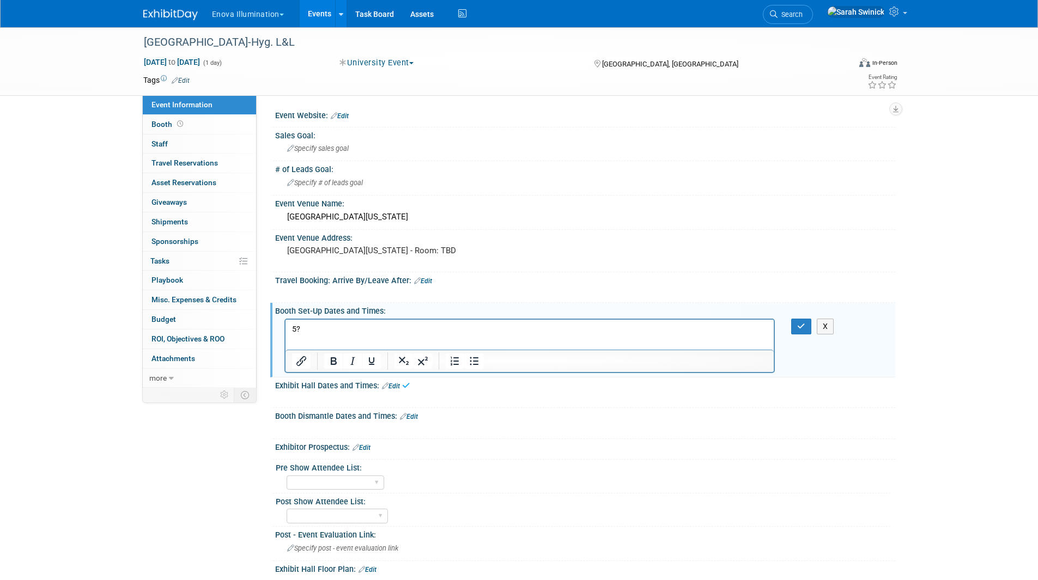
click at [361, 320] on html "5?" at bounding box center [529, 326] width 489 height 15
drag, startPoint x: 354, startPoint y: 324, endPoint x: 561, endPoint y: 629, distance: 368.8
click at [285, 319] on html "5?" at bounding box center [529, 326] width 489 height 15
click at [799, 326] on icon "button" at bounding box center [801, 327] width 8 height 8
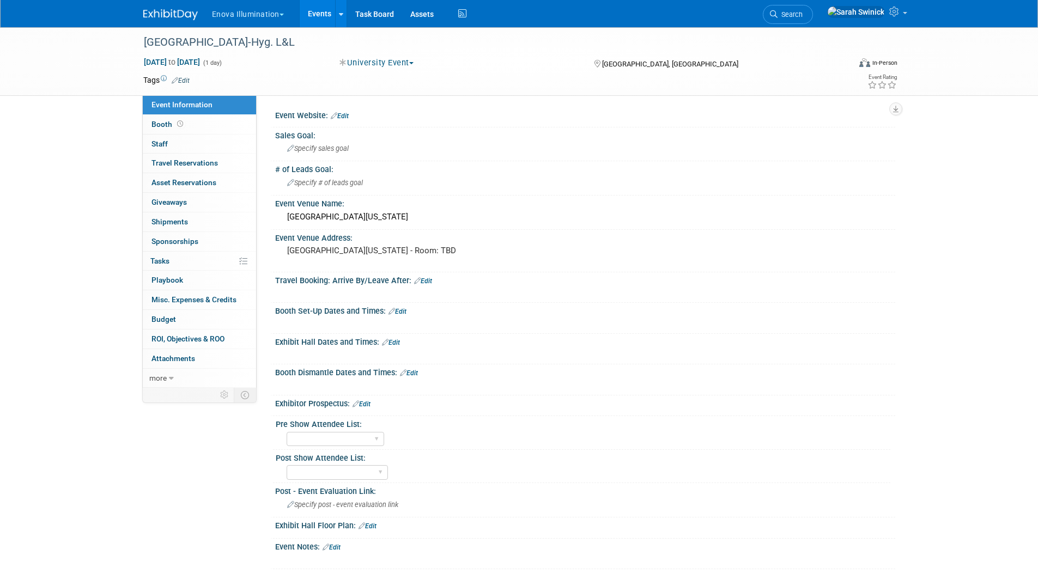
click at [398, 342] on link "Edit" at bounding box center [391, 343] width 18 height 8
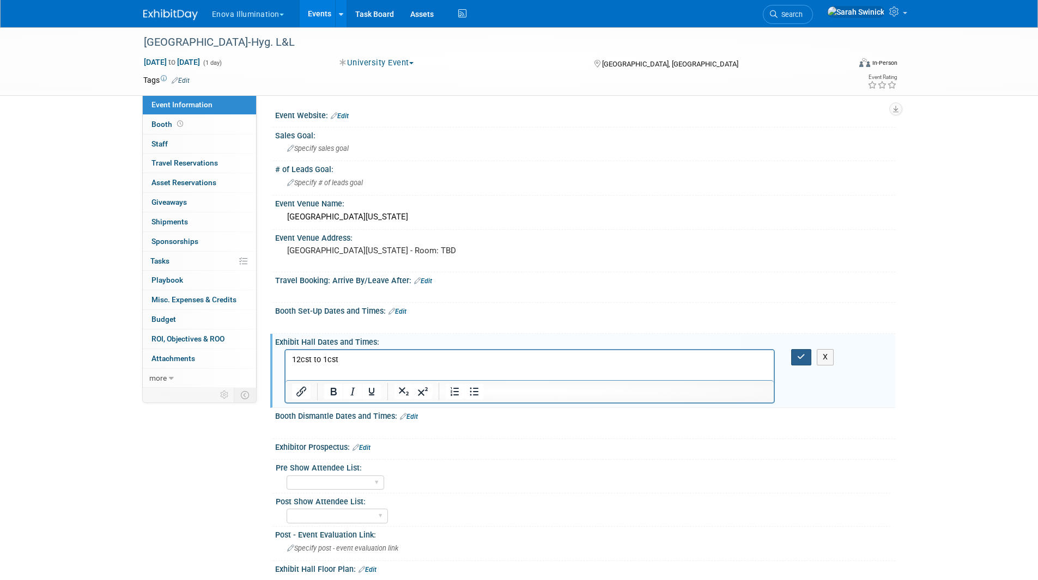
click at [792, 360] on button "button" at bounding box center [801, 357] width 20 height 16
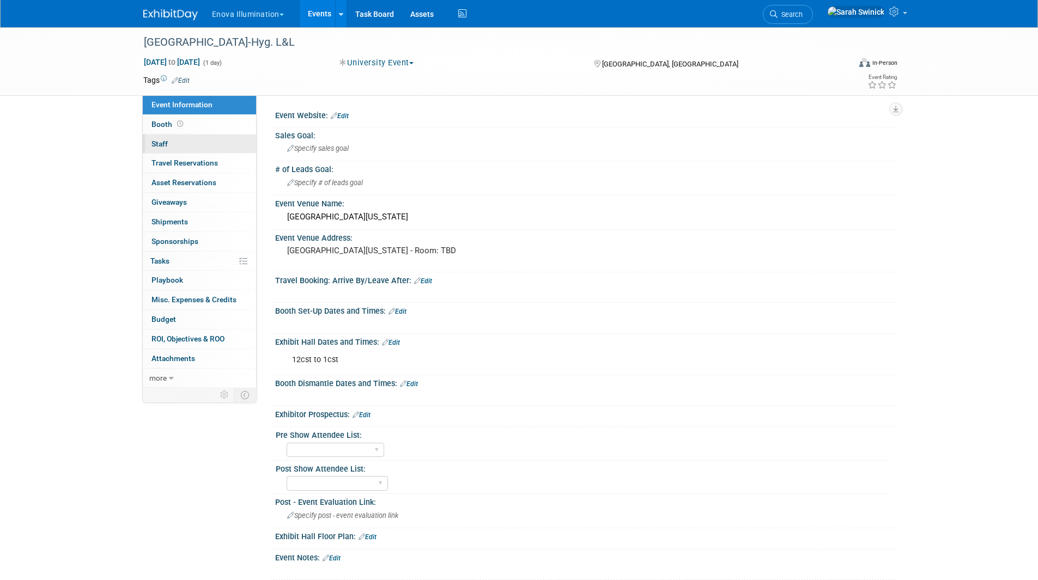
click at [232, 142] on link "0 Staff 0" at bounding box center [199, 144] width 113 height 19
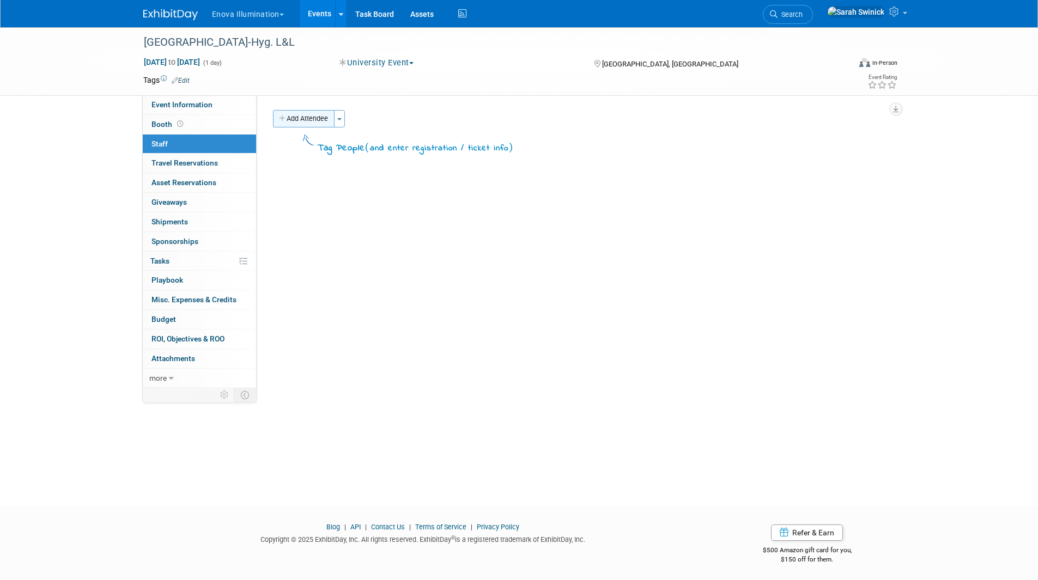
click at [294, 125] on button "Add Attendee" at bounding box center [304, 118] width 62 height 17
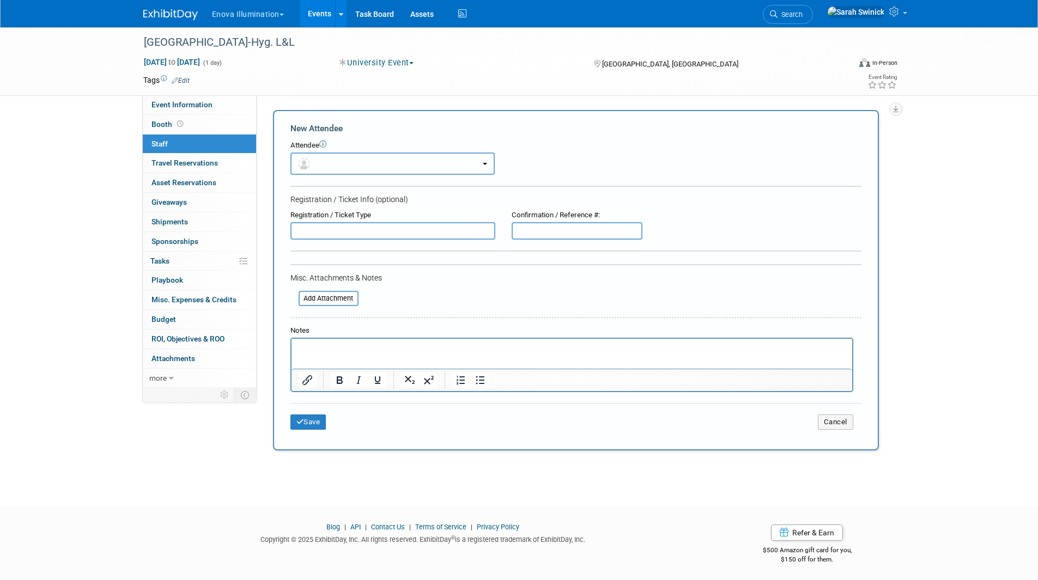
click at [323, 157] on button "button" at bounding box center [392, 164] width 204 height 22
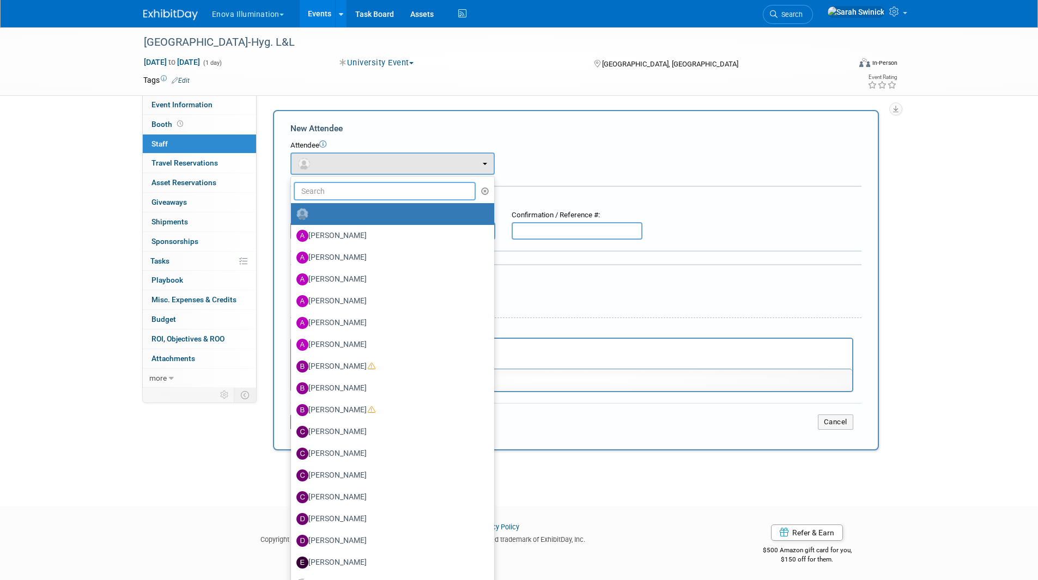
click at [351, 196] on input "text" at bounding box center [385, 191] width 183 height 19
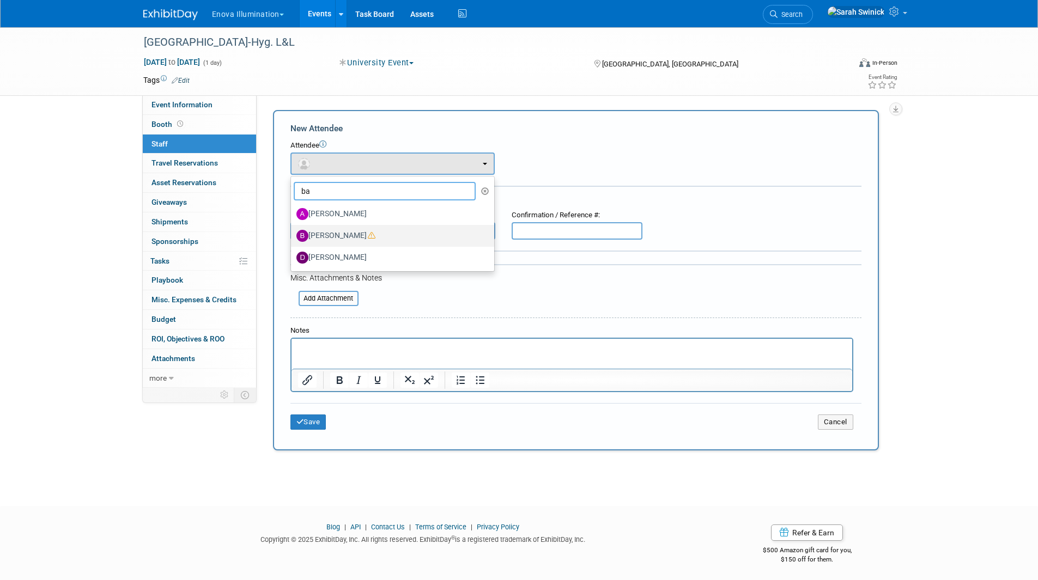
type input "ba"
drag, startPoint x: 366, startPoint y: 234, endPoint x: 358, endPoint y: 254, distance: 22.1
click at [366, 234] on label "Bailey Green" at bounding box center [389, 235] width 187 height 17
click at [293, 234] on input "Bailey Green" at bounding box center [289, 234] width 7 height 7
select select "29f256f5-ef74-4486-9c3b-d7dae2fe89eb"
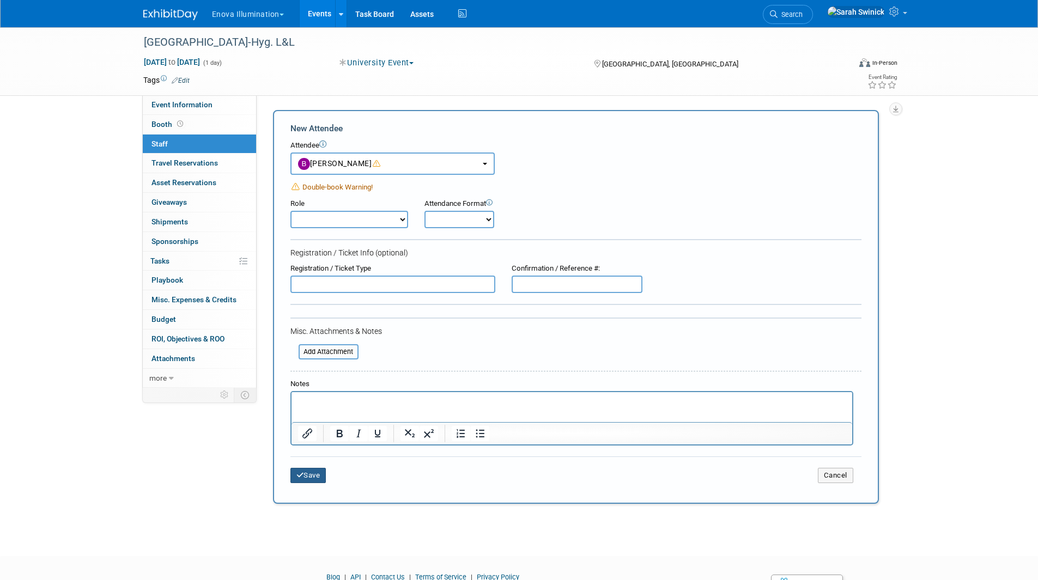
click at [321, 474] on button "Save" at bounding box center [308, 475] width 36 height 15
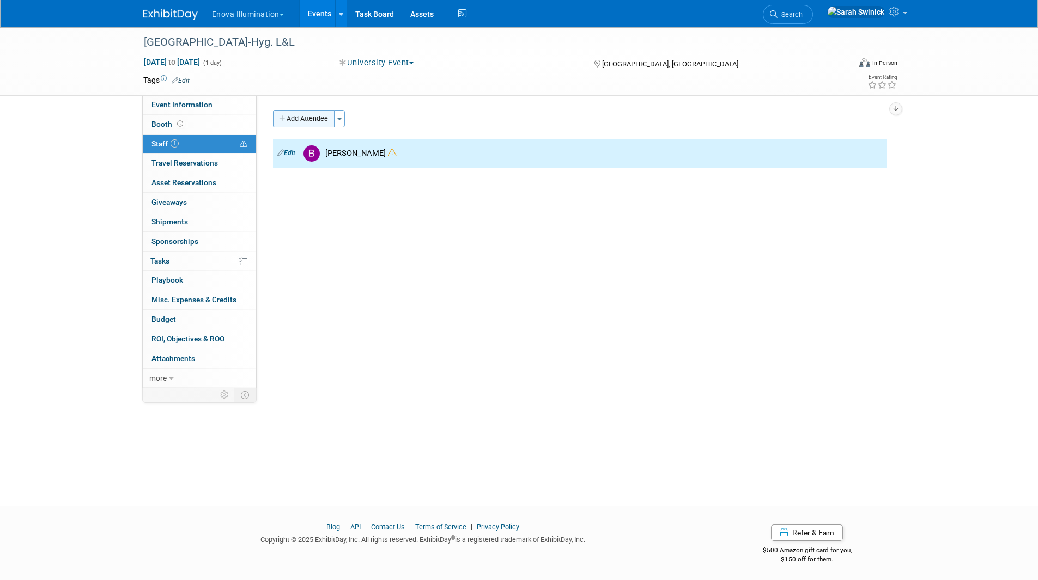
click at [317, 124] on button "Add Attendee" at bounding box center [304, 118] width 62 height 17
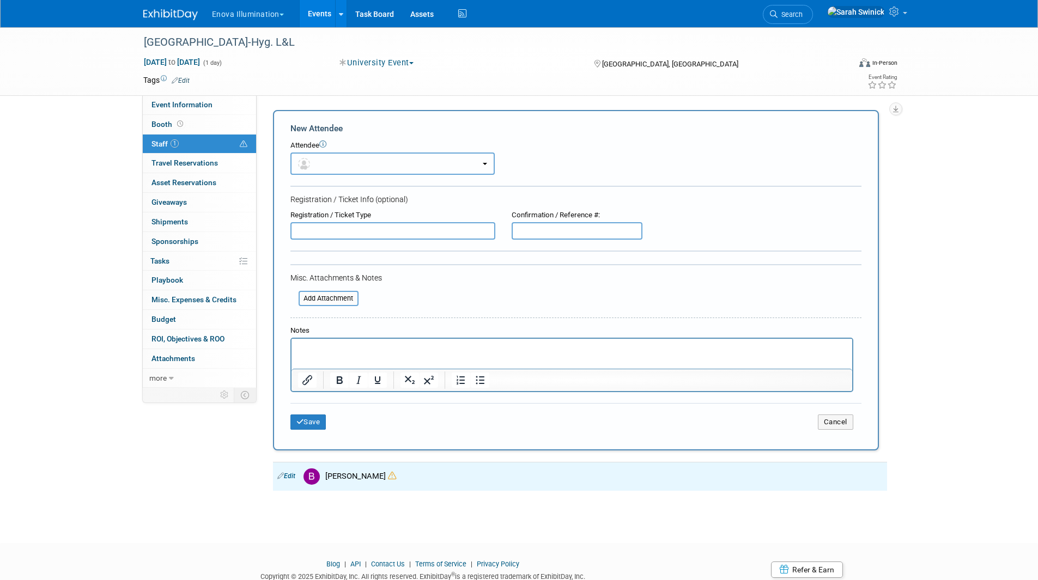
click at [331, 164] on button "button" at bounding box center [392, 164] width 204 height 22
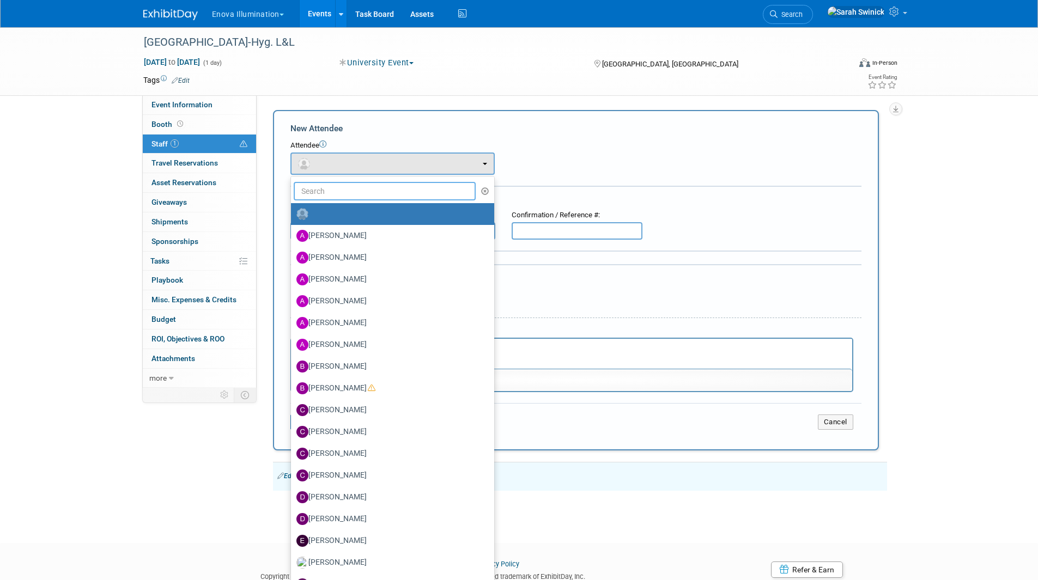
click at [335, 182] on input "text" at bounding box center [385, 191] width 183 height 19
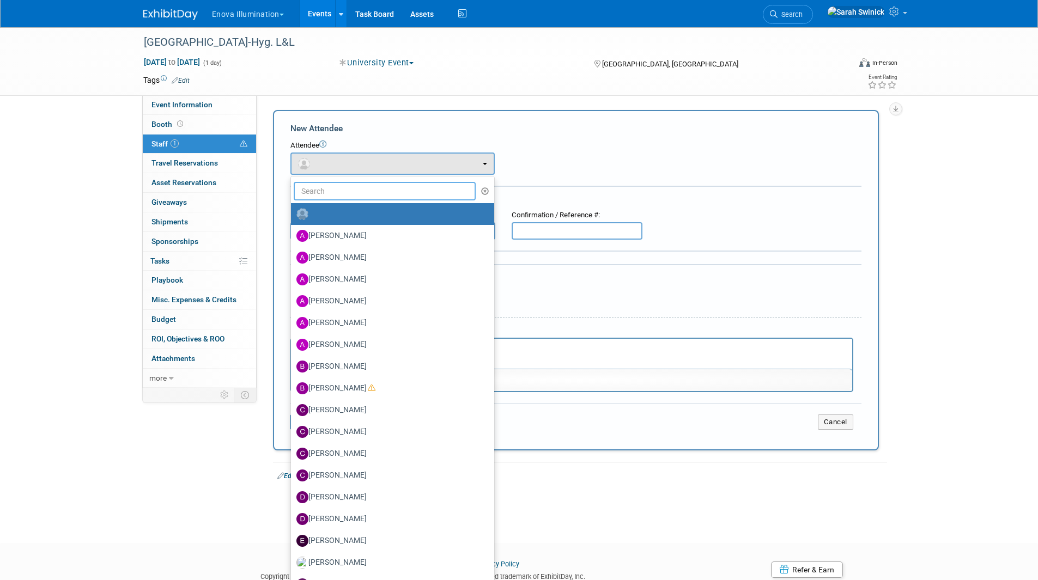
click at [335, 183] on input "text" at bounding box center [385, 191] width 183 height 19
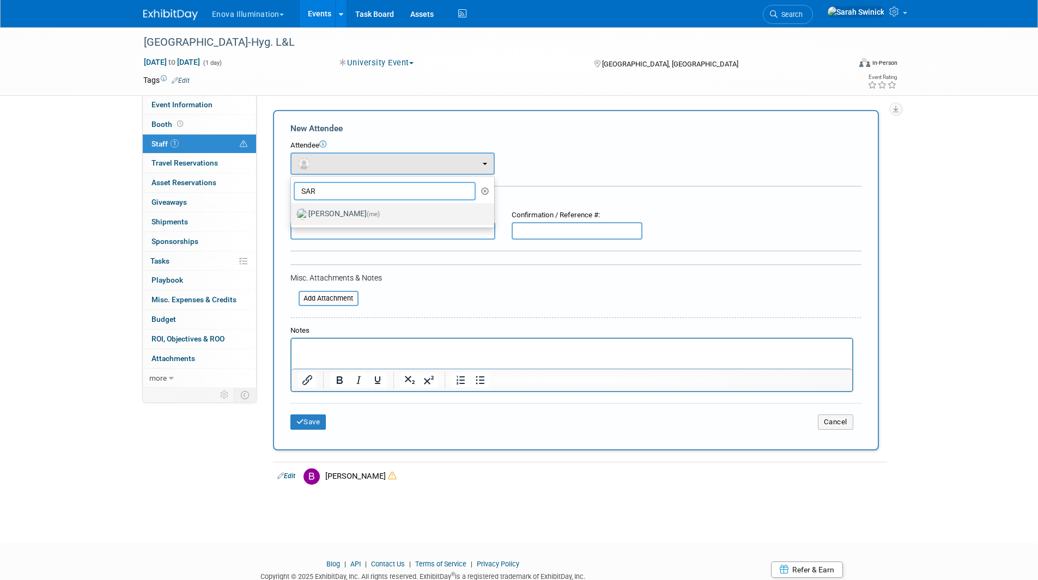
type input "SAR"
click at [348, 212] on label "Sarah Swinick (me)" at bounding box center [389, 213] width 187 height 17
click at [293, 212] on input "Sarah Swinick (me)" at bounding box center [289, 212] width 7 height 7
select select "cda50d9b-252f-49c6-89d1-364683384fd2"
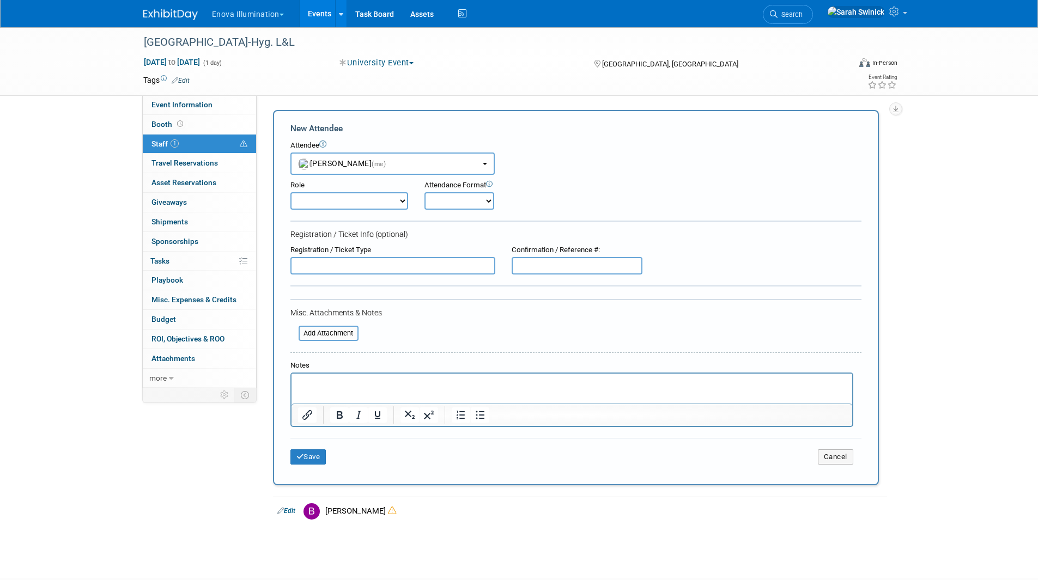
click at [444, 197] on select "Onsite Remote" at bounding box center [460, 200] width 70 height 17
select select "2"
click at [425, 192] on select "Onsite Remote" at bounding box center [460, 200] width 70 height 17
click at [318, 452] on button "Save" at bounding box center [308, 457] width 36 height 15
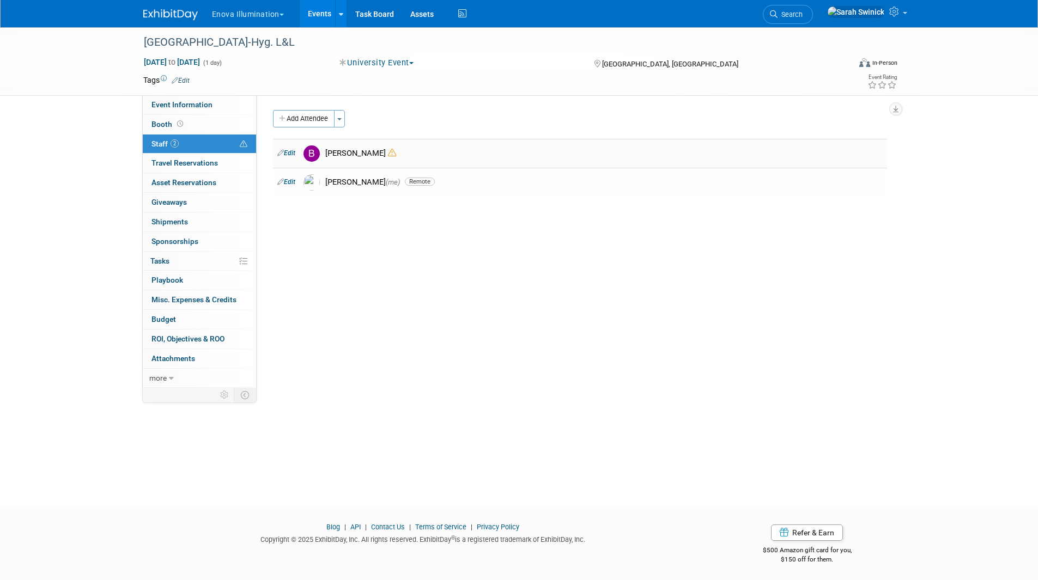
click at [291, 155] on link "Edit" at bounding box center [286, 153] width 18 height 8
select select "29f256f5-ef74-4486-9c3b-d7dae2fe89eb"
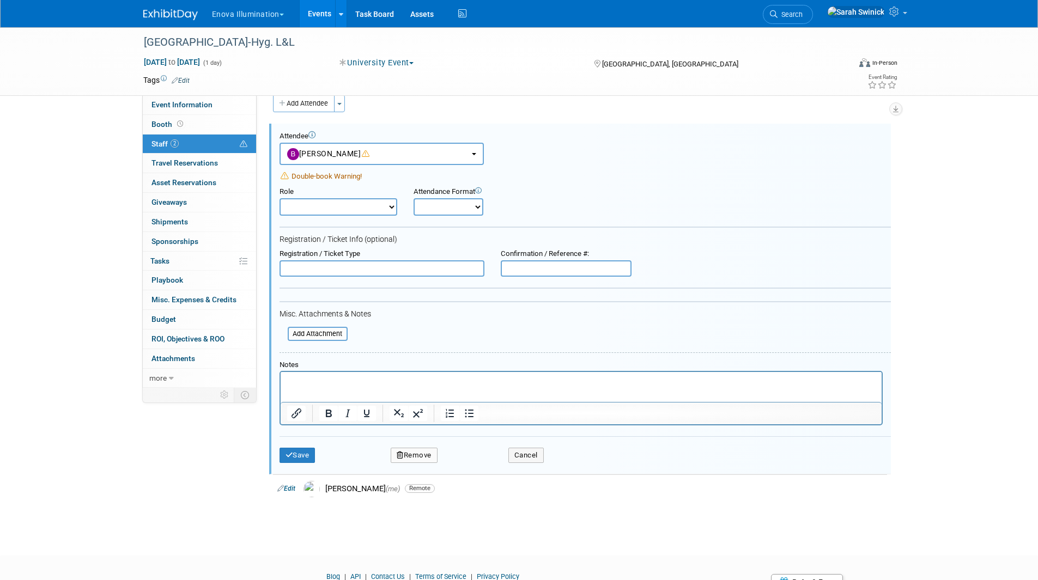
click at [447, 209] on select "Onsite Remote" at bounding box center [449, 206] width 70 height 17
select select "1"
click at [414, 198] on select "Onsite Remote" at bounding box center [449, 206] width 70 height 17
click at [313, 457] on button "Save" at bounding box center [298, 455] width 36 height 15
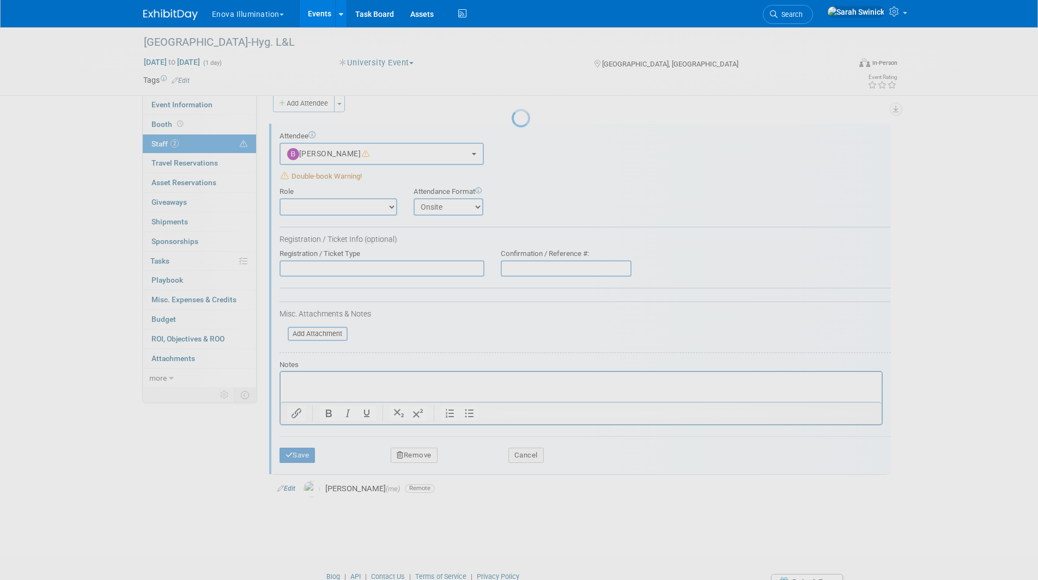
scroll to position [2, 0]
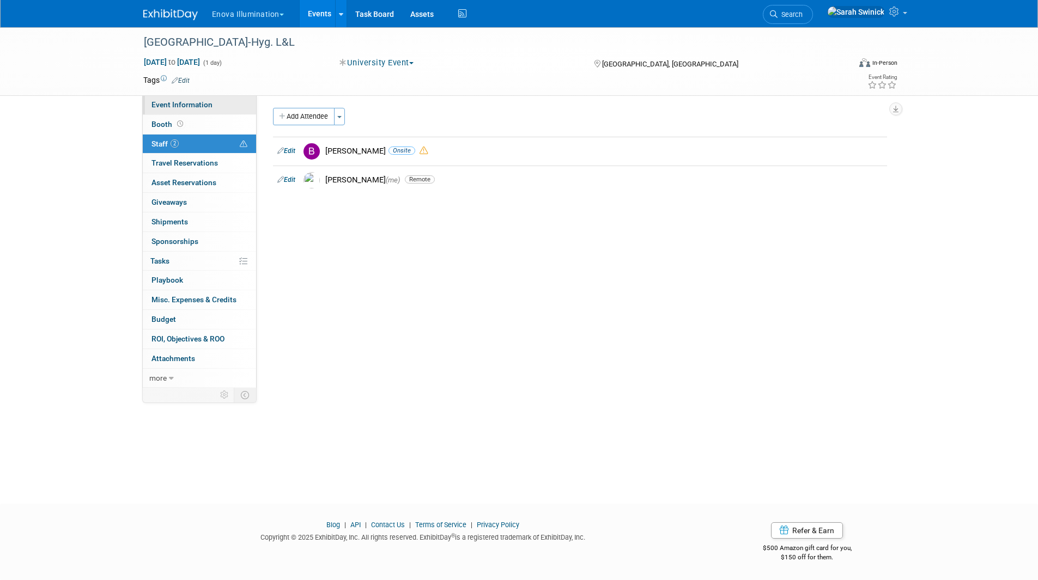
click at [228, 102] on link "Event Information" at bounding box center [199, 104] width 113 height 19
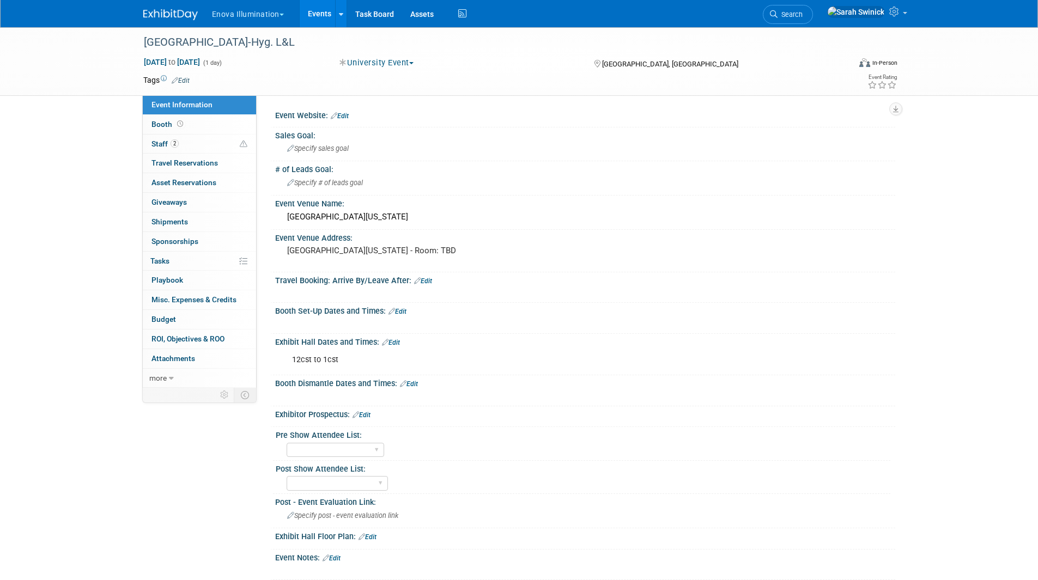
click at [405, 310] on link "Edit" at bounding box center [398, 312] width 18 height 8
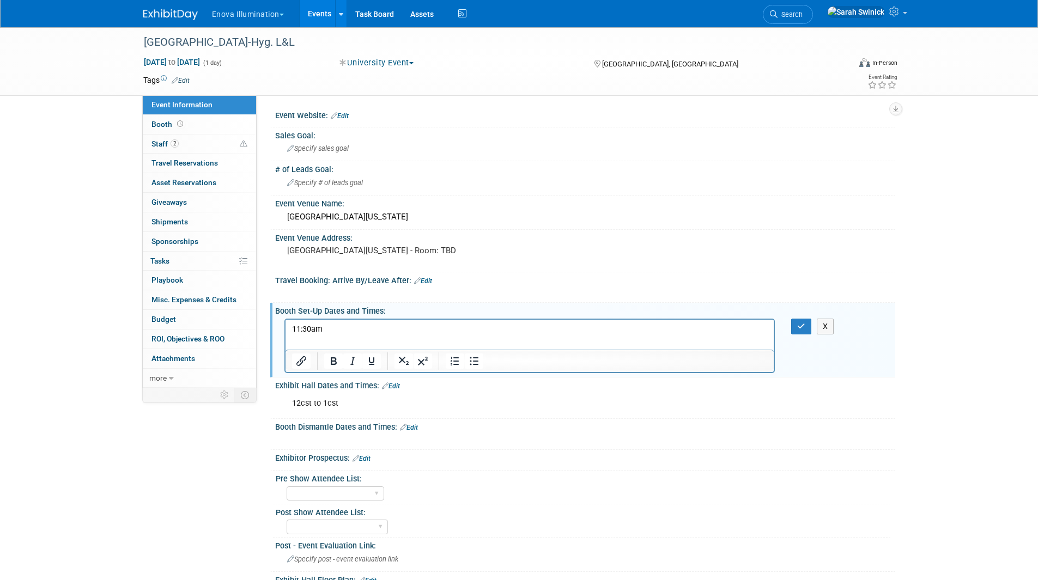
click at [370, 325] on p "11:30am" at bounding box center [530, 329] width 476 height 11
click at [805, 328] on icon "button" at bounding box center [801, 327] width 8 height 8
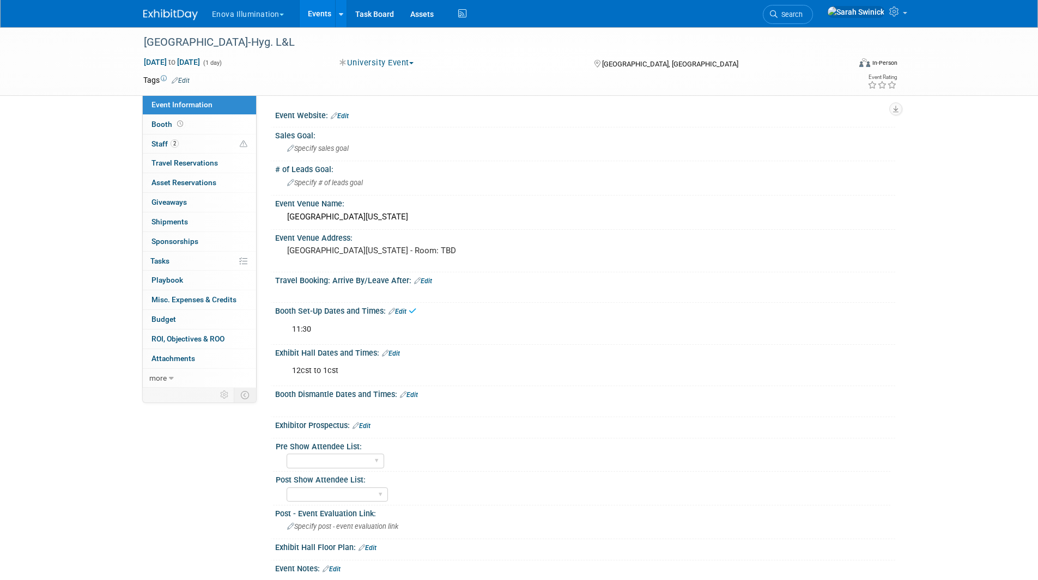
click at [407, 309] on link "Edit" at bounding box center [398, 312] width 18 height 8
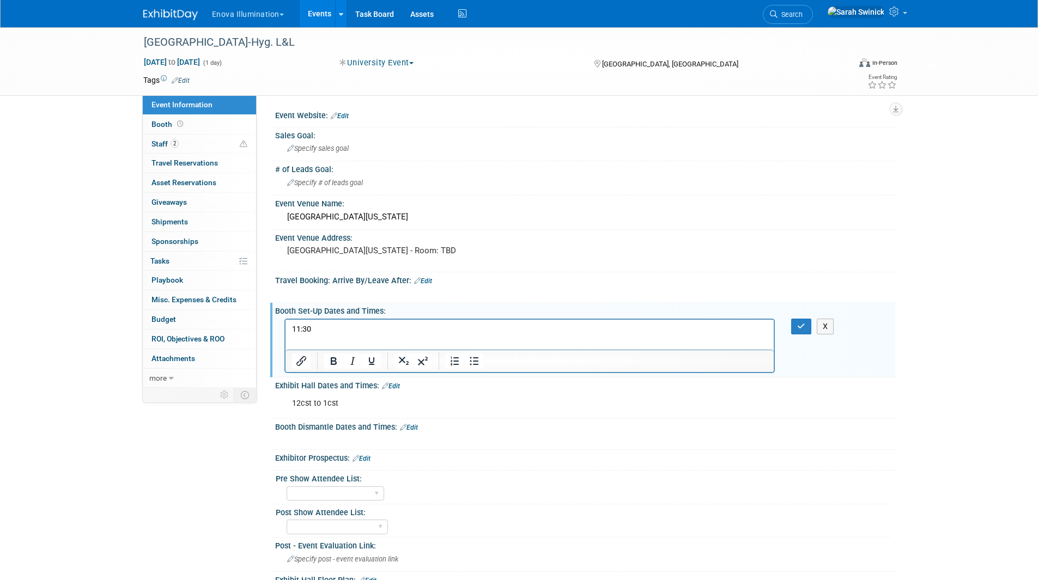
drag, startPoint x: 397, startPoint y: 330, endPoint x: 404, endPoint y: 336, distance: 9.3
click at [397, 330] on p "11:30" at bounding box center [530, 329] width 476 height 11
click at [405, 335] on p "Rich Text Area. Press ALT-0 for help." at bounding box center [530, 340] width 476 height 11
click at [407, 325] on p "11:30" at bounding box center [530, 329] width 476 height 11
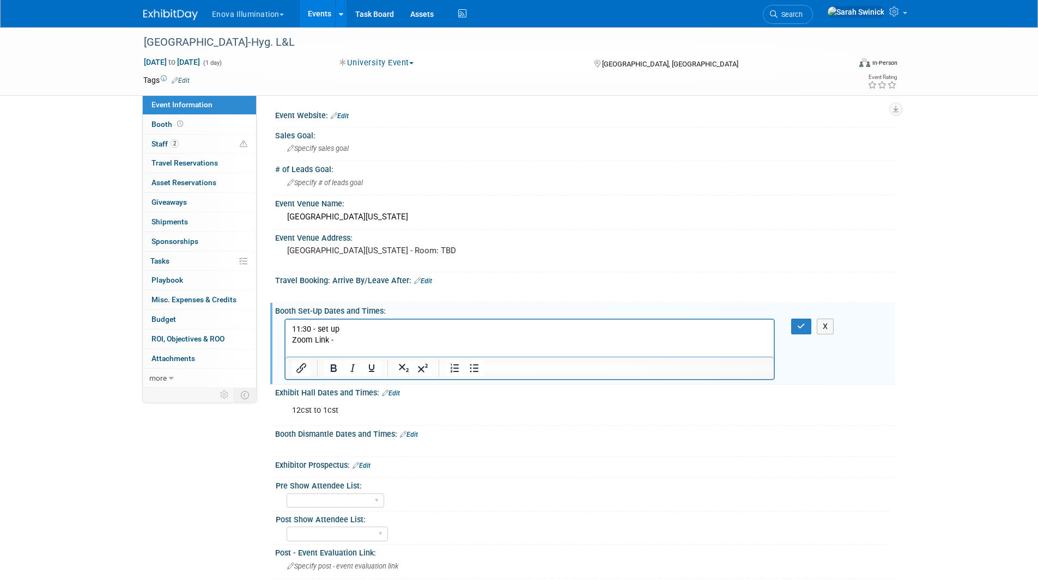
drag, startPoint x: 292, startPoint y: 336, endPoint x: 293, endPoint y: 344, distance: 8.3
click at [285, 338] on html "11:30 - set up Zoom Link -" at bounding box center [529, 337] width 489 height 37
click at [323, 366] on div at bounding box center [353, 368] width 70 height 17
click at [328, 367] on icon "Bold" at bounding box center [333, 368] width 13 height 13
click at [805, 325] on icon "button" at bounding box center [801, 327] width 8 height 8
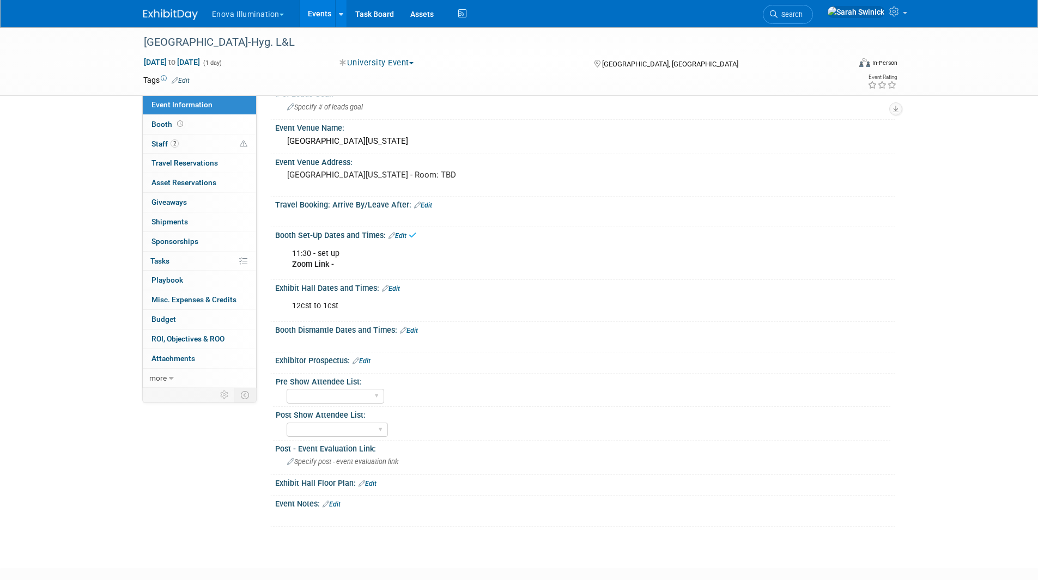
scroll to position [140, 0]
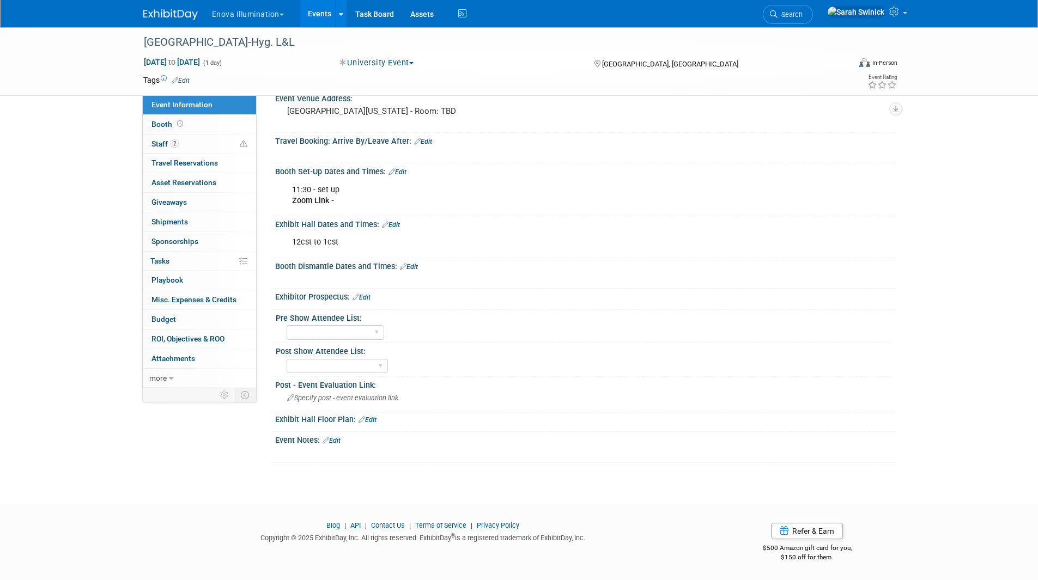
click at [338, 444] on link "Edit" at bounding box center [332, 441] width 18 height 8
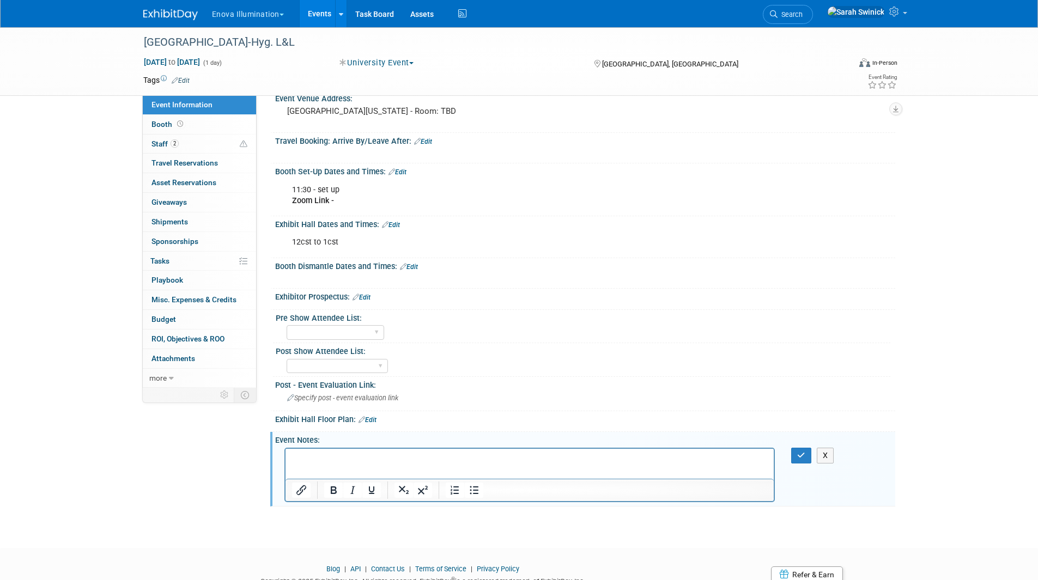
scroll to position [0, 0]
click at [292, 459] on p "casti121@umn.edu" at bounding box center [530, 458] width 476 height 11
click at [483, 462] on p "Contact - casti121@umn.edu" at bounding box center [530, 458] width 476 height 11
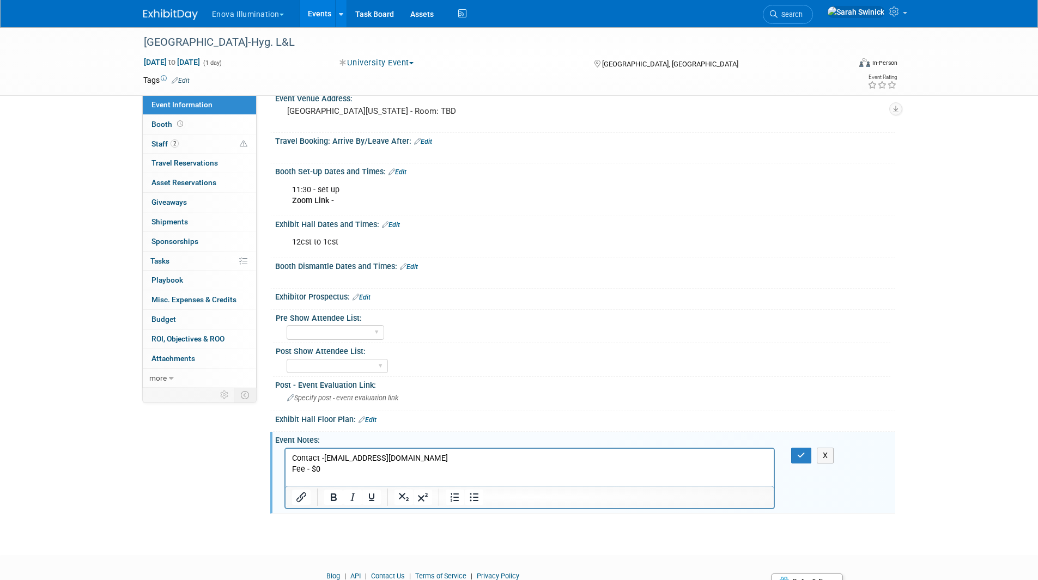
click at [326, 457] on p "Contact - casti121@umn.edu" at bounding box center [530, 458] width 476 height 11
click at [482, 462] on p "Contact - Ligia Castillo-Perez casti121@umn.edu" at bounding box center [530, 458] width 476 height 11
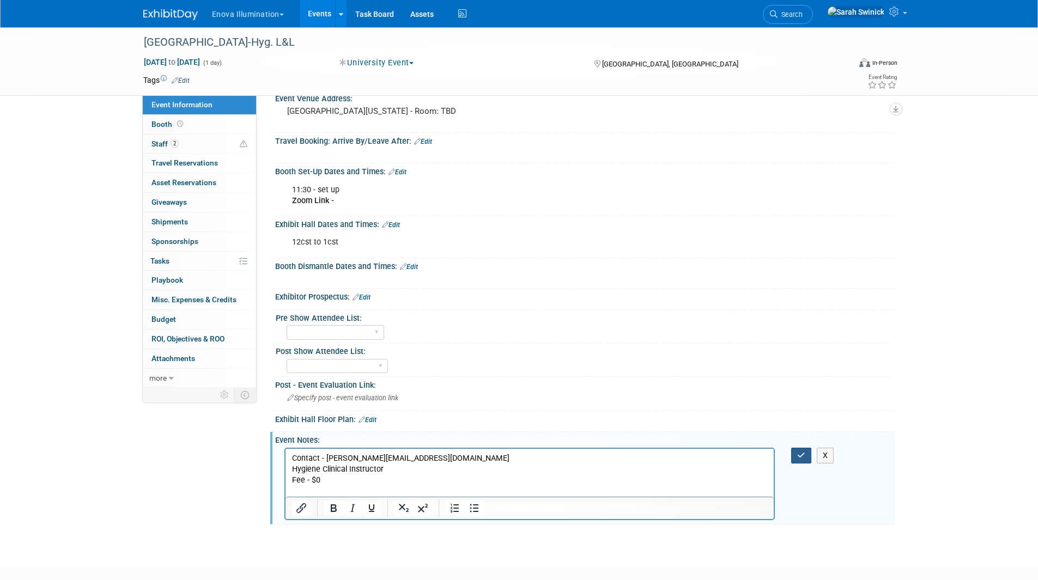
click at [790, 454] on div "X" at bounding box center [808, 456] width 50 height 16
click at [796, 456] on button "button" at bounding box center [801, 456] width 20 height 16
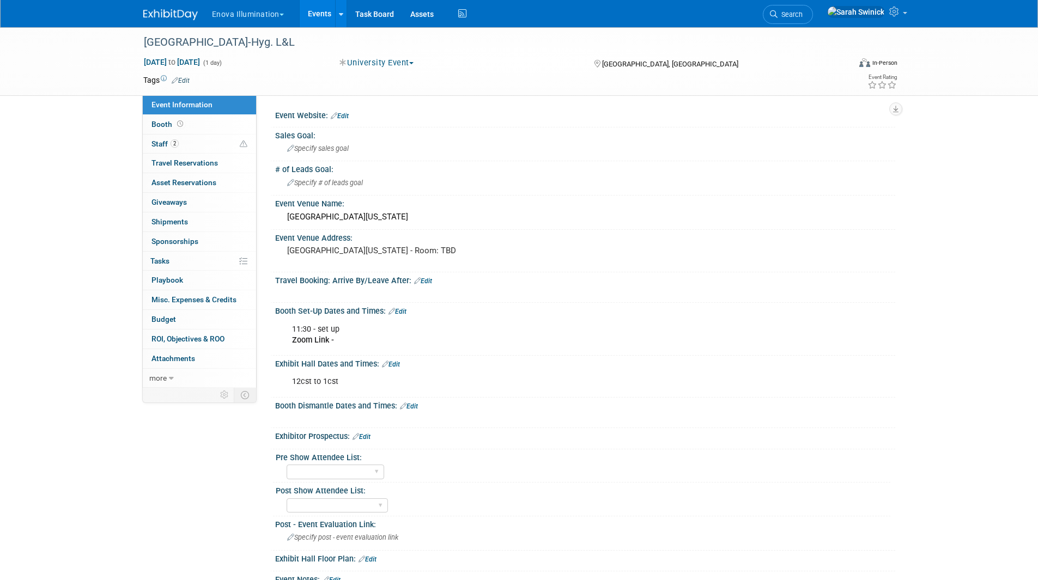
click at [399, 309] on link "Edit" at bounding box center [398, 312] width 18 height 8
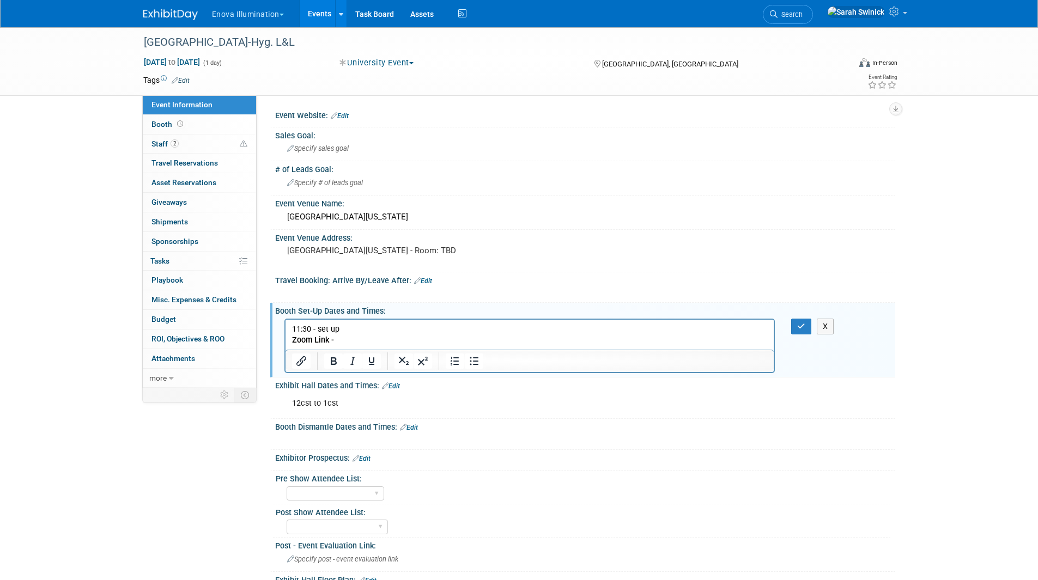
drag, startPoint x: 311, startPoint y: 323, endPoint x: 311, endPoint y: 331, distance: 8.2
click at [311, 324] on html "11:30 - set up Zoom Link -" at bounding box center [529, 332] width 489 height 26
click at [310, 329] on p "11:30 - set up Zoom Link -" at bounding box center [530, 335] width 476 height 22
click at [797, 324] on button "button" at bounding box center [801, 327] width 20 height 16
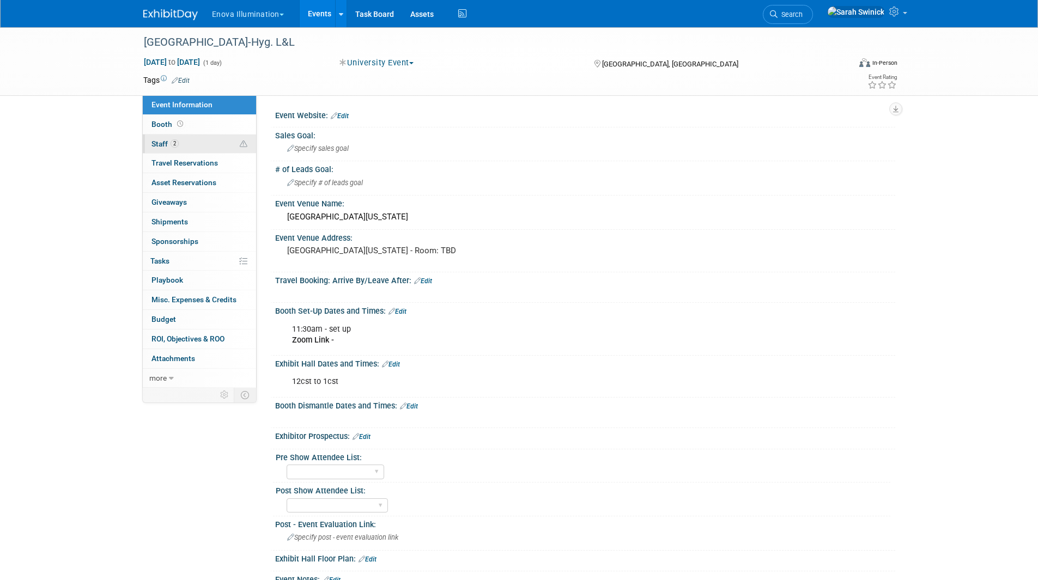
click at [223, 143] on link "2 Staff 2" at bounding box center [199, 144] width 113 height 19
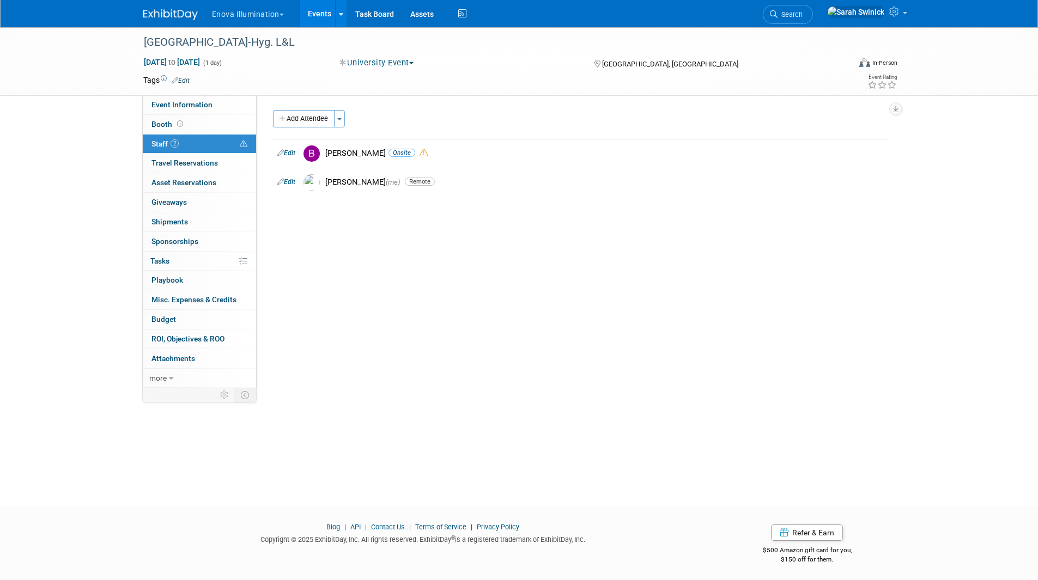
click at [191, 8] on link at bounding box center [177, 9] width 68 height 9
